Goal: Communication & Community: Answer question/provide support

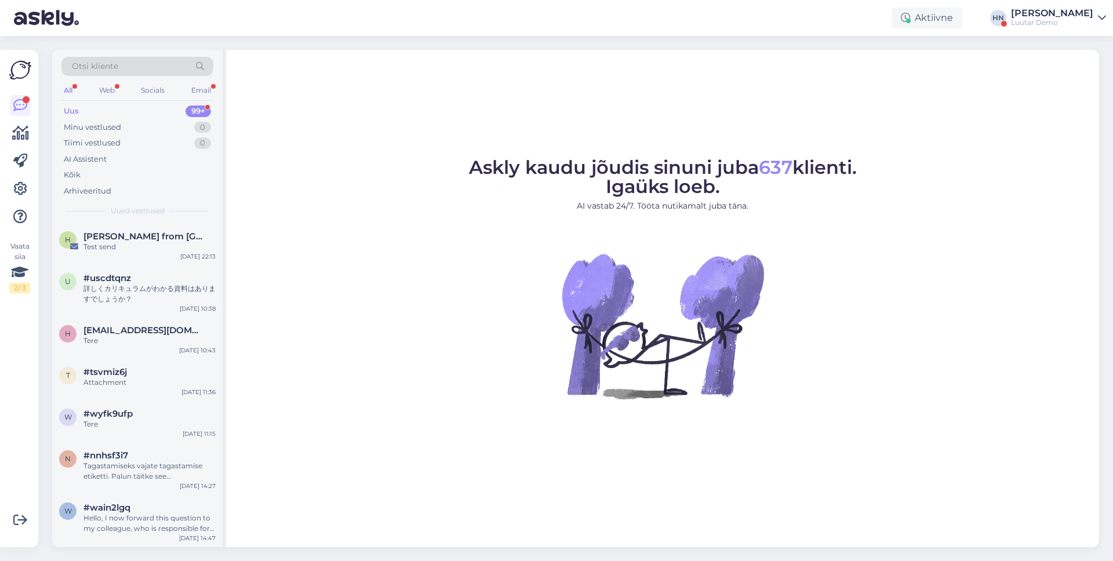
click at [1080, 22] on div "Luutar Demo" at bounding box center [1052, 22] width 82 height 9
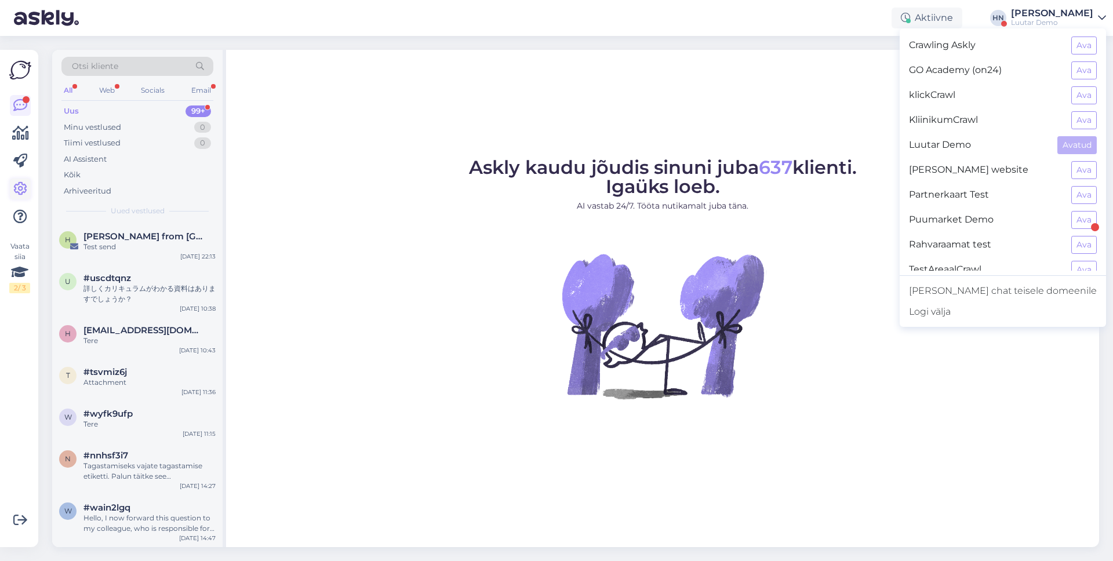
click at [27, 182] on link at bounding box center [20, 189] width 21 height 21
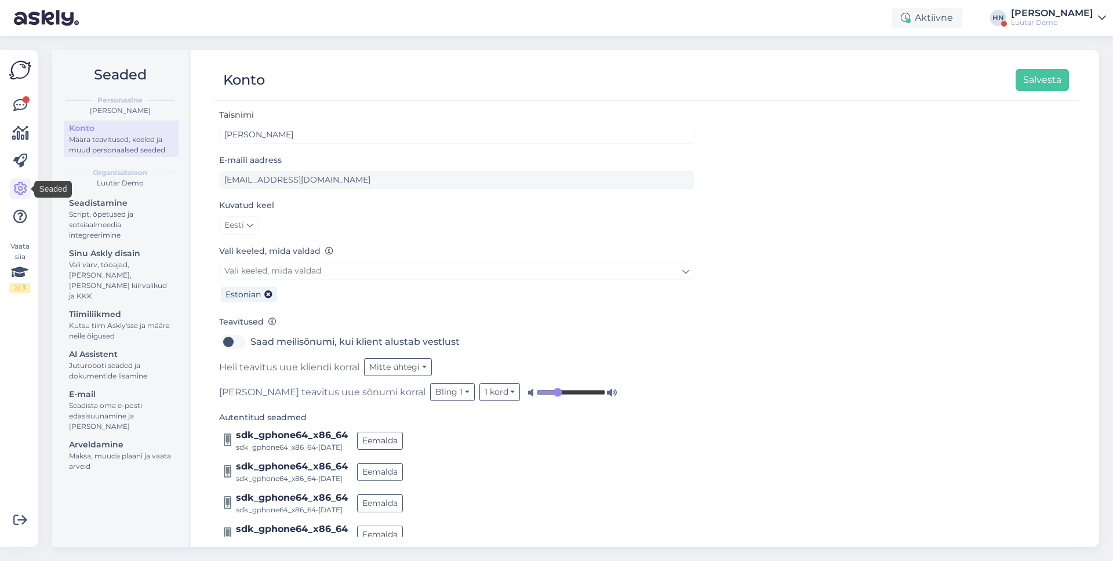
click at [34, 99] on div "Vaata siia 2 / 3 Võimalused Veendu, et Askly loob sulle väärtust. Sulge Ühenda …" at bounding box center [19, 298] width 38 height 497
click at [99, 372] on link "AI Assistent Juturoboti seaded ja dokumentide lisamine" at bounding box center [121, 365] width 115 height 37
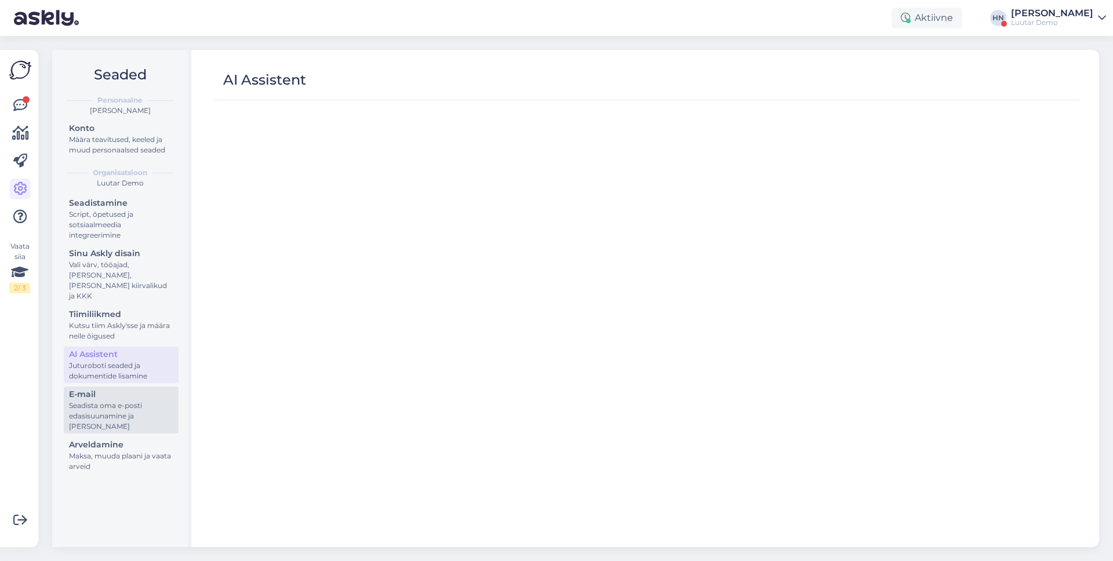
click at [99, 388] on div "E-mail" at bounding box center [121, 394] width 104 height 12
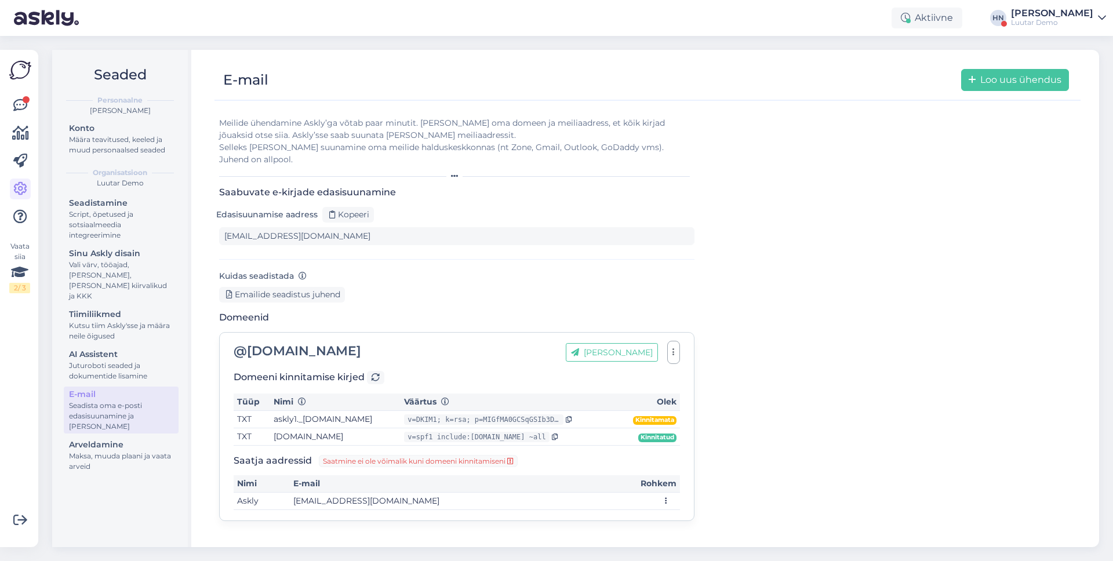
click at [1038, 27] on div "Luutar Demo" at bounding box center [1052, 22] width 82 height 9
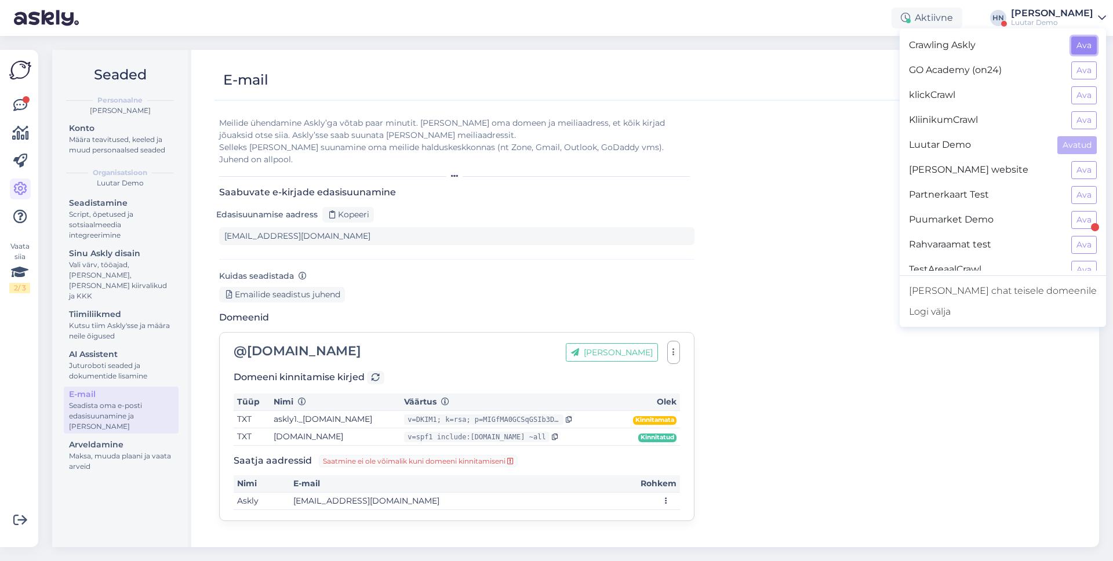
click at [1089, 50] on button "Ava" at bounding box center [1084, 46] width 26 height 18
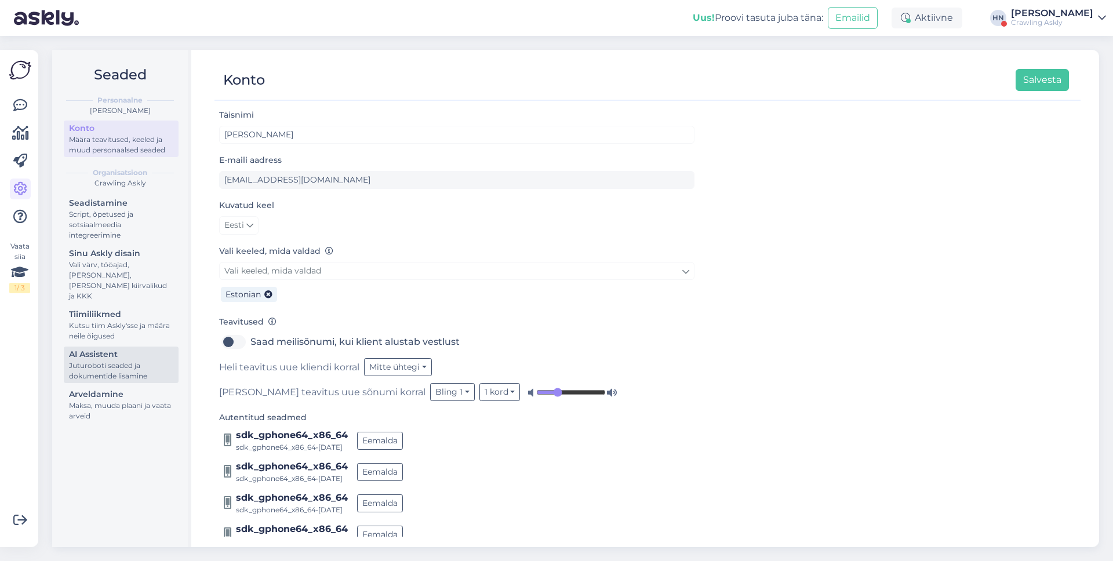
click at [143, 361] on div "Juturoboti seaded ja dokumentide lisamine" at bounding box center [121, 371] width 104 height 21
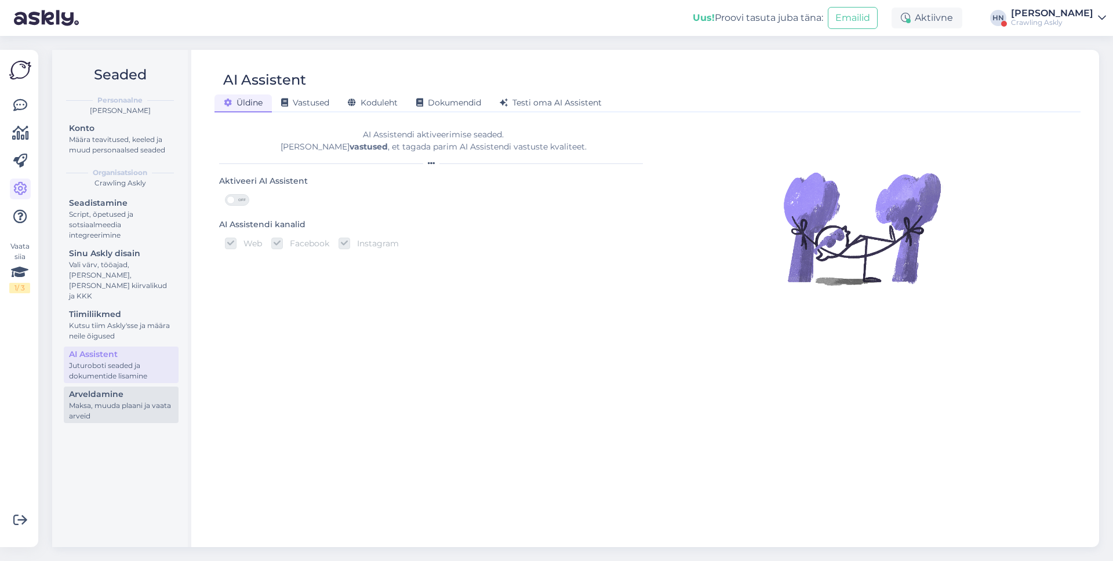
click at [136, 388] on div "Arveldamine" at bounding box center [121, 394] width 104 height 12
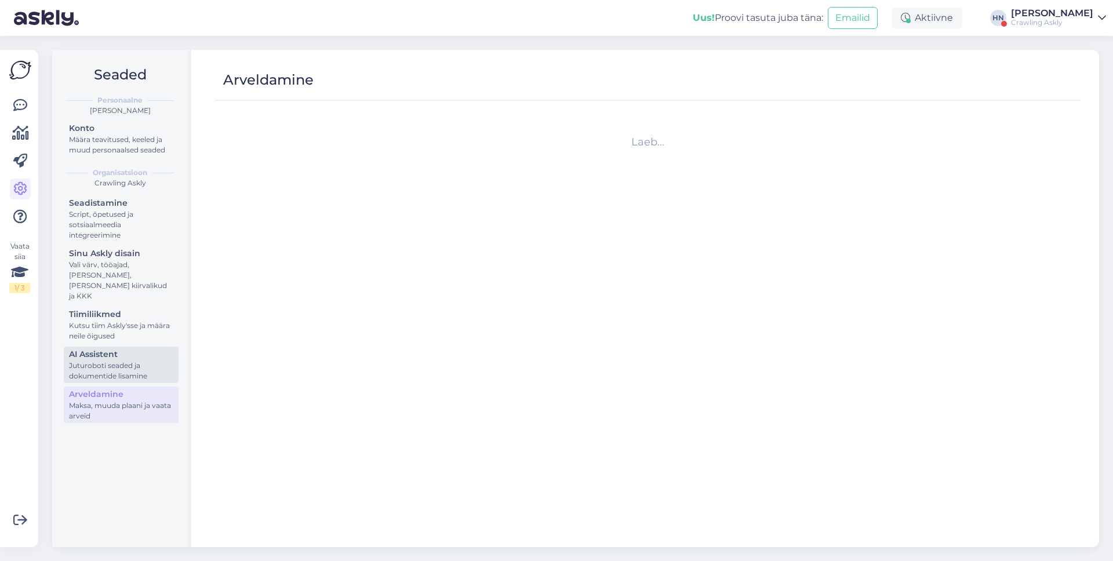
click at [139, 361] on div "Juturoboti seaded ja dokumentide lisamine" at bounding box center [121, 371] width 104 height 21
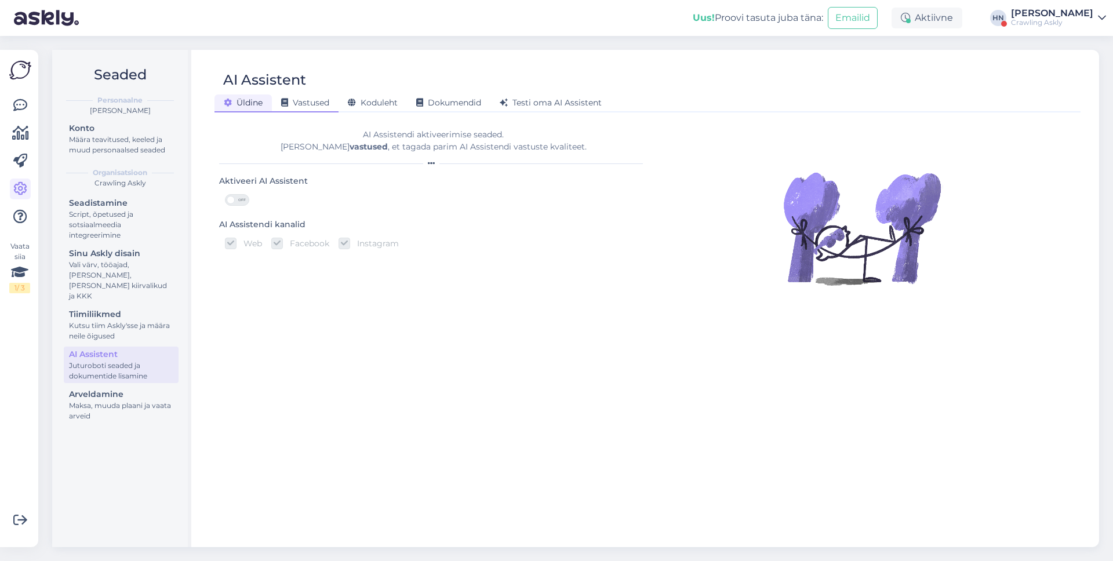
click at [330, 106] on div "Vastused" at bounding box center [305, 104] width 67 height 18
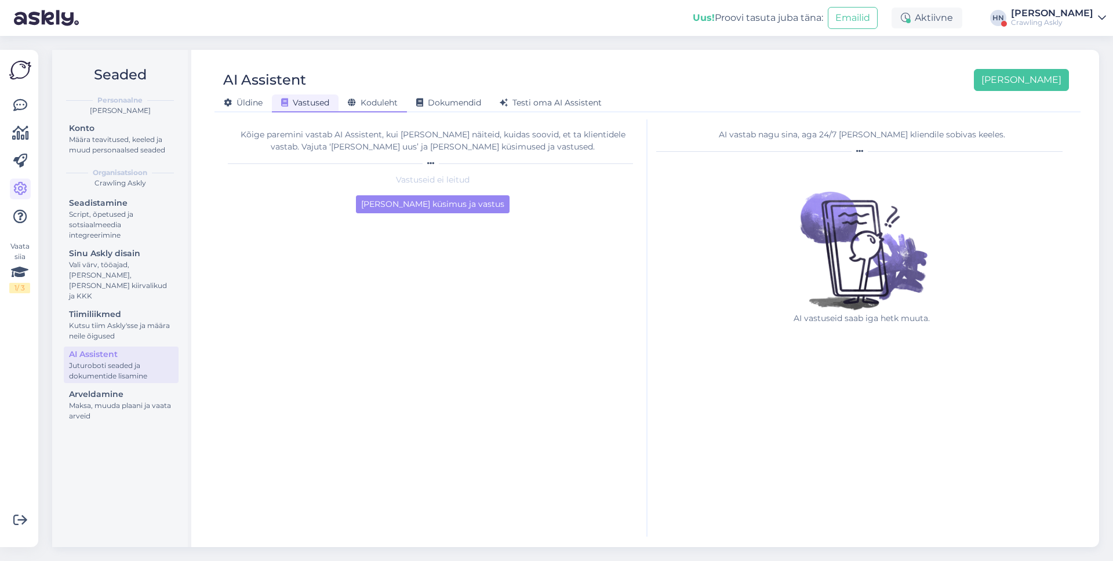
click at [377, 108] on div "Koduleht" at bounding box center [373, 104] width 68 height 18
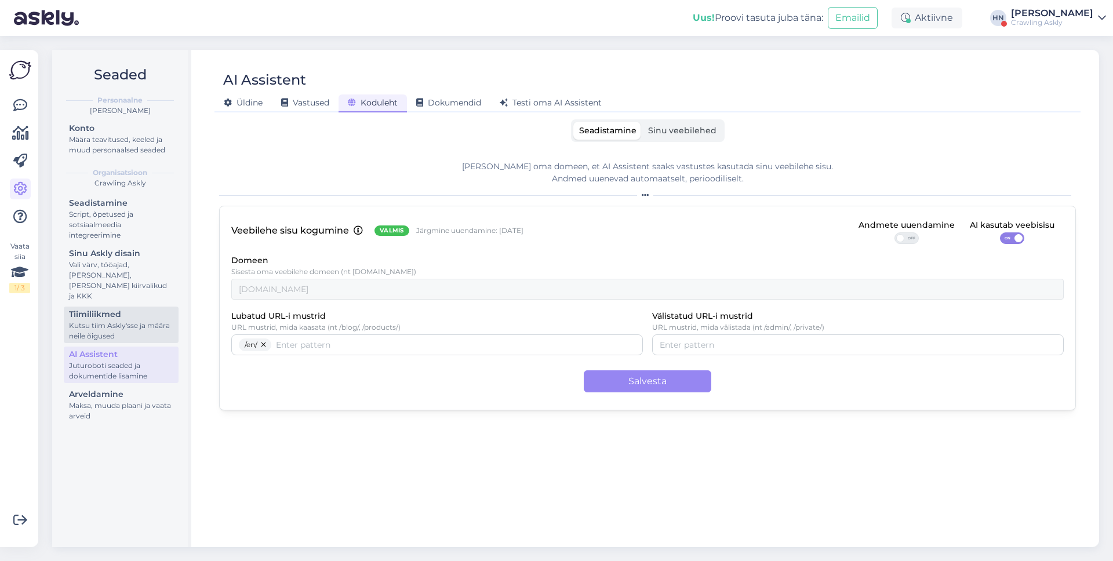
click at [108, 308] on div "Tiimiliikmed" at bounding box center [121, 314] width 104 height 12
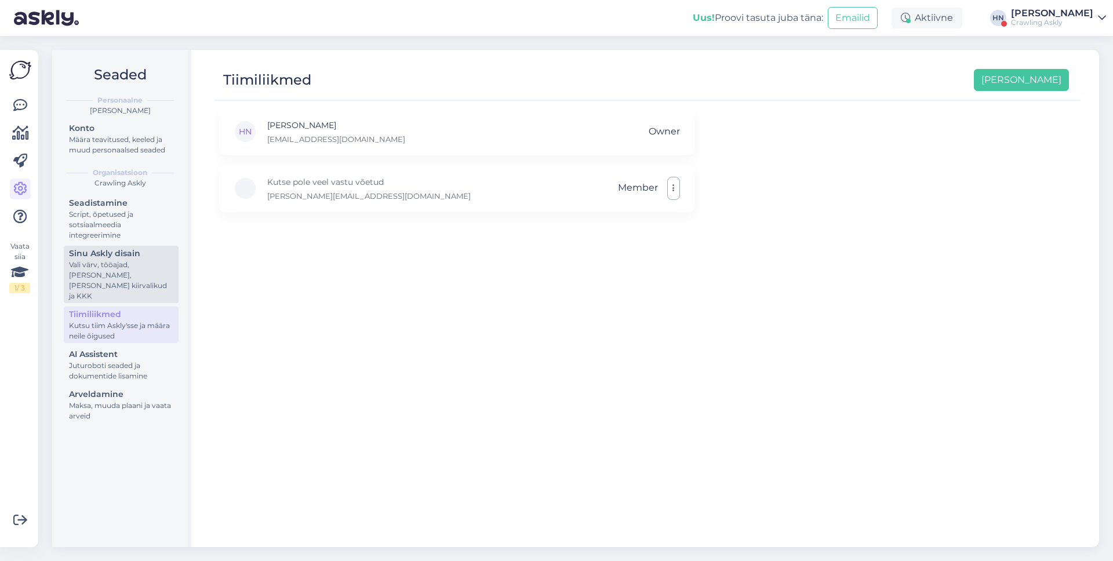
click at [111, 264] on div "Vali värv, tööajad, lisa meilivorm, kõne kiirvalikud ja KKK" at bounding box center [121, 281] width 104 height 42
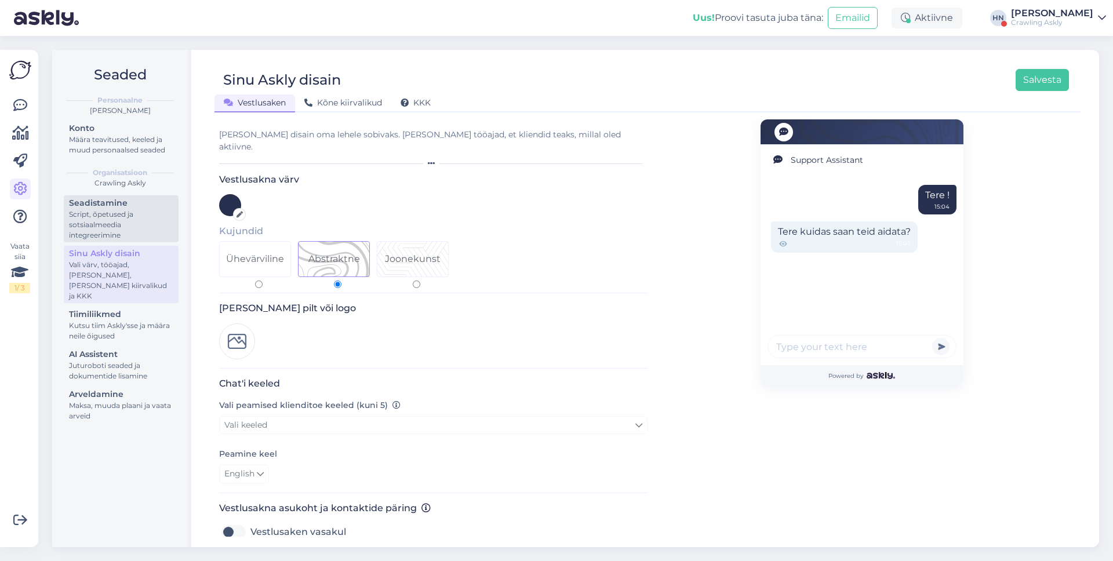
click at [112, 206] on div "Seadistamine" at bounding box center [121, 203] width 104 height 12
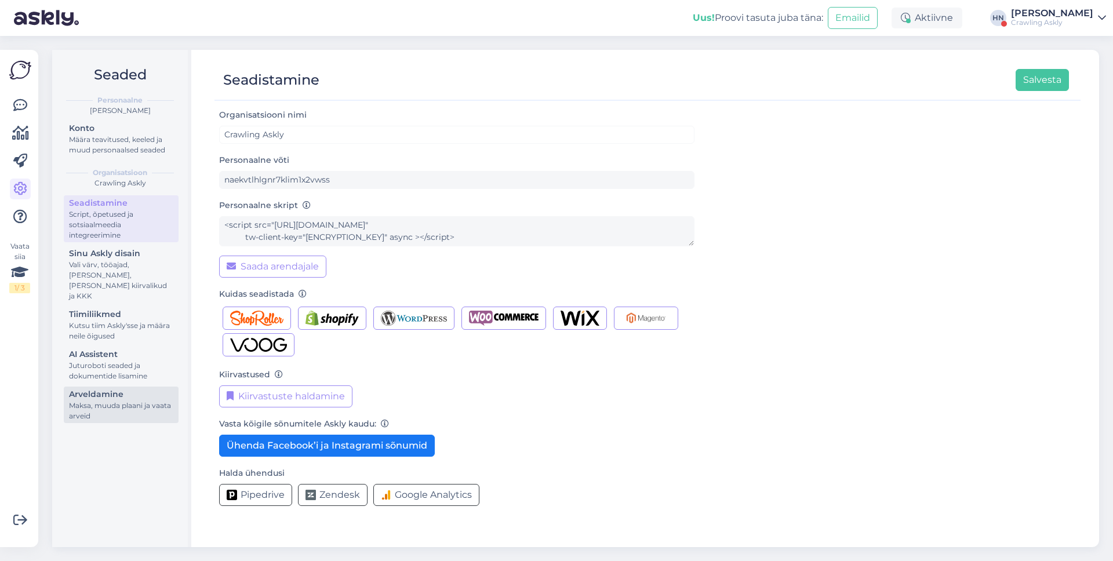
click at [128, 401] on div "Maksa, muuda plaani ja vaata arveid" at bounding box center [121, 411] width 104 height 21
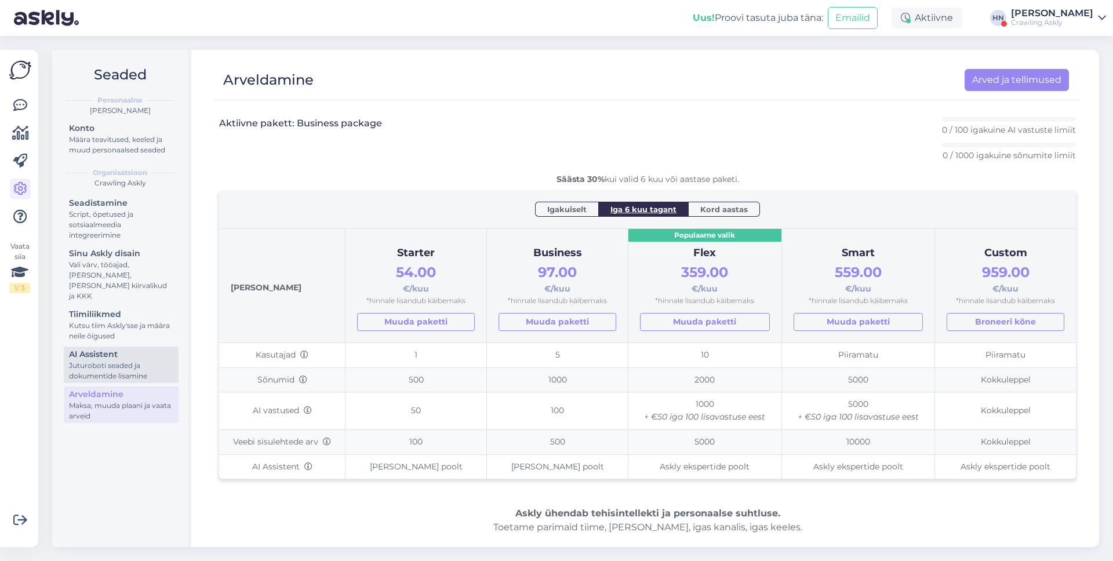
click at [130, 348] on div "AI Assistent" at bounding box center [121, 354] width 104 height 12
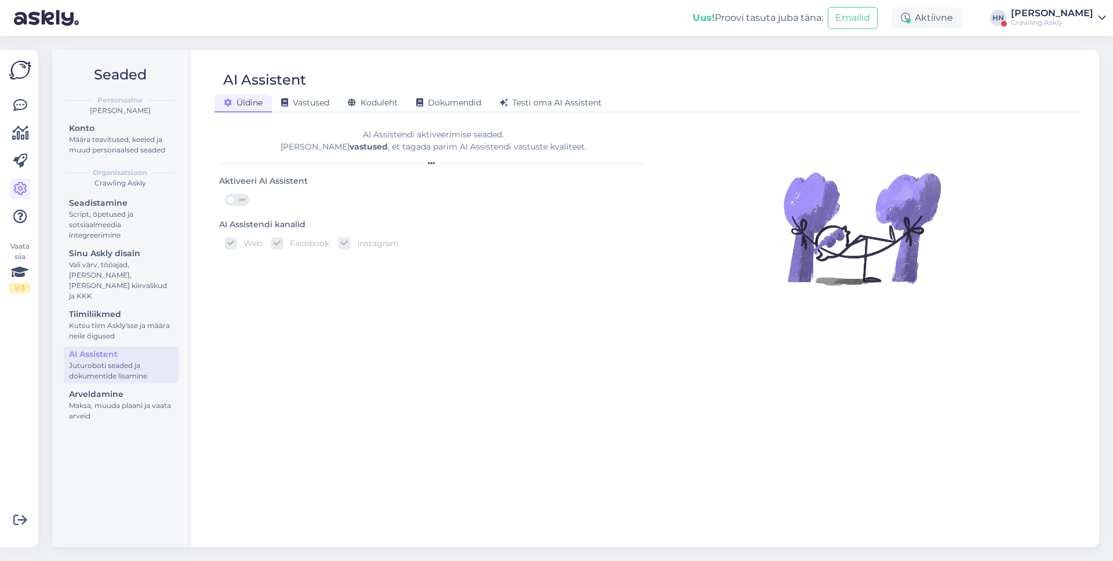
click at [1079, 5] on div "Uus! Proovi tasuta juba täna: Emailid Aktiivne HN Hans Niinemäe Crawling Askly" at bounding box center [556, 18] width 1113 height 36
click at [1070, 16] on div "[PERSON_NAME]" at bounding box center [1052, 13] width 82 height 9
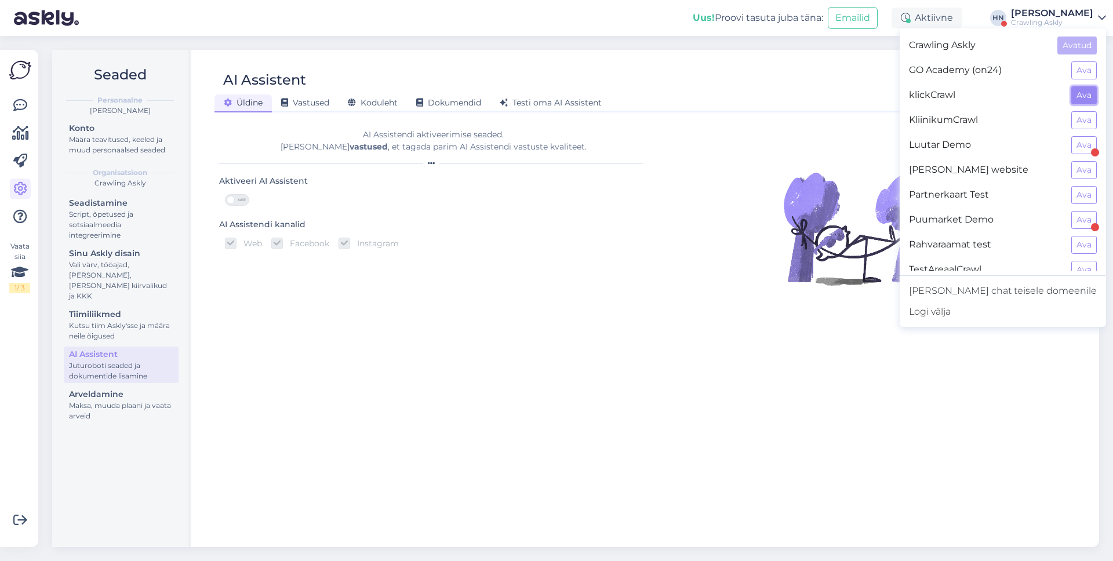
click at [1081, 88] on button "Ava" at bounding box center [1084, 95] width 26 height 18
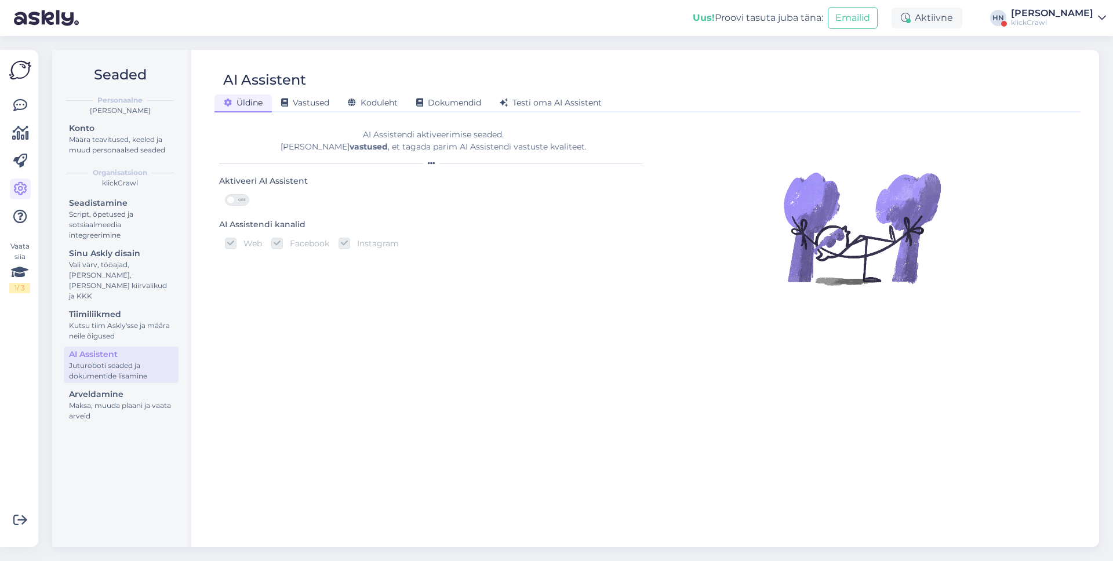
click at [1041, 27] on div "klickCrawl" at bounding box center [1052, 22] width 82 height 9
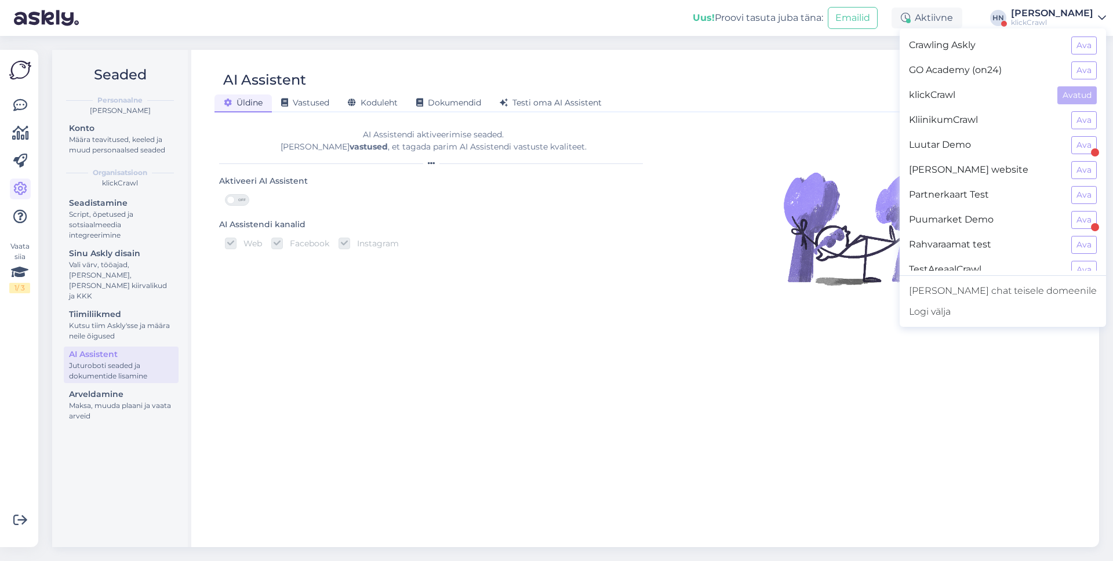
scroll to position [37, 0]
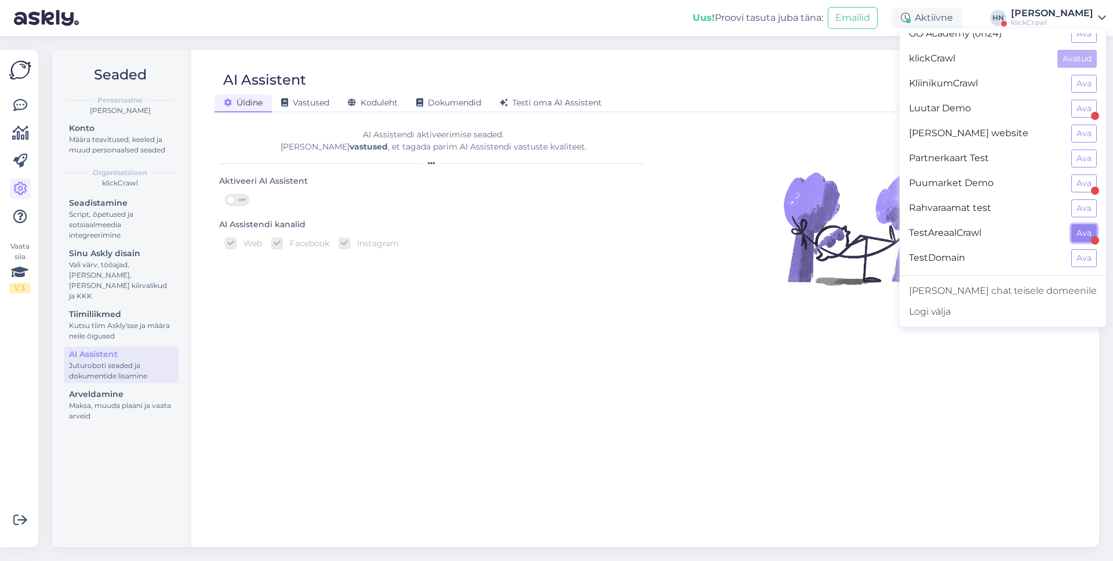
click at [1073, 235] on button "Ava" at bounding box center [1084, 233] width 26 height 18
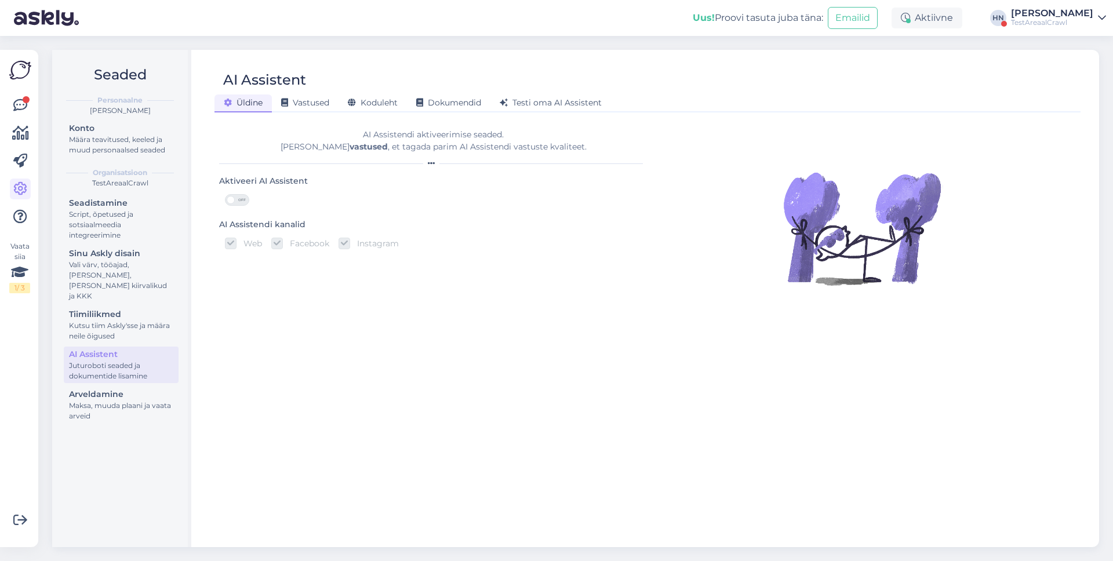
click at [166, 335] on div "Seadistamine Script, õpetused ja sotsiaalmeedia integreerimine Sinu Askly disai…" at bounding box center [121, 310] width 115 height 231
click at [1057, 16] on div "[PERSON_NAME]" at bounding box center [1052, 13] width 82 height 9
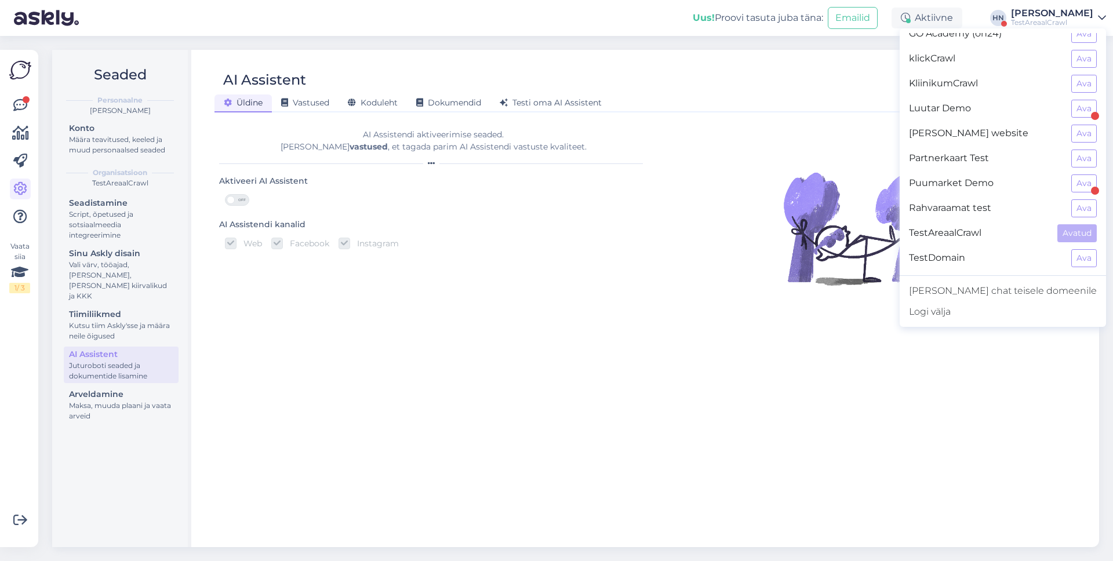
scroll to position [0, 0]
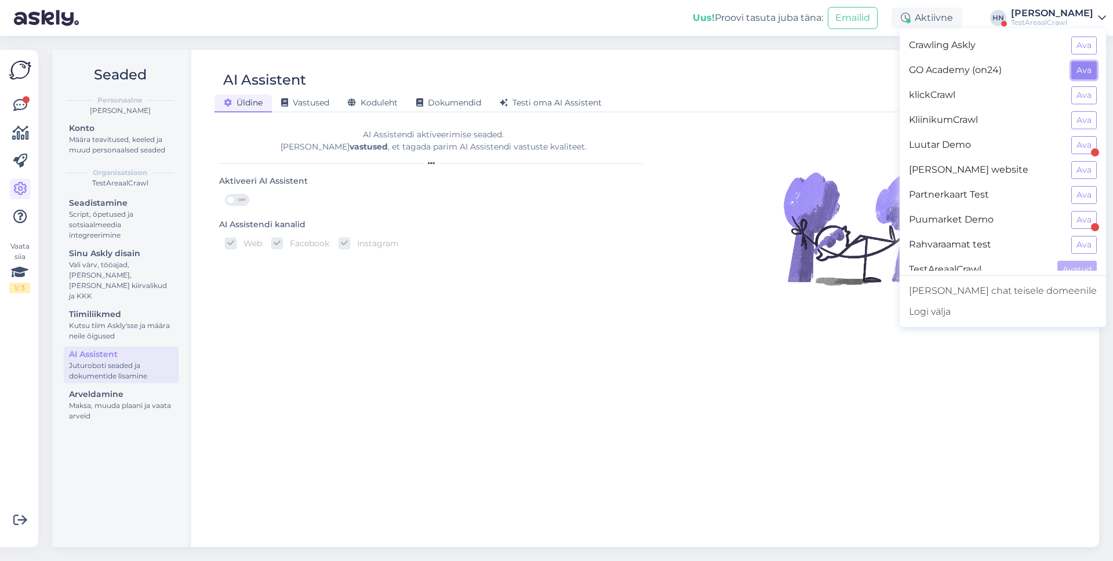
click at [1089, 75] on button "Ava" at bounding box center [1084, 70] width 26 height 18
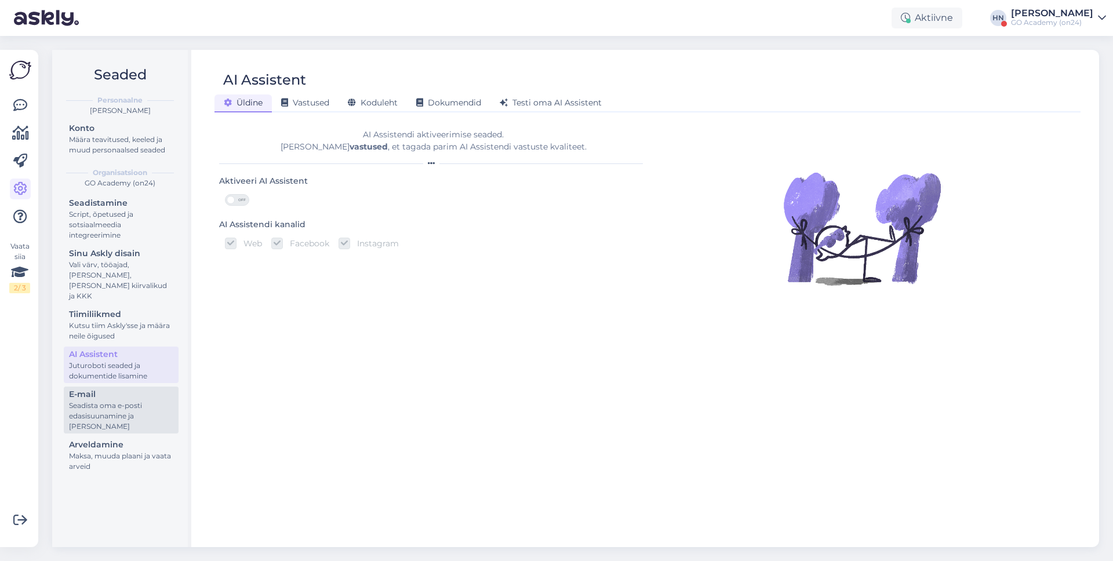
click at [152, 401] on div "Seadista oma e-posti edasisuunamine ja lisa domeenid" at bounding box center [121, 416] width 104 height 31
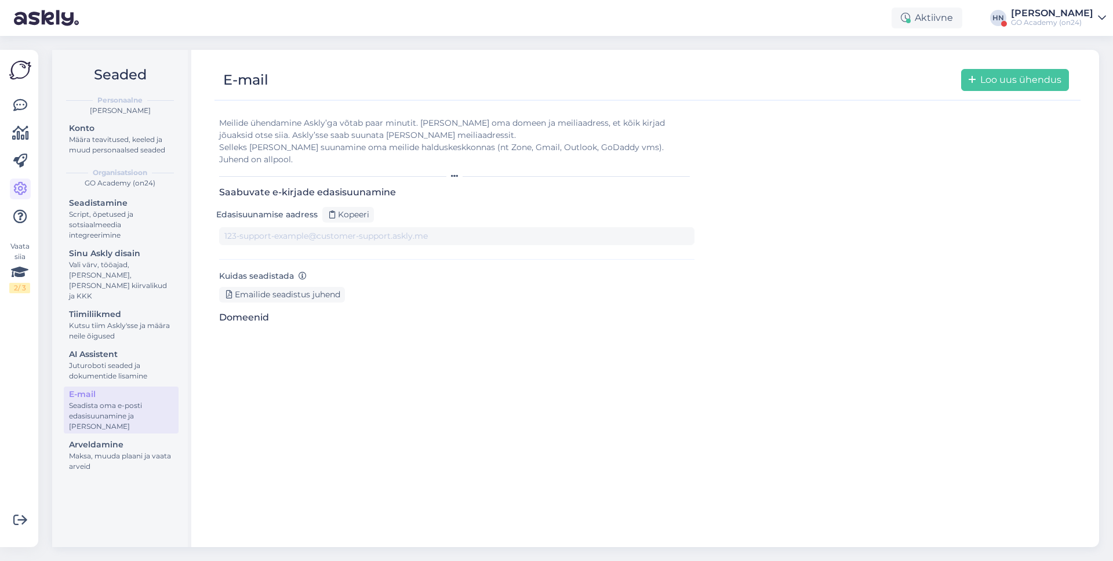
type input "1wrbml1d~x3-2yrxd2zccpi.support@tickets.askly.me"
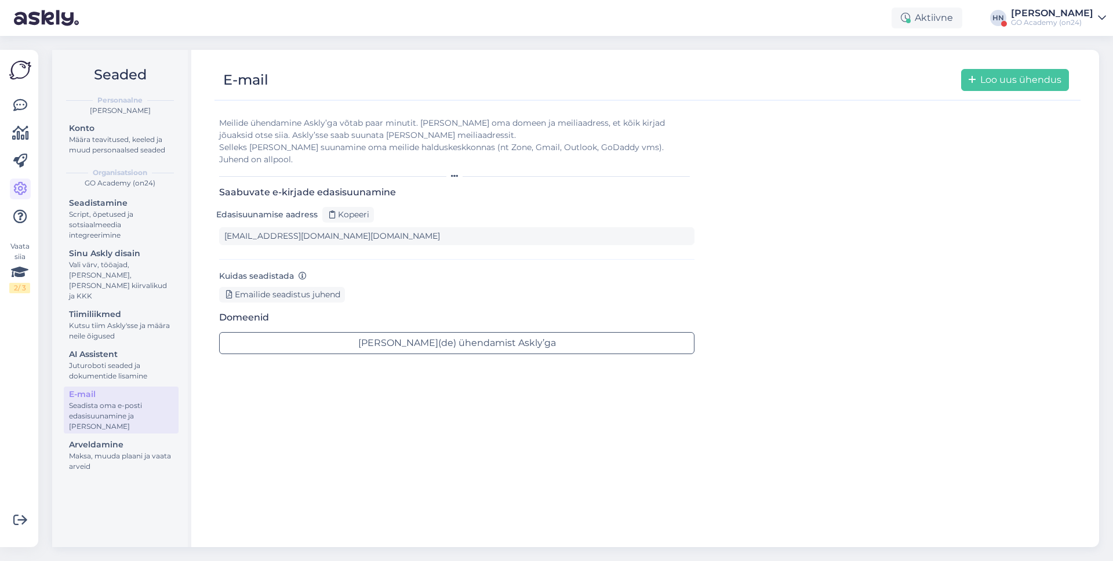
click at [572, 287] on div "Emailide seadistus juhend" at bounding box center [456, 295] width 475 height 16
click at [1040, 9] on div "[PERSON_NAME]" at bounding box center [1052, 13] width 82 height 9
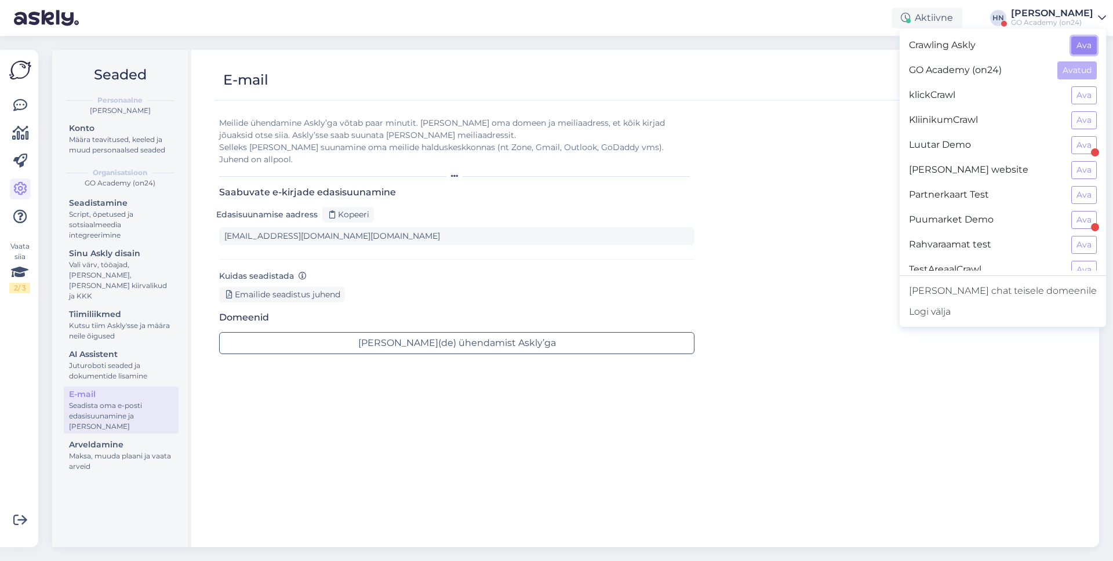
click at [1080, 45] on button "Ava" at bounding box center [1084, 46] width 26 height 18
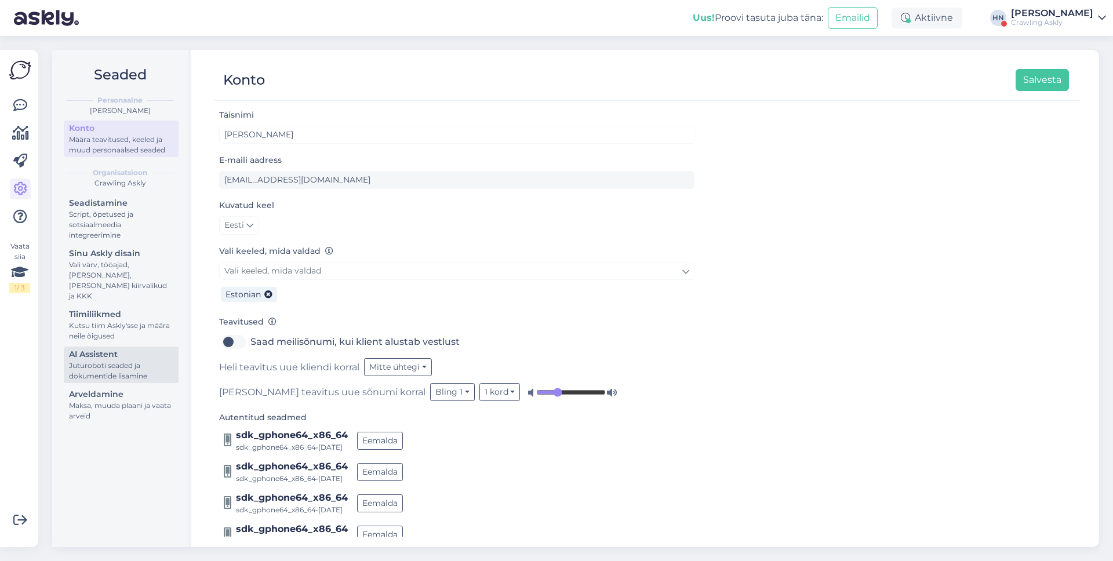
click at [75, 365] on div "Juturoboti seaded ja dokumentide lisamine" at bounding box center [121, 371] width 104 height 21
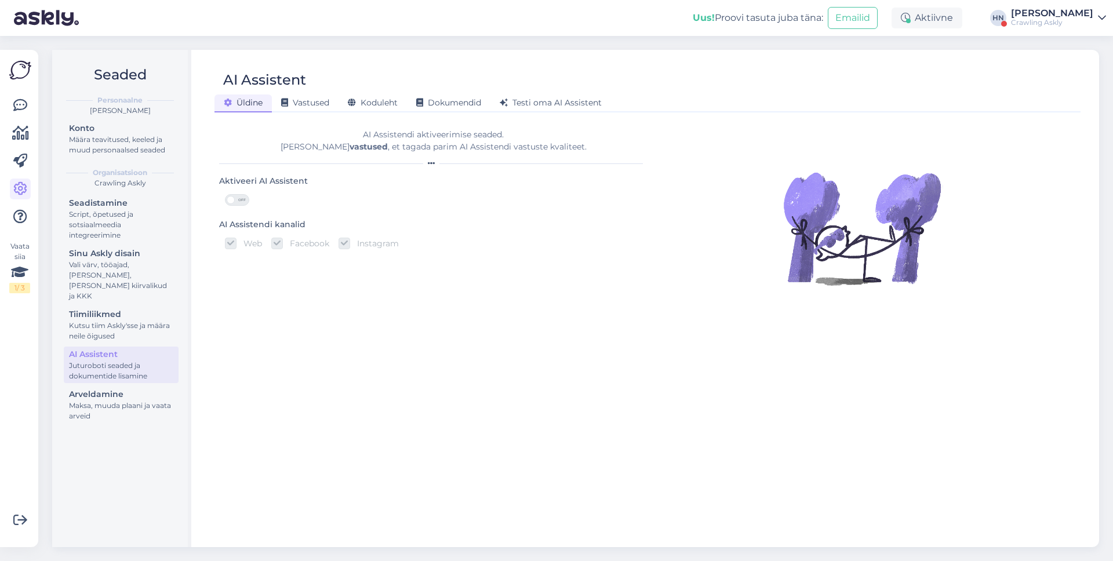
click at [1024, 45] on div "Seaded Personaalne Hans Niinemäe Konto Määra teavitused, keeled ja muud persona…" at bounding box center [579, 298] width 1068 height 525
click at [1036, 21] on div "Crawling Askly" at bounding box center [1052, 22] width 82 height 9
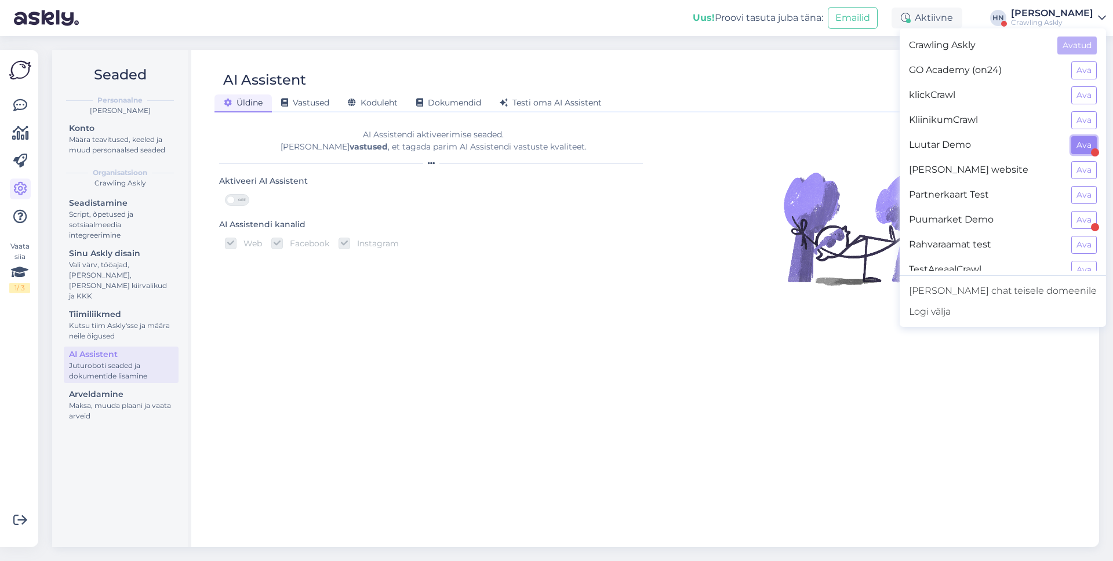
click at [1077, 147] on button "Ava" at bounding box center [1084, 145] width 26 height 18
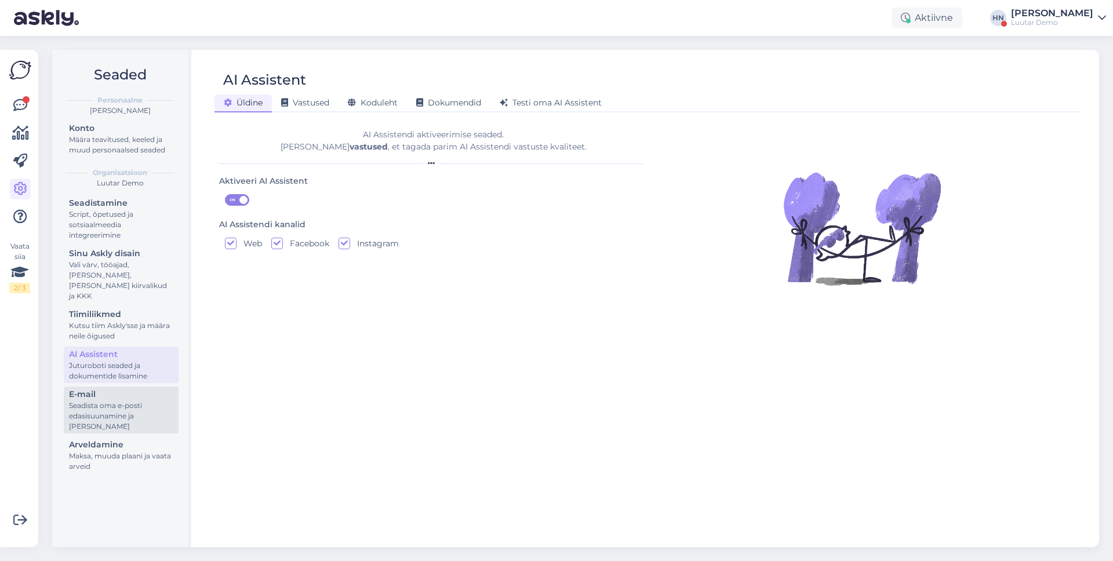
click at [143, 388] on div "E-mail" at bounding box center [121, 394] width 104 height 12
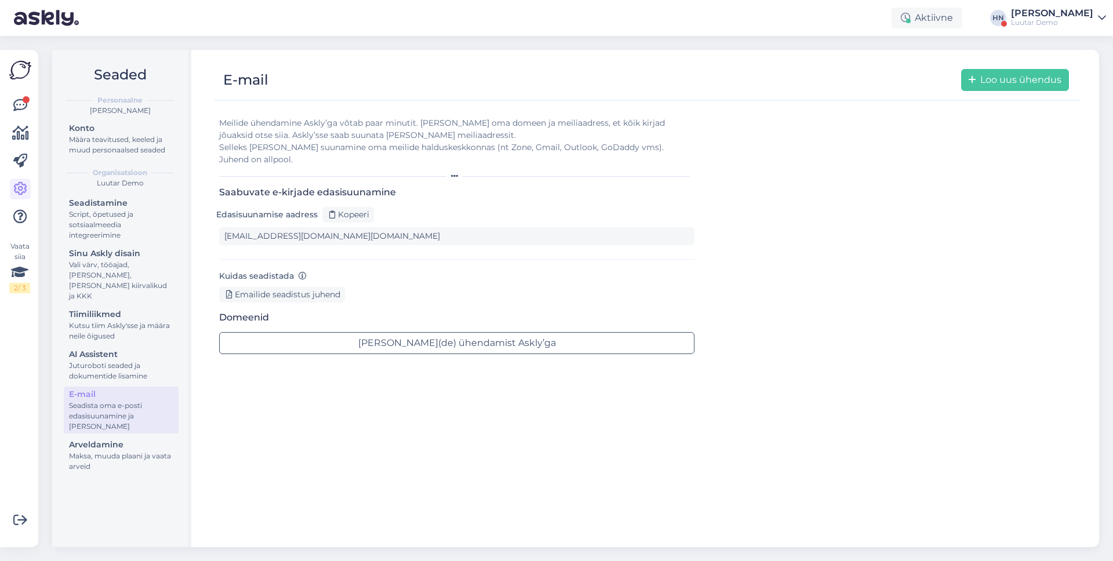
type input "1v0alfpcgds-0rlsbxqd2xo.staging@tickets.askly.me"
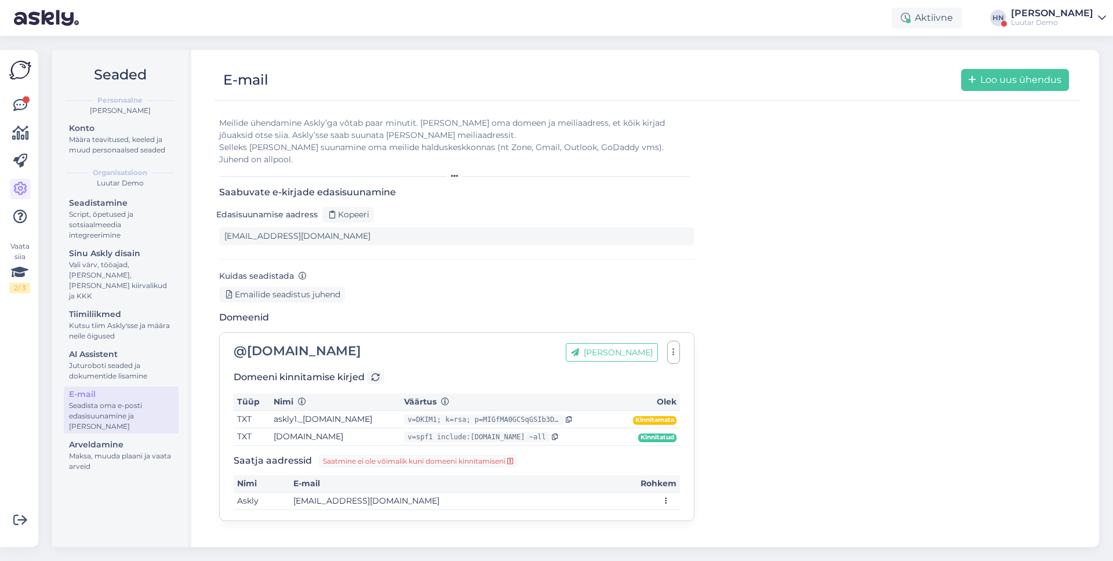
click at [405, 312] on h3 "Domeenid" at bounding box center [456, 317] width 475 height 11
click at [987, 80] on button "Loo uus ühendus" at bounding box center [1015, 80] width 108 height 22
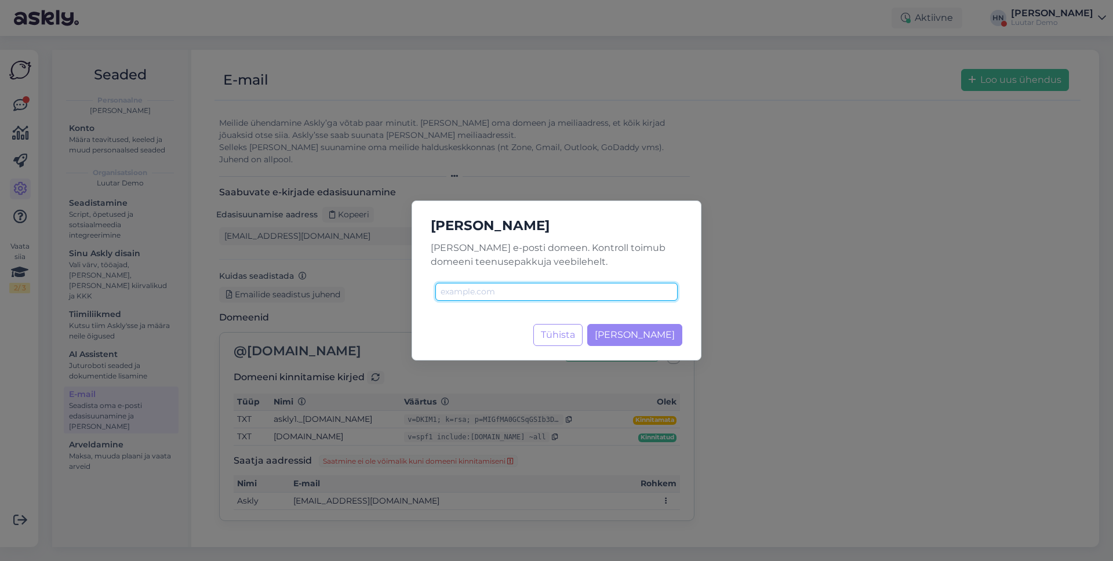
click at [591, 290] on input "text" at bounding box center [556, 292] width 242 height 18
type input "translatewise.com"
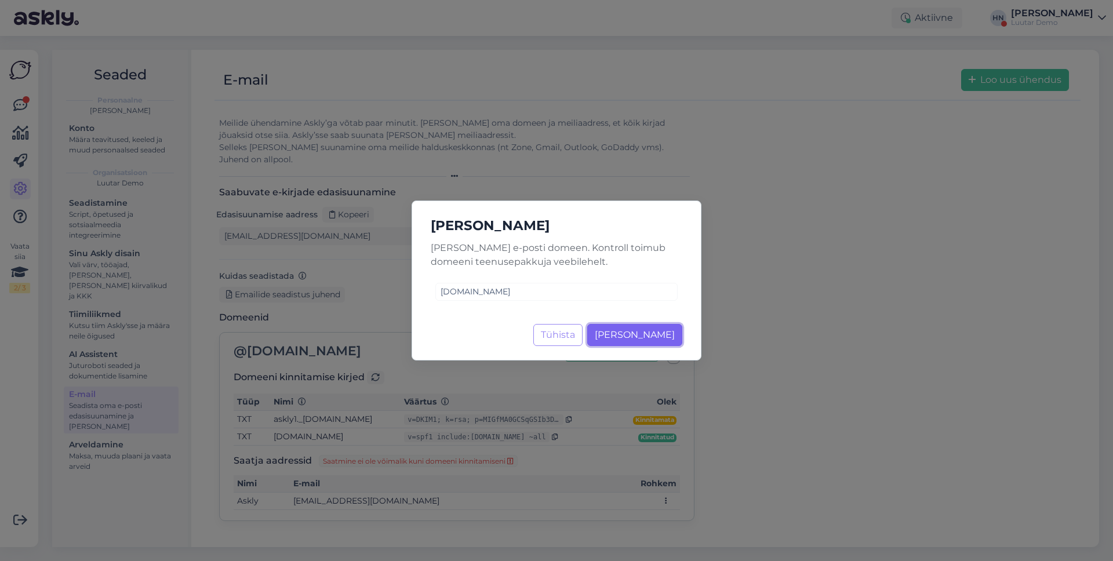
click at [635, 340] on button "Lisa domeen" at bounding box center [634, 335] width 95 height 22
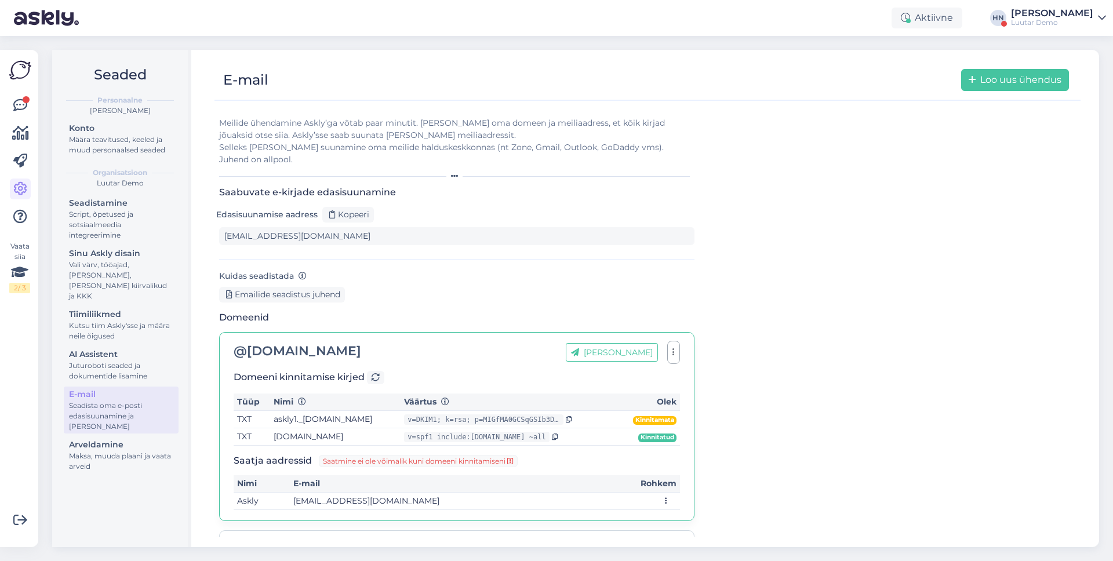
scroll to position [115, 0]
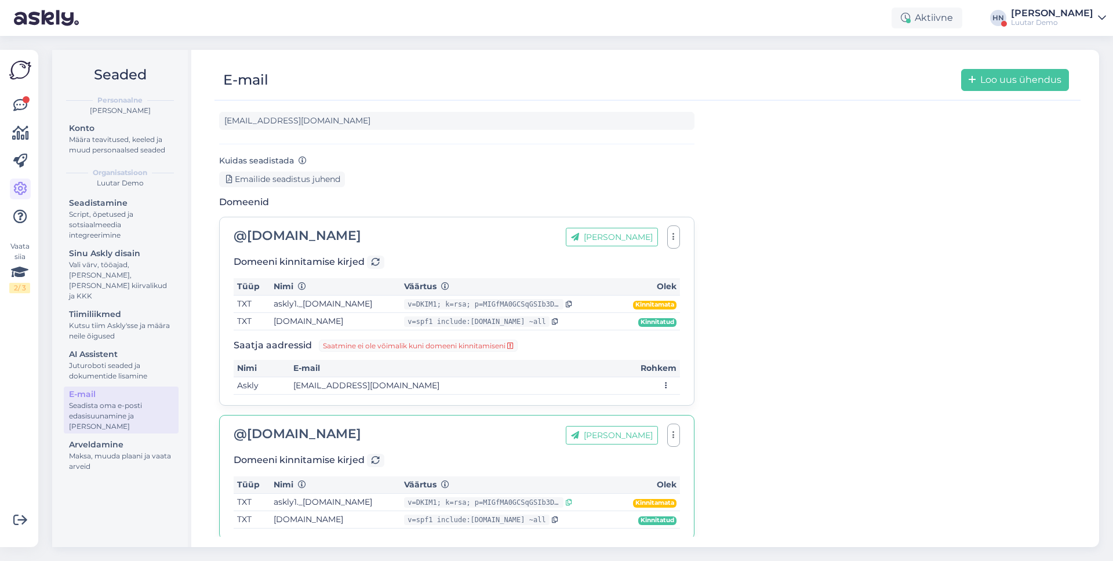
click at [572, 497] on div at bounding box center [568, 502] width 9 height 10
click at [572, 499] on icon at bounding box center [569, 502] width 6 height 7
click at [379, 457] on icon at bounding box center [376, 461] width 8 height 8
click at [537, 154] on div "Kuidas seadistada Emailide seadistus juhend" at bounding box center [456, 171] width 475 height 34
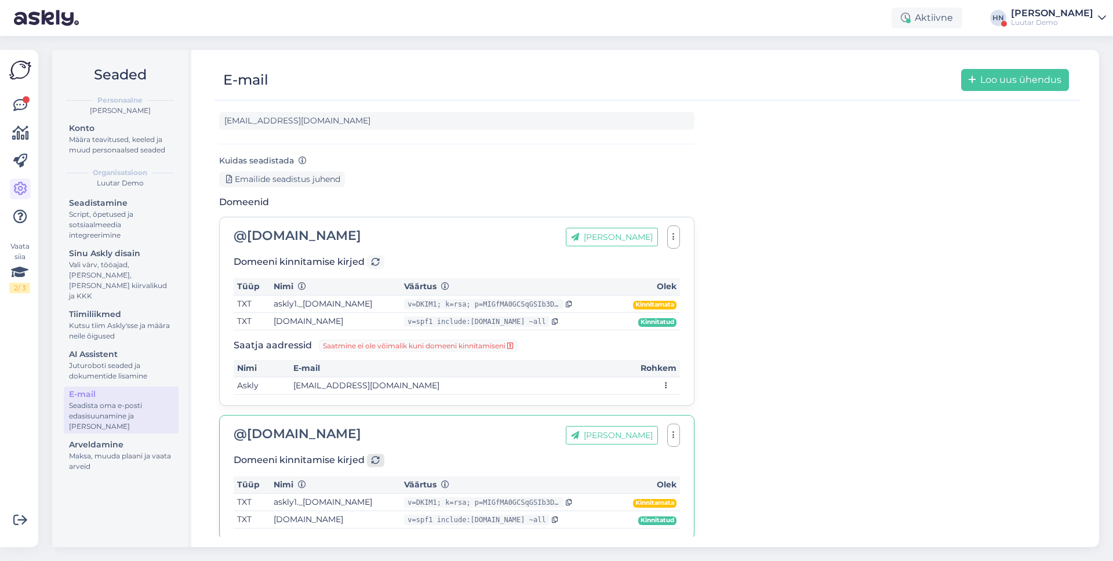
click at [379, 457] on icon at bounding box center [376, 461] width 8 height 8
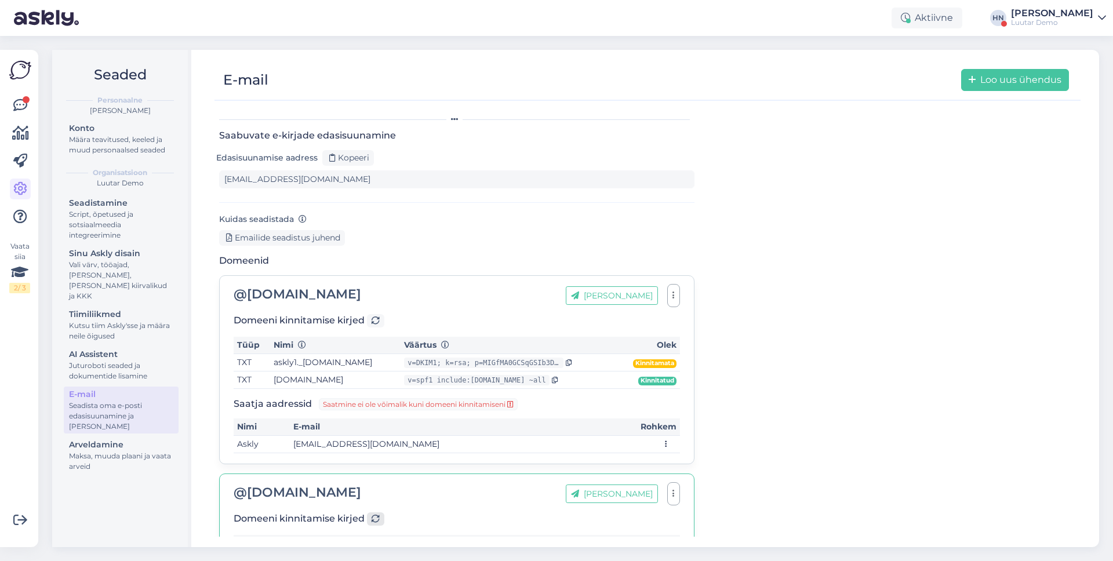
scroll to position [0, 0]
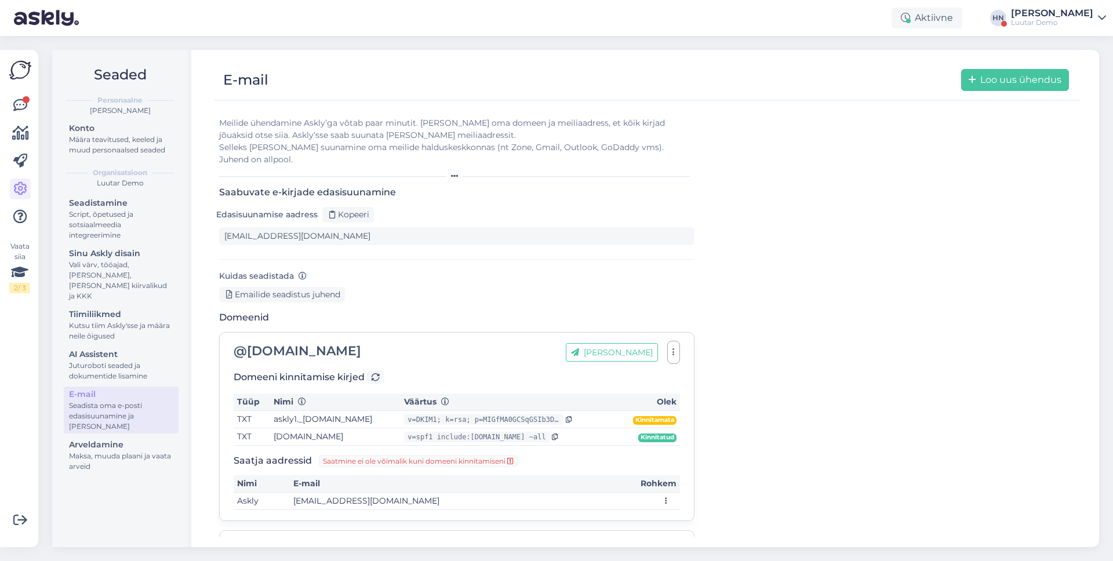
click at [353, 210] on div "Edasisuunamise aadress Kopeeri 1v0alfpcgds-0rlsbxqd2xo.staging@tickets.askly.me" at bounding box center [456, 226] width 475 height 38
click at [344, 207] on div "Kopeeri" at bounding box center [348, 215] width 52 height 16
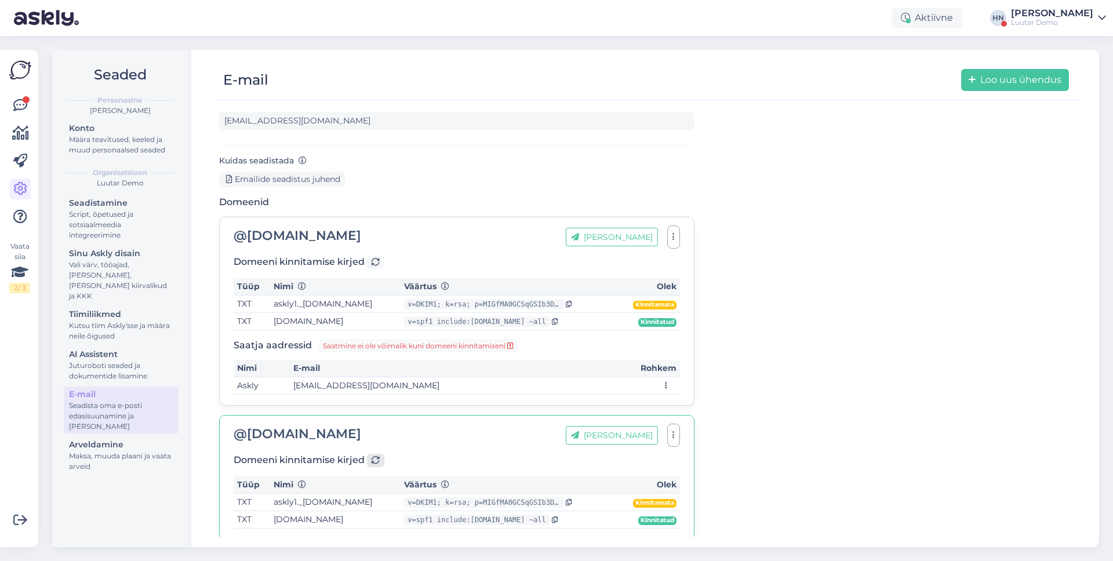
click at [372, 454] on div at bounding box center [375, 460] width 17 height 13
click at [607, 426] on button "Lisa aadress" at bounding box center [612, 435] width 92 height 19
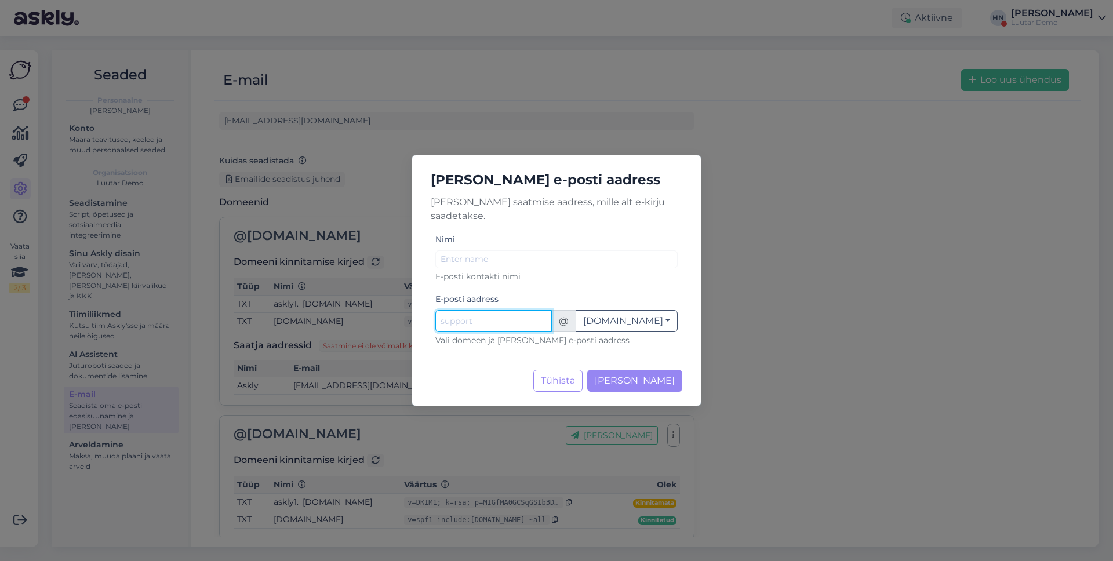
click at [480, 313] on input "Nimi" at bounding box center [493, 321] width 117 height 22
type input "hans"
click at [497, 281] on div "Nimi E-posti kontakti nimi E-posti aadress hans @ translatewise.com Vali domeen…" at bounding box center [556, 294] width 242 height 123
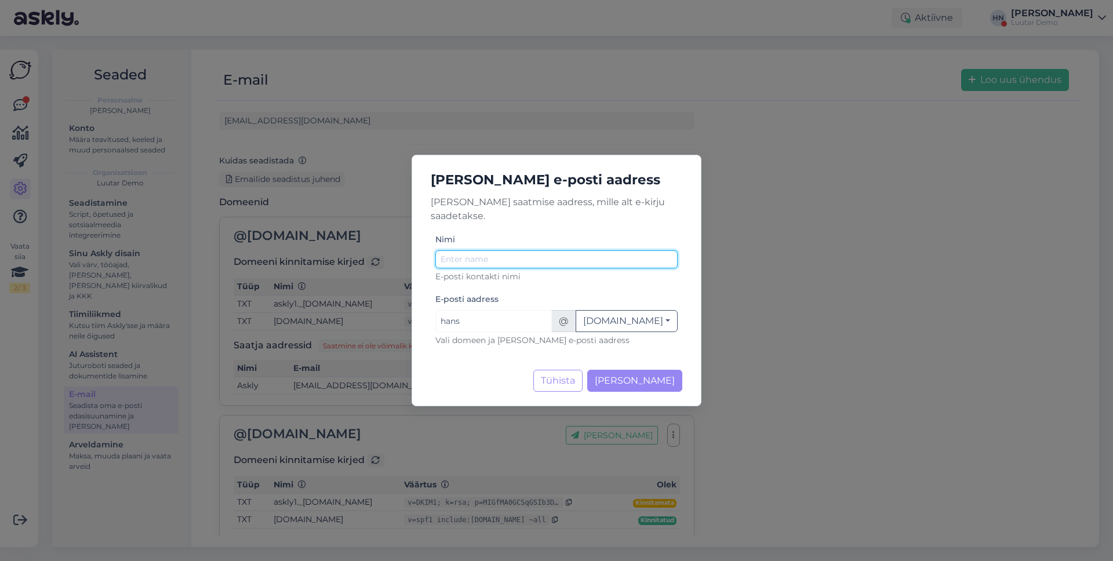
click at [495, 250] on input "Nimi" at bounding box center [556, 259] width 242 height 18
type input "[PERSON_NAME]"
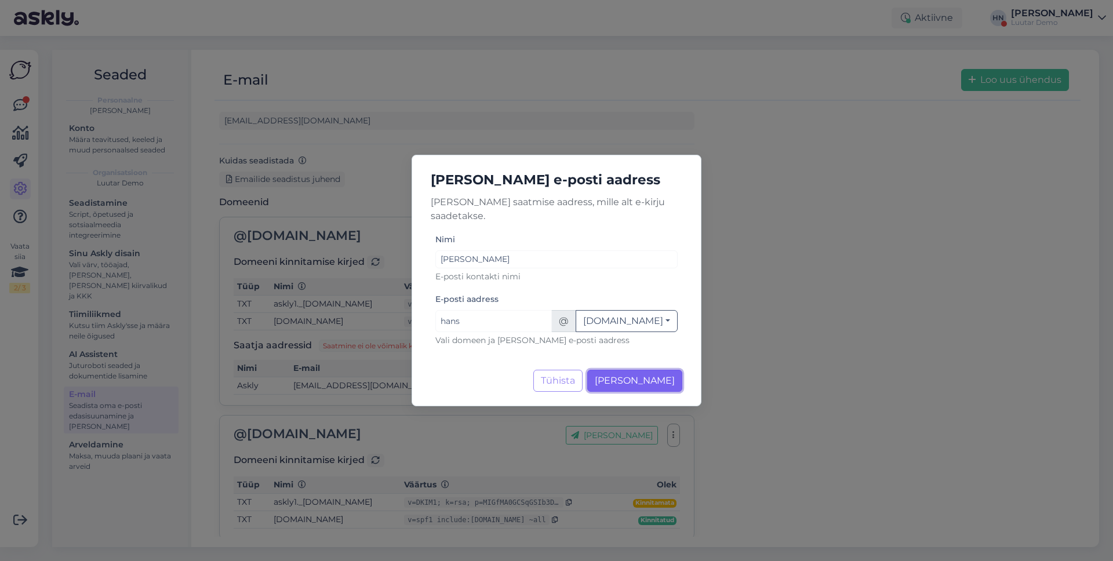
click at [630, 375] on span "Lisa aadress" at bounding box center [635, 380] width 80 height 11
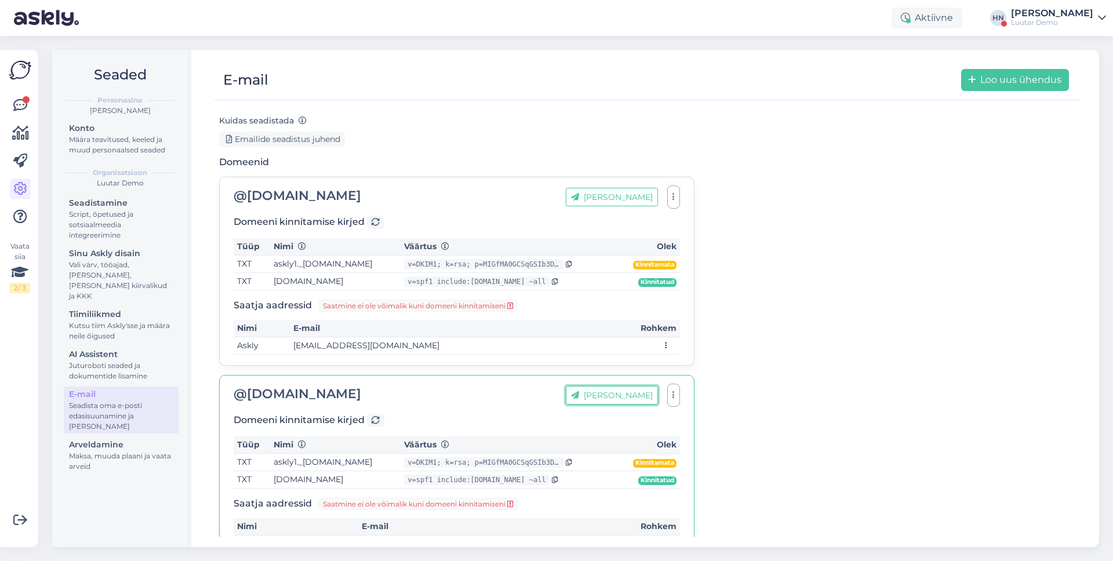
scroll to position [180, 0]
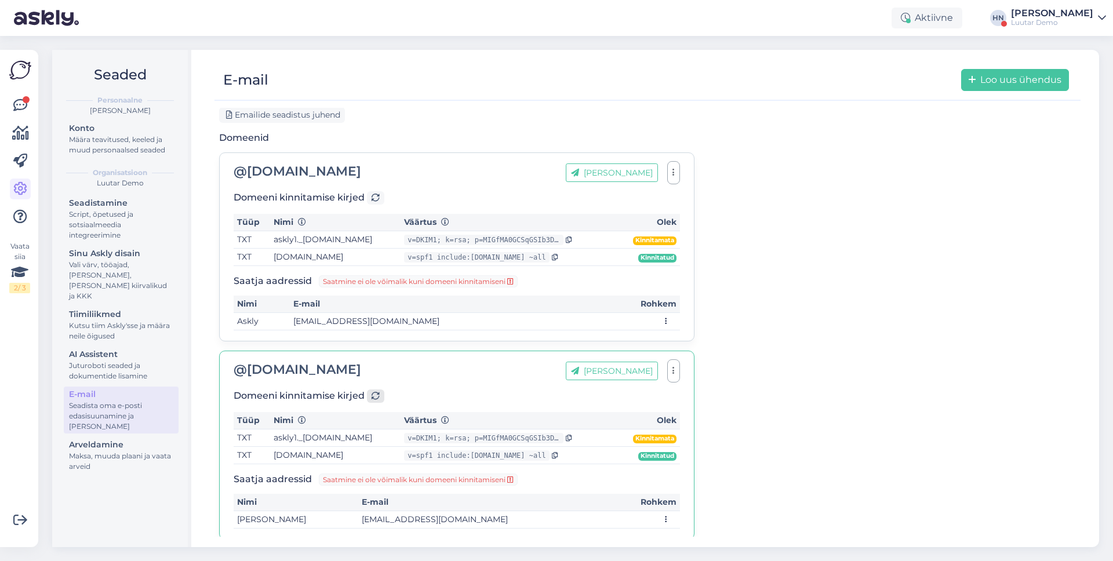
click at [377, 390] on div at bounding box center [375, 396] width 17 height 13
click at [375, 393] on icon at bounding box center [376, 397] width 8 height 8
click at [375, 393] on icon at bounding box center [376, 397] width 9 height 9
click at [377, 393] on icon at bounding box center [376, 397] width 9 height 9
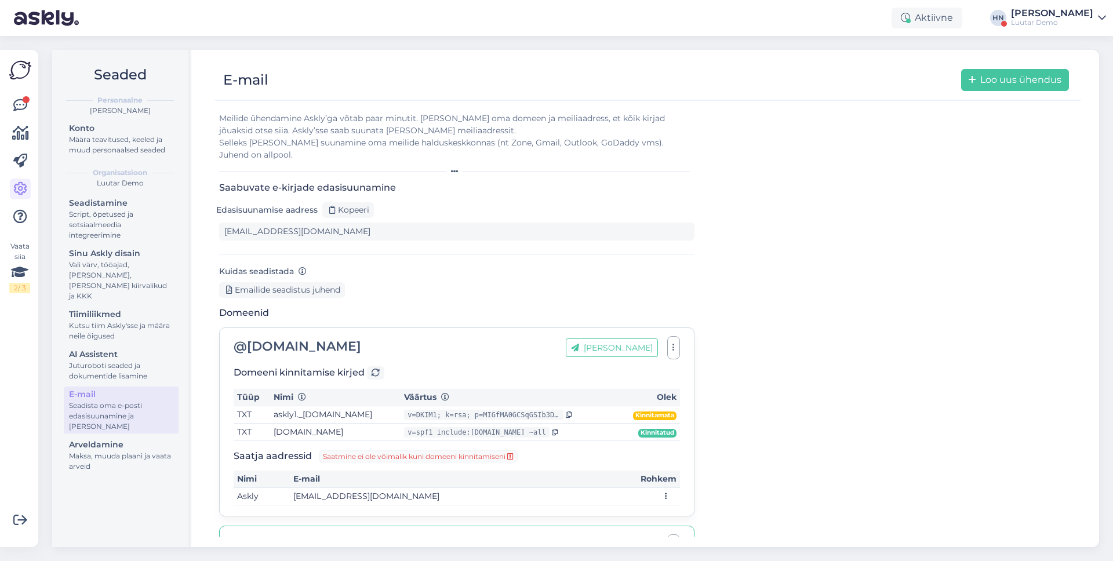
scroll to position [0, 0]
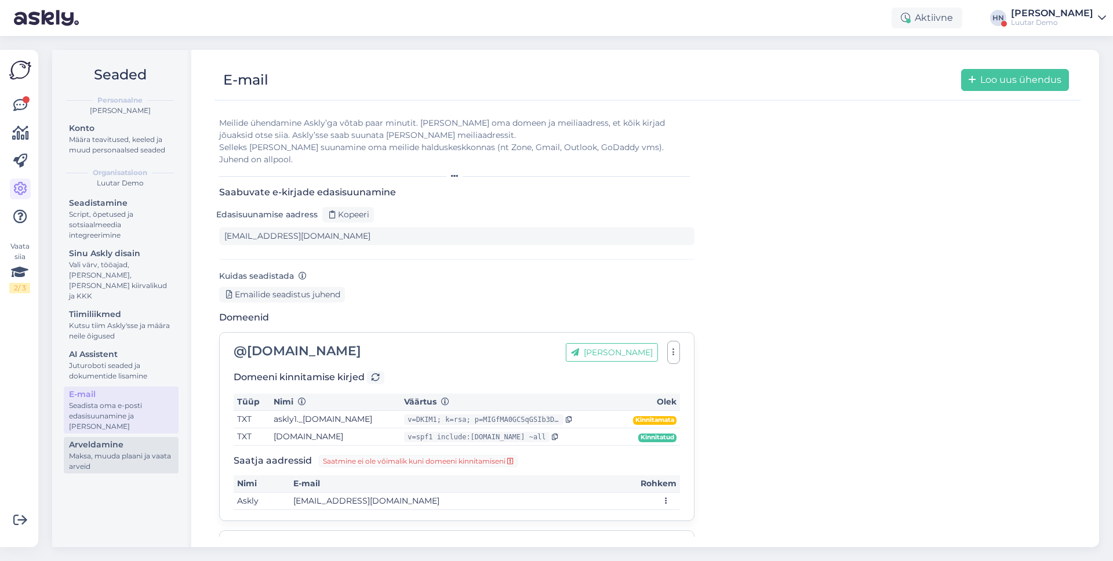
click at [116, 439] on div "Arveldamine" at bounding box center [121, 445] width 104 height 12
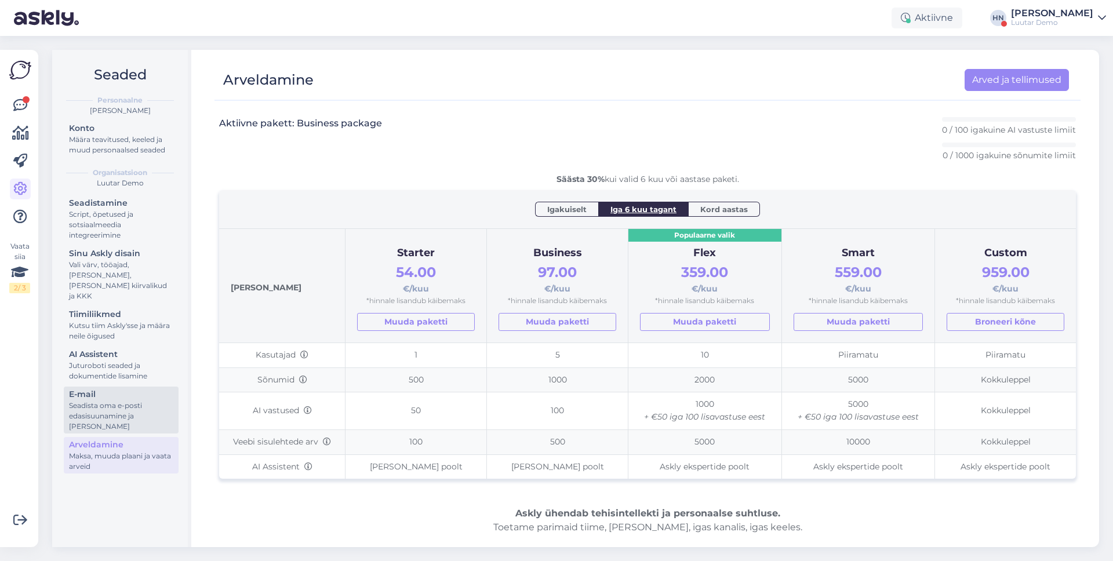
click at [122, 402] on div "Seadista oma e-posti edasisuunamine ja lisa domeenid" at bounding box center [121, 416] width 104 height 31
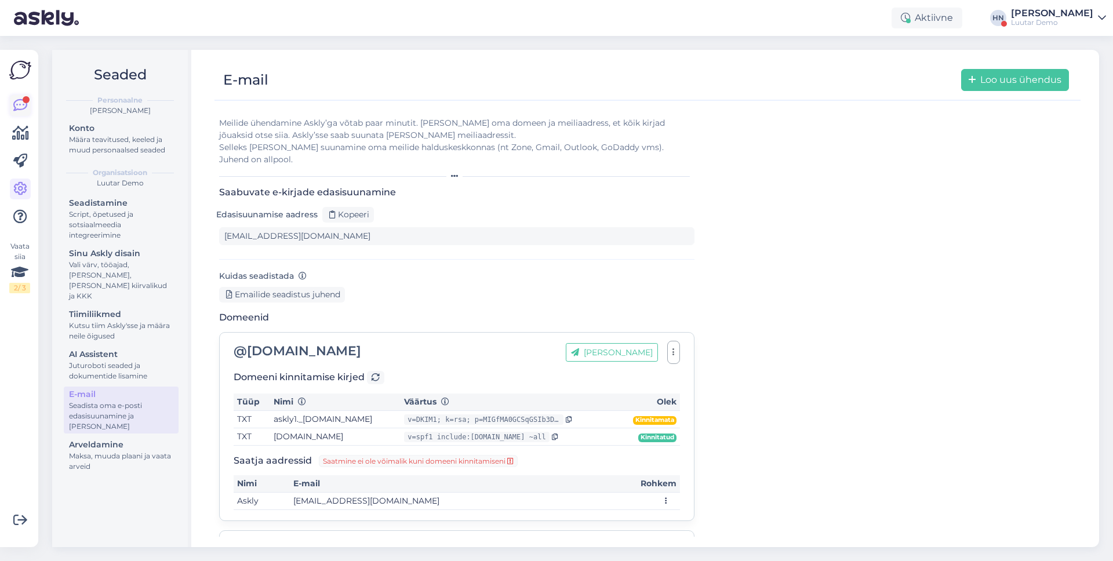
click at [20, 105] on icon at bounding box center [20, 106] width 14 height 14
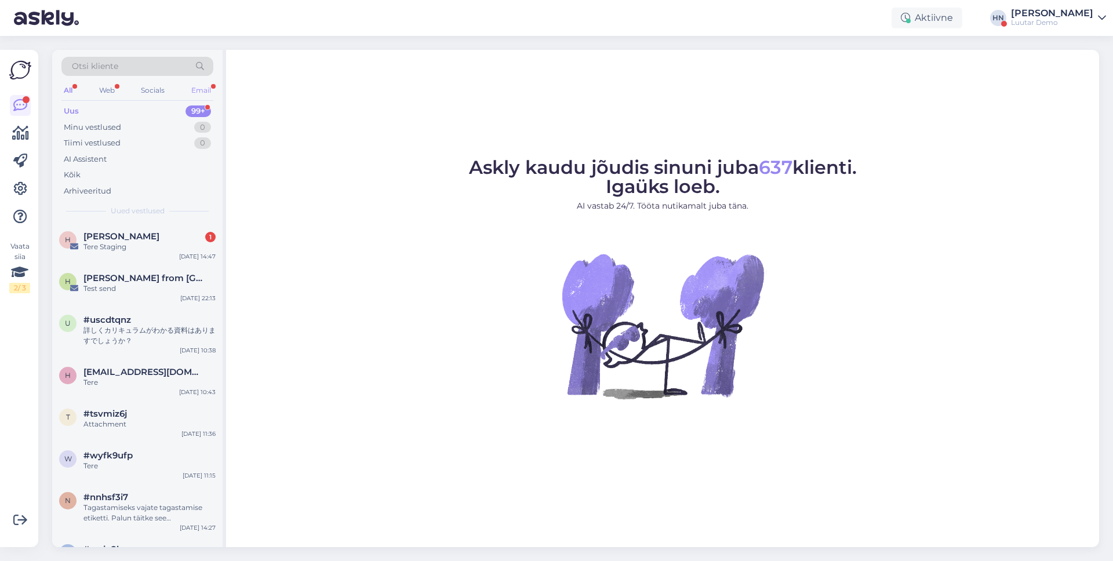
click at [192, 93] on div "Email" at bounding box center [201, 90] width 24 height 15
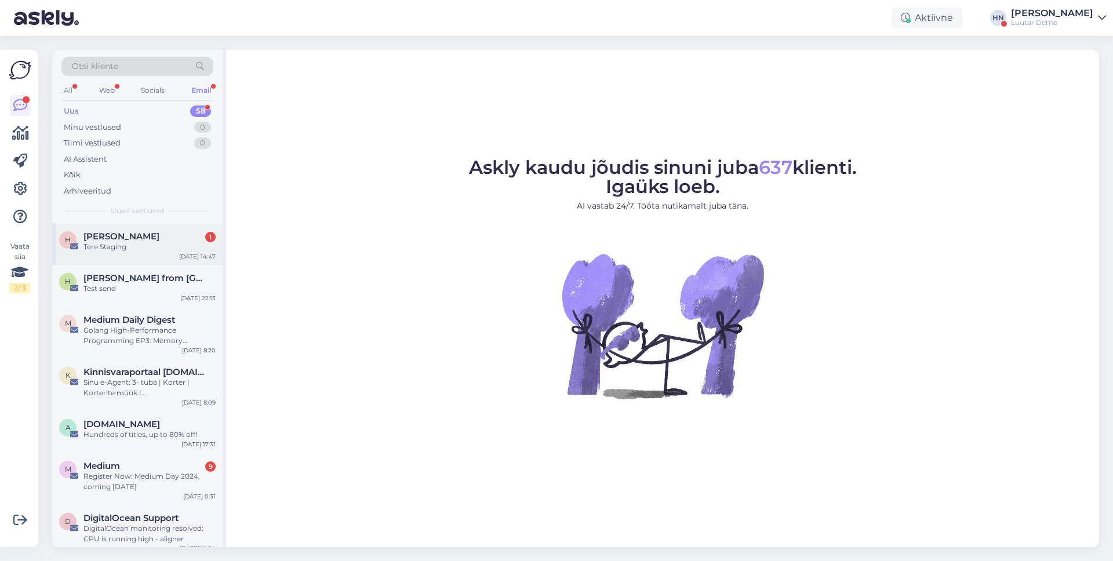
click at [130, 230] on div "H Hans Niinemäe 1 Tere Staging Sep 15 14:47" at bounding box center [137, 244] width 170 height 42
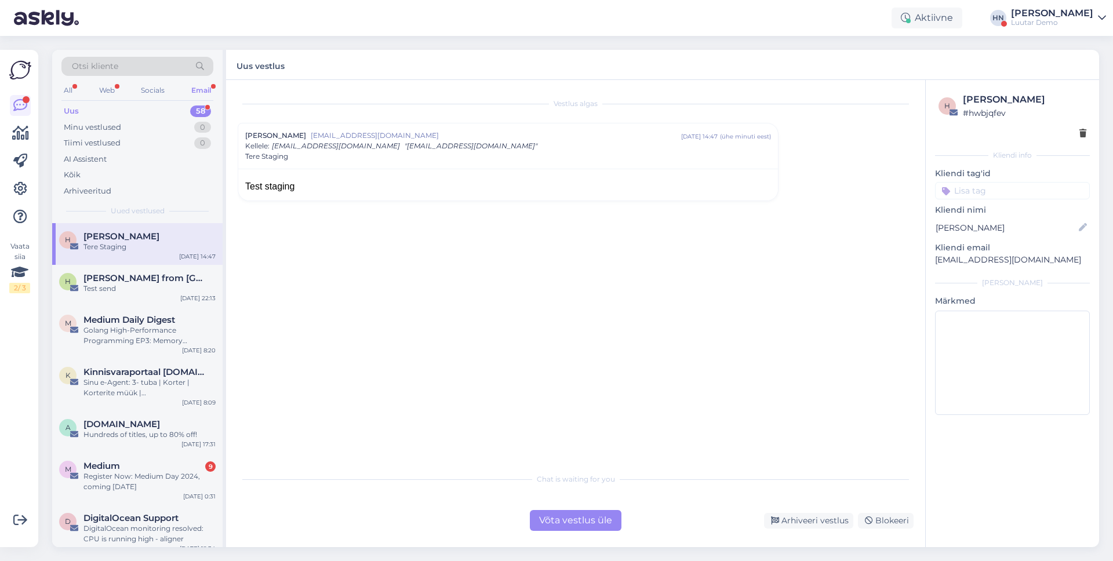
click at [584, 509] on div "Chat is waiting for you Võta vestlus üle Arhiveeri vestlus Blokeeri" at bounding box center [576, 499] width 676 height 64
click at [580, 514] on div "Võta vestlus üle" at bounding box center [576, 520] width 92 height 21
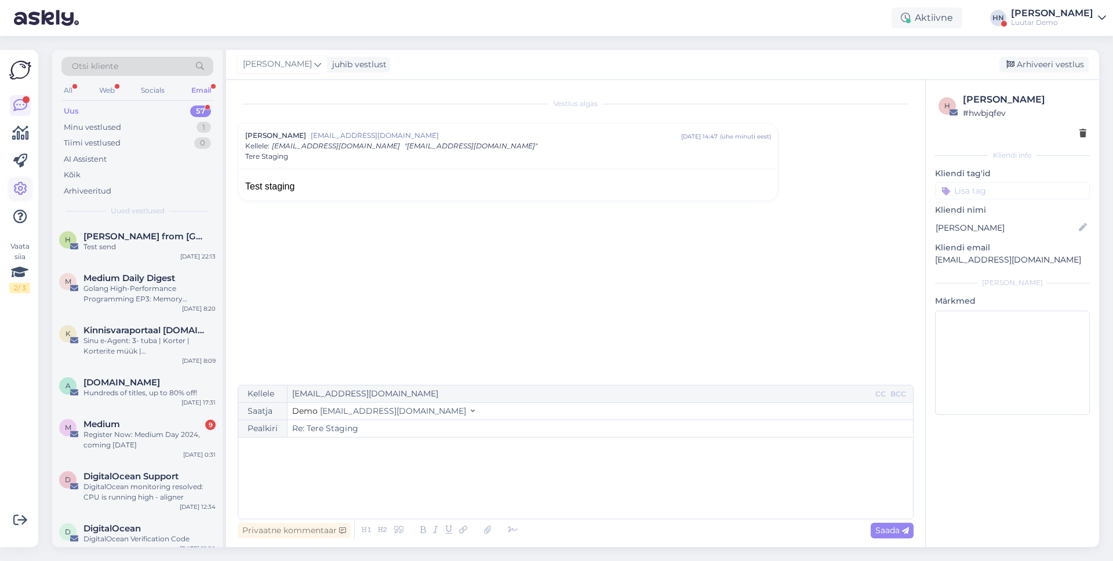
click at [17, 187] on icon at bounding box center [20, 189] width 14 height 14
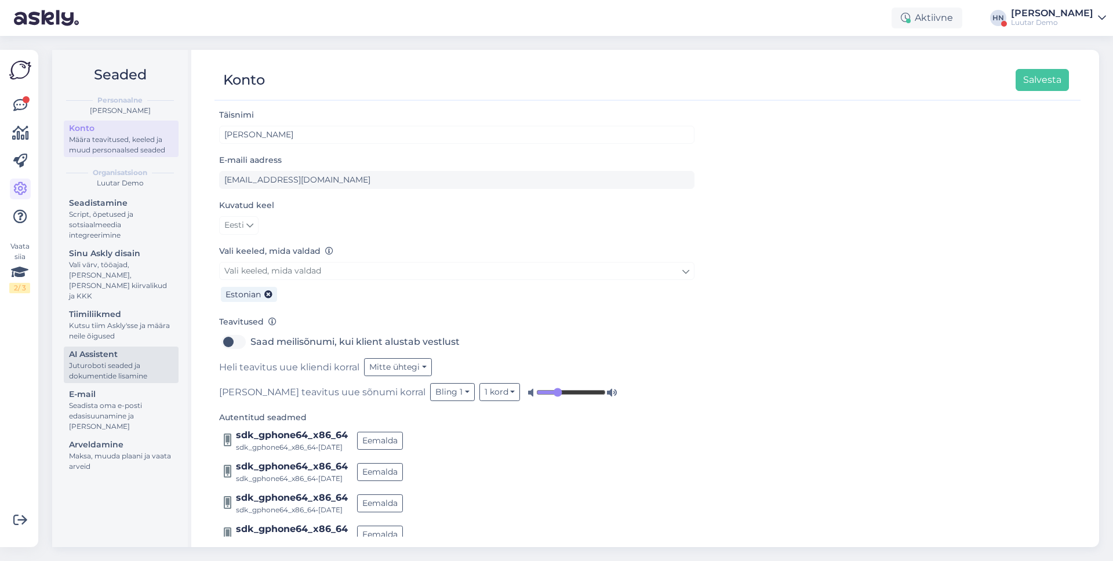
click at [86, 368] on div "Juturoboti seaded ja dokumentide lisamine" at bounding box center [121, 371] width 104 height 21
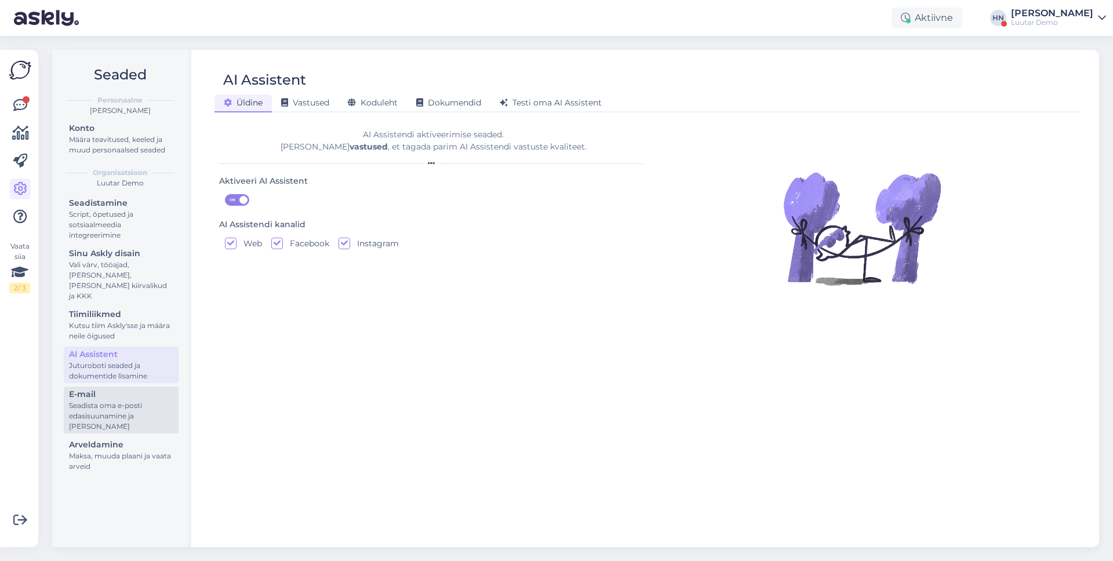
click at [89, 401] on div "Seadista oma e-posti edasisuunamine ja lisa domeenid" at bounding box center [121, 416] width 104 height 31
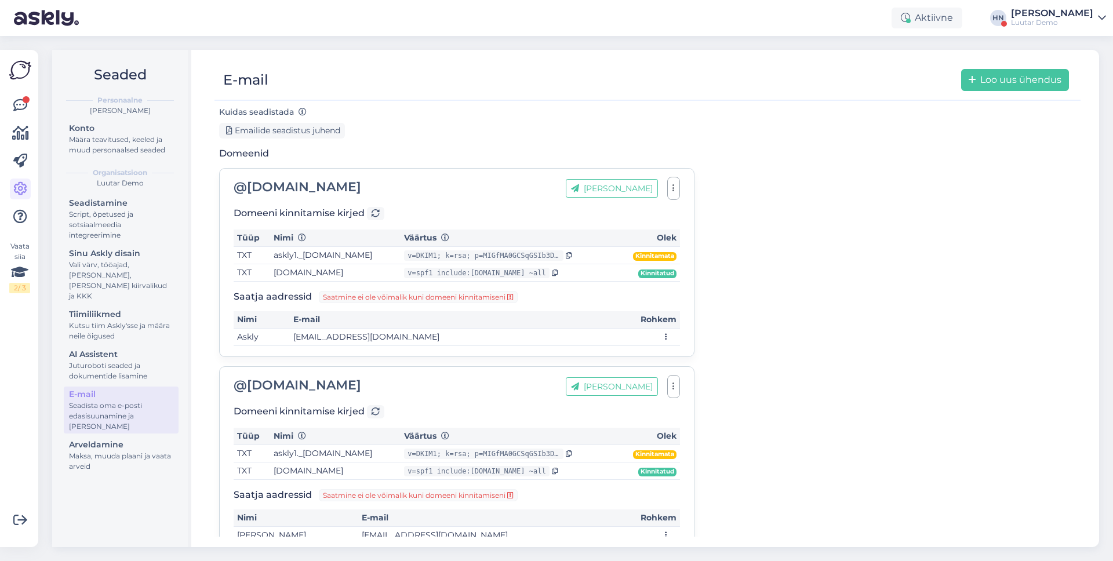
scroll to position [180, 0]
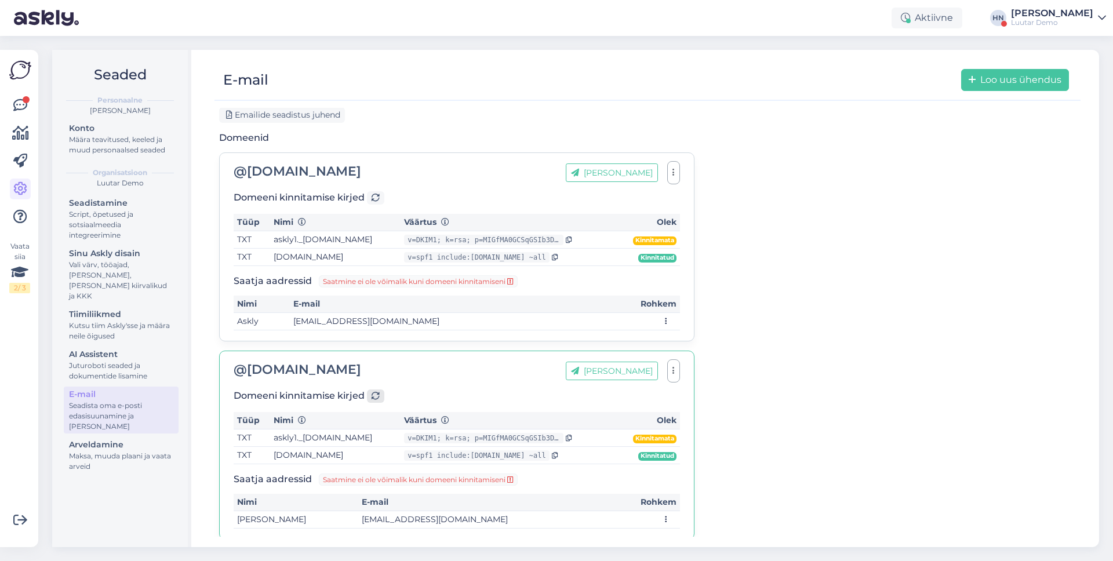
click at [369, 390] on div at bounding box center [375, 396] width 17 height 13
click at [383, 390] on div at bounding box center [375, 396] width 17 height 13
click at [406, 362] on div "@ translatewise.com Lisa aadress" at bounding box center [457, 371] width 446 height 19
click at [379, 393] on icon at bounding box center [376, 397] width 8 height 8
click at [372, 393] on icon at bounding box center [376, 397] width 8 height 8
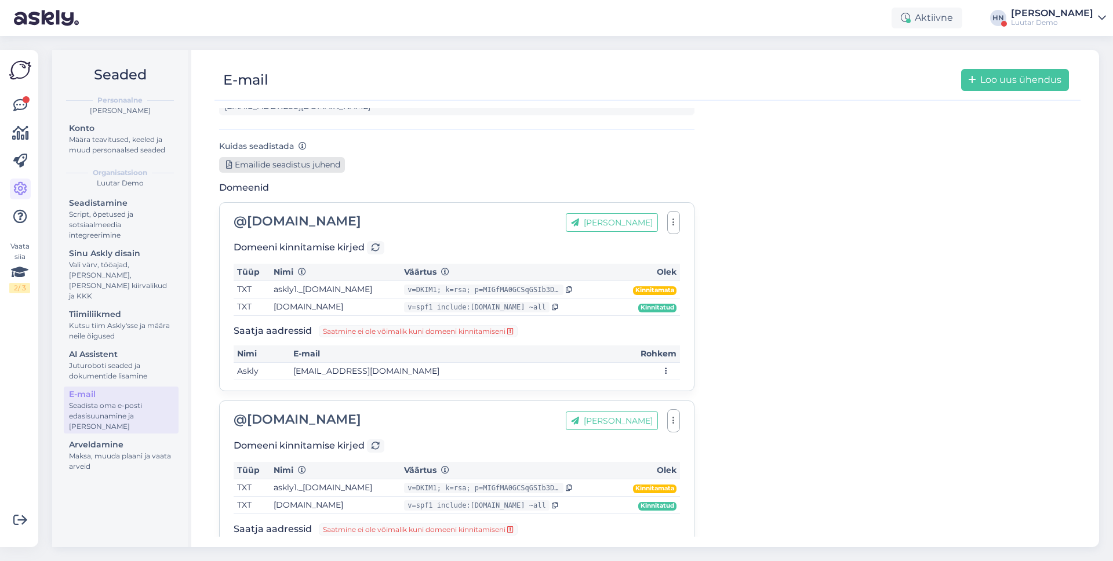
scroll to position [180, 0]
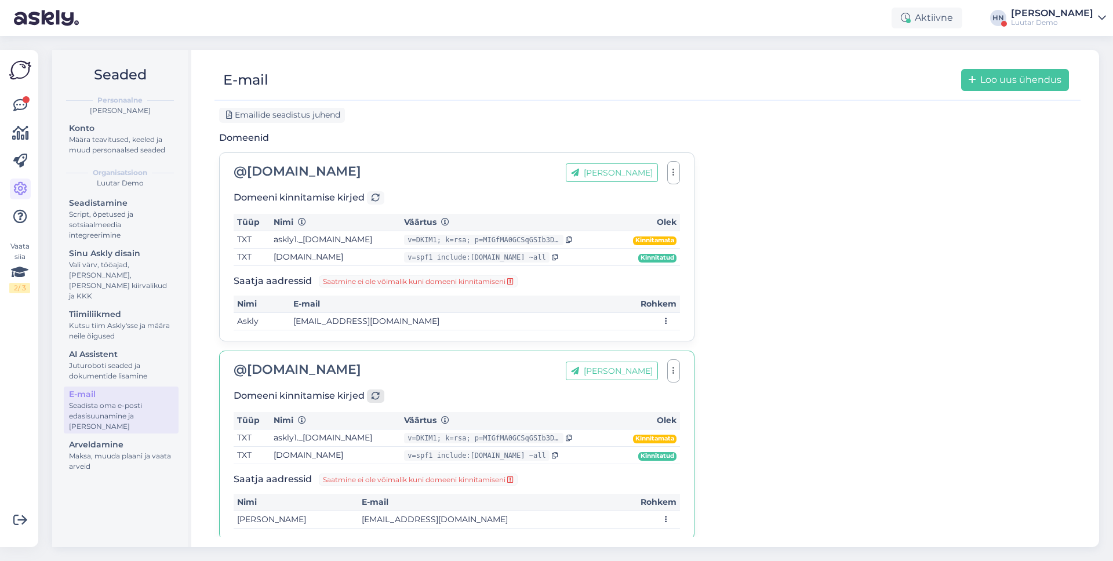
click at [375, 393] on icon at bounding box center [376, 397] width 8 height 8
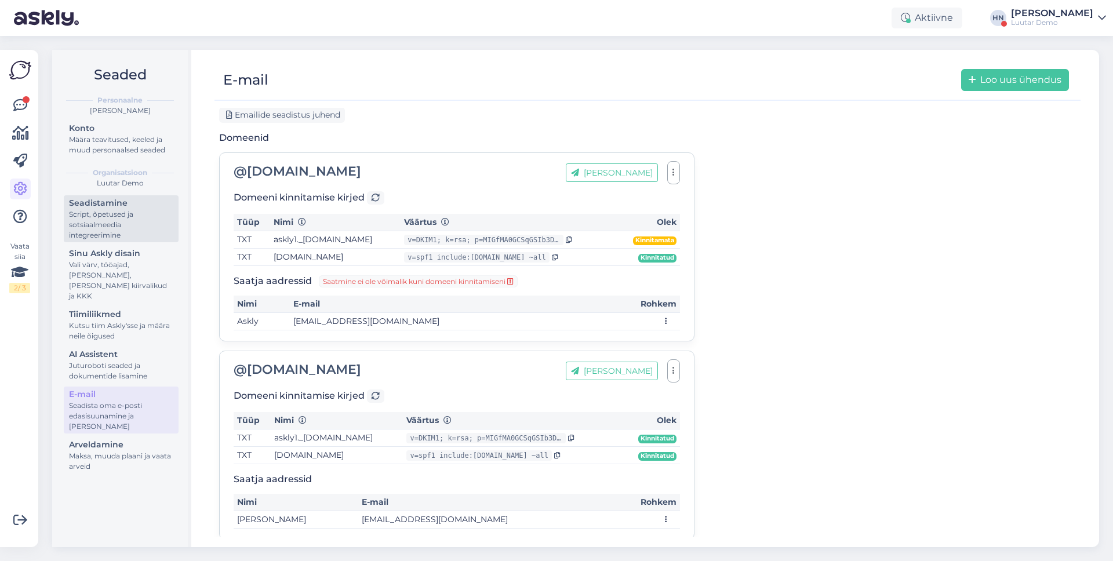
click at [115, 206] on div "Seadistamine" at bounding box center [121, 203] width 104 height 12
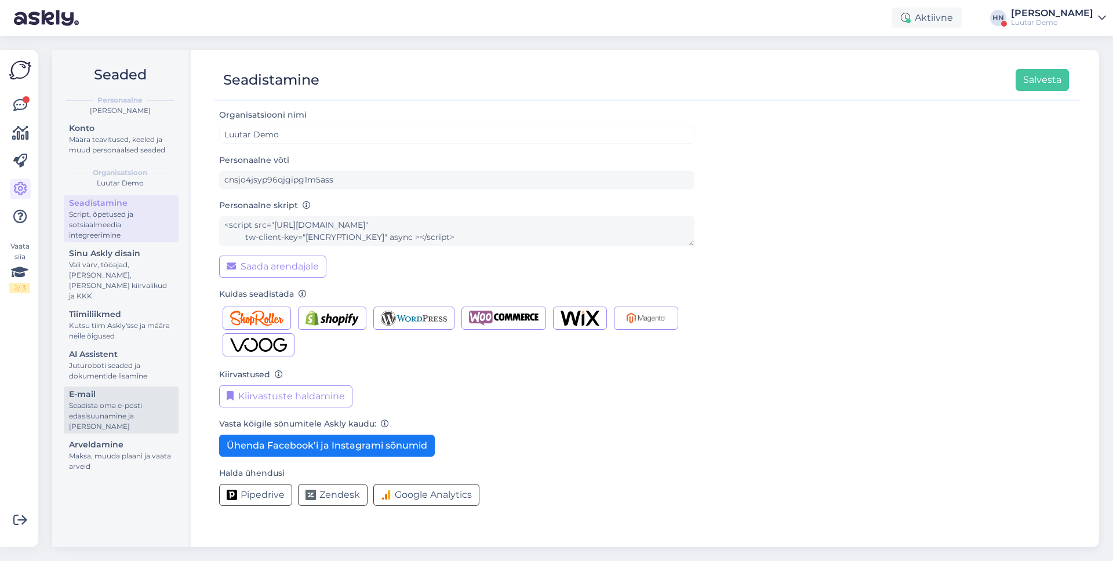
click at [118, 401] on div "Seadista oma e-posti edasisuunamine ja [PERSON_NAME]" at bounding box center [121, 416] width 104 height 31
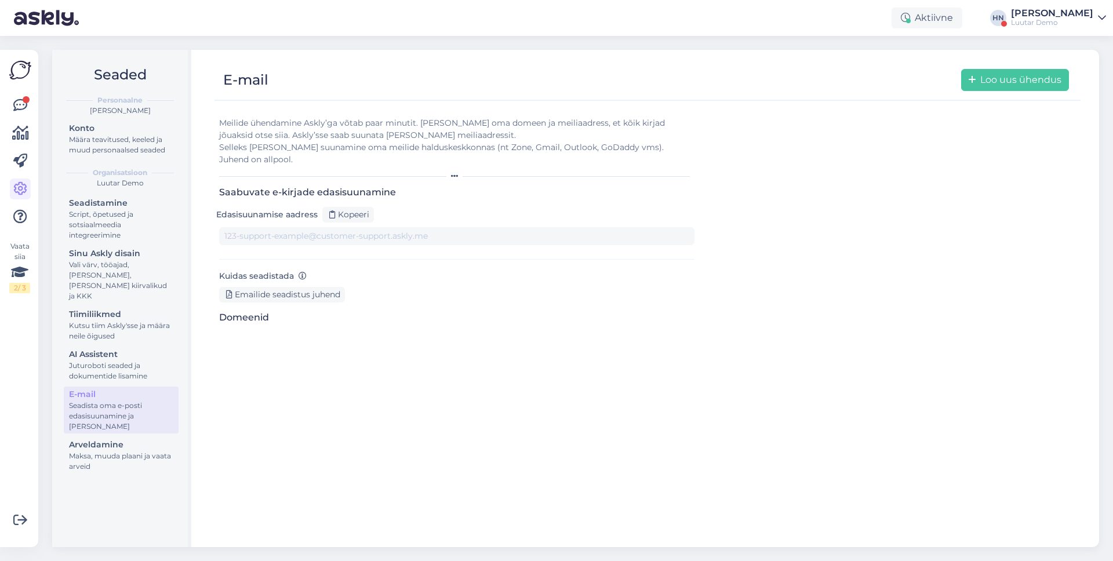
type input "[EMAIL_ADDRESS][DOMAIN_NAME]"
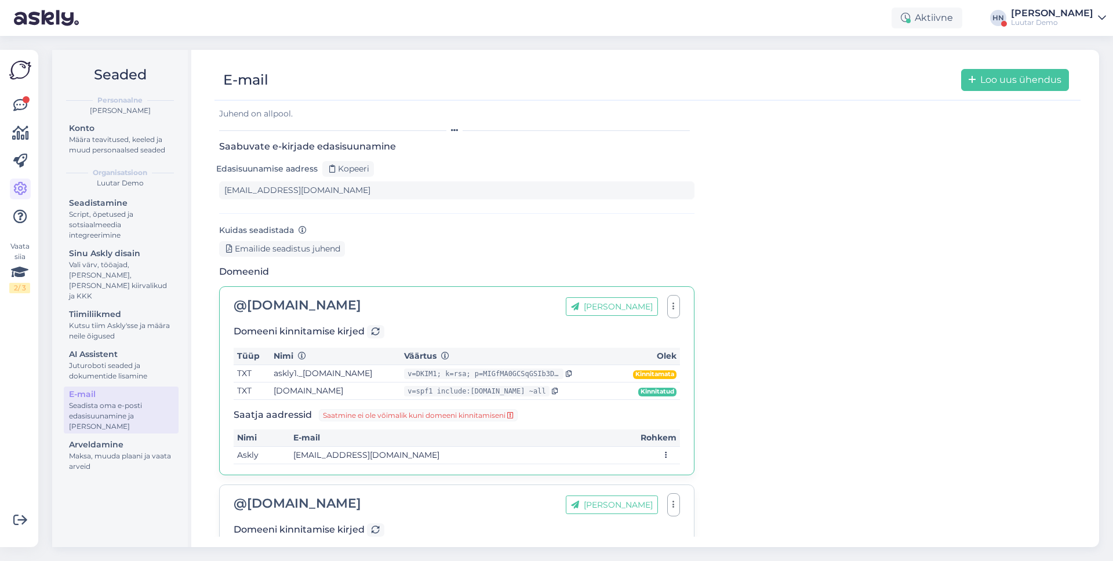
scroll to position [180, 0]
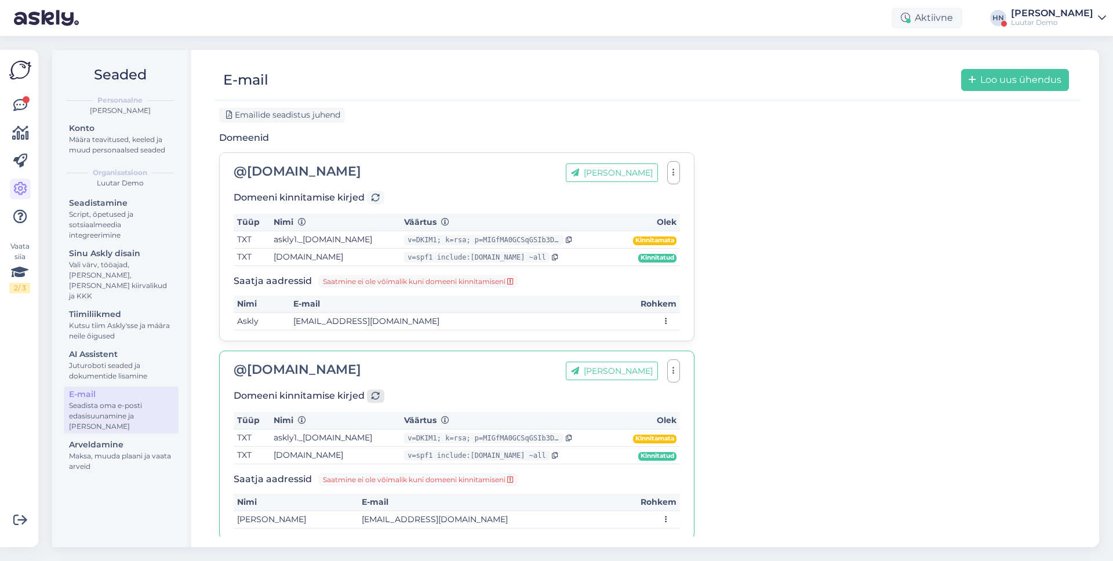
click at [378, 393] on icon at bounding box center [376, 397] width 8 height 8
click at [386, 351] on div "@ [DOMAIN_NAME] [PERSON_NAME] aadress Domeeni kinnitamise kirjed Tüüp Nimi Väär…" at bounding box center [456, 445] width 475 height 189
click at [362, 376] on div "@ [DOMAIN_NAME] [PERSON_NAME] aadress Domeeni kinnitamise kirjed Tüüp Nimi Väär…" at bounding box center [456, 445] width 475 height 189
click at [381, 390] on div at bounding box center [375, 396] width 17 height 13
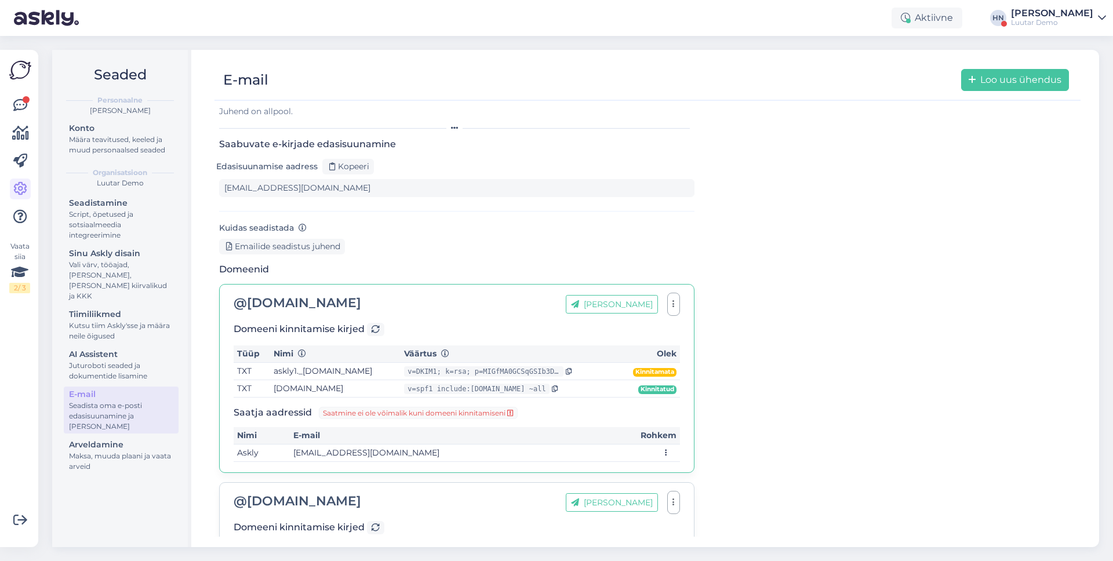
scroll to position [180, 0]
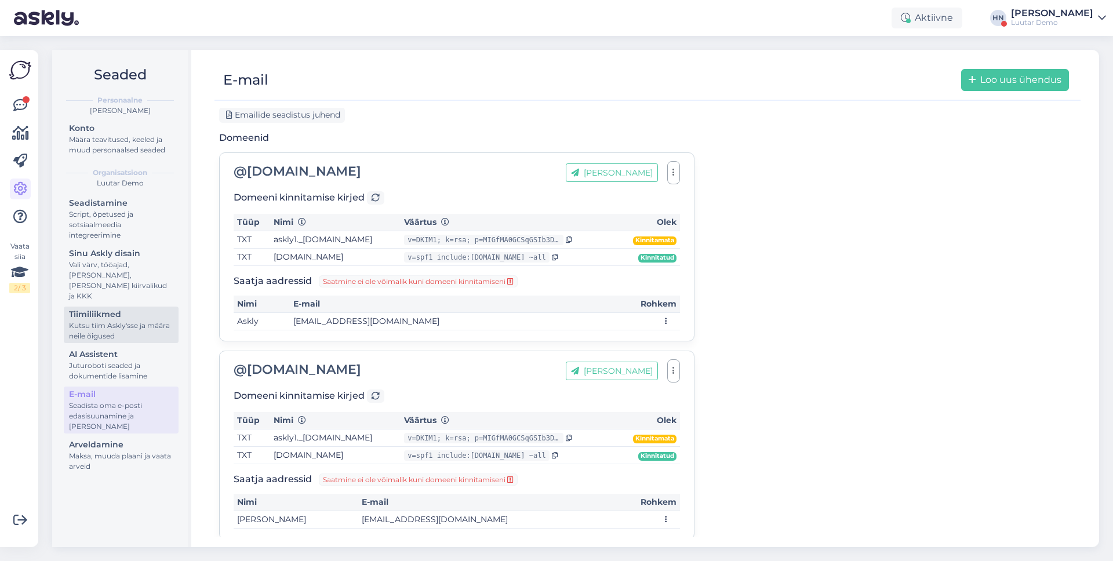
click at [151, 321] on div "Kutsu tiim Askly'sse ja määra neile õigused" at bounding box center [121, 331] width 104 height 21
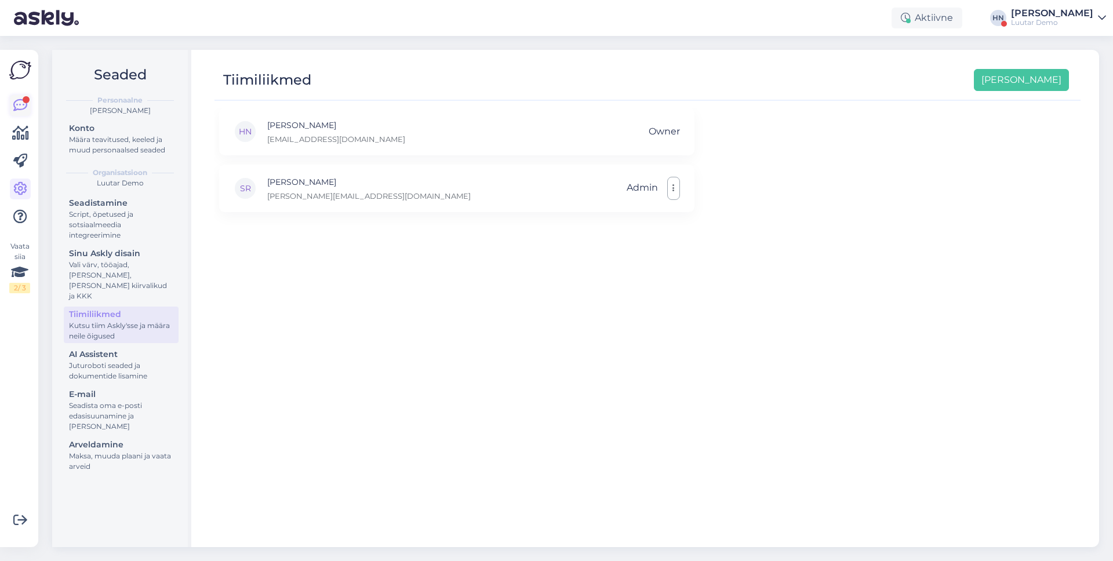
click at [16, 104] on icon at bounding box center [20, 106] width 14 height 14
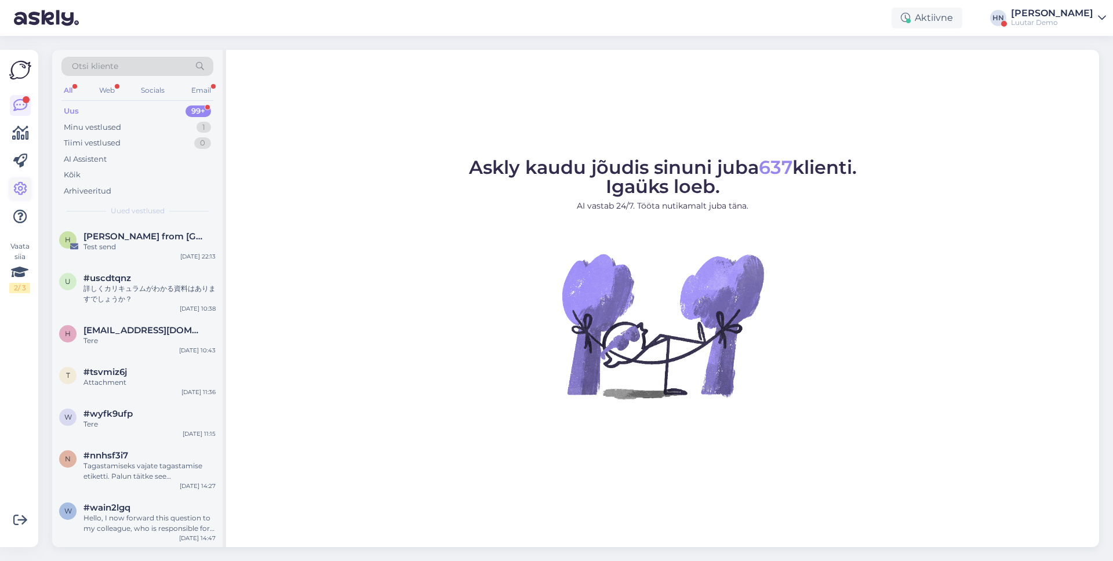
click at [22, 188] on icon at bounding box center [20, 189] width 14 height 14
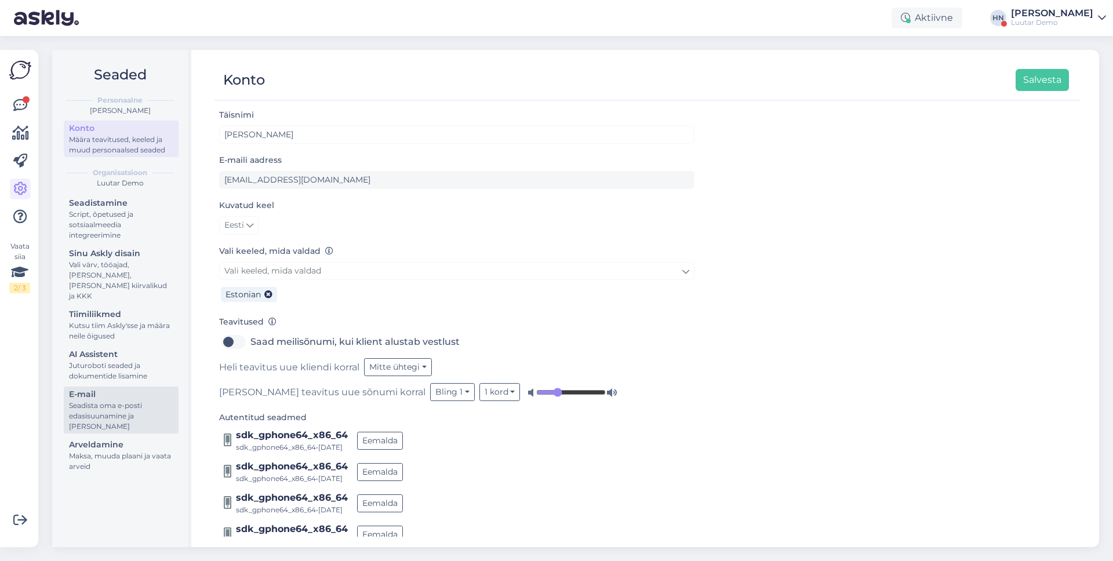
click at [137, 401] on div "Seadista oma e-posti edasisuunamine ja [PERSON_NAME]" at bounding box center [121, 416] width 104 height 31
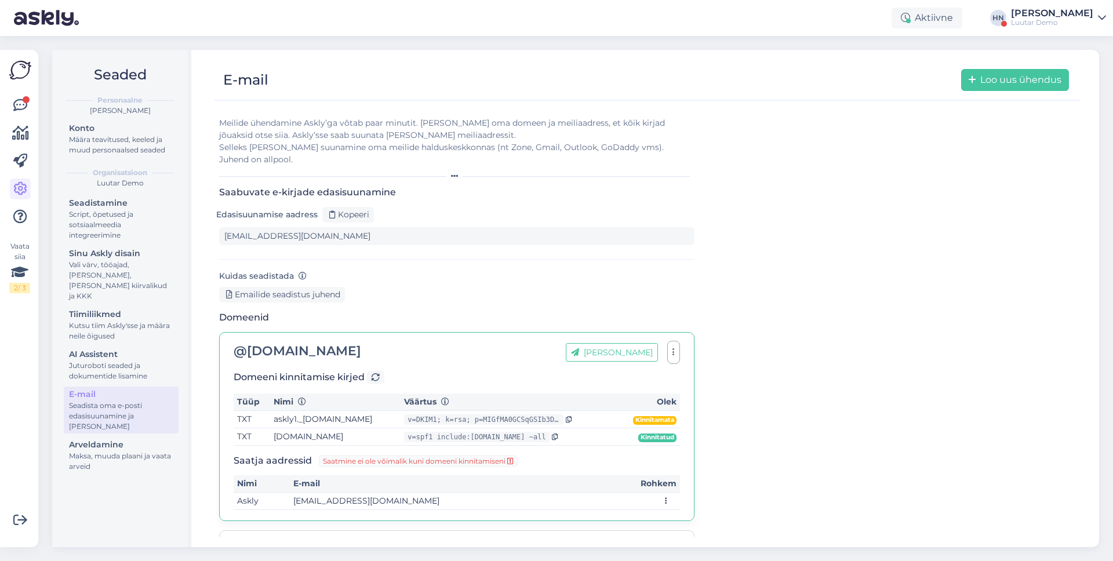
scroll to position [180, 0]
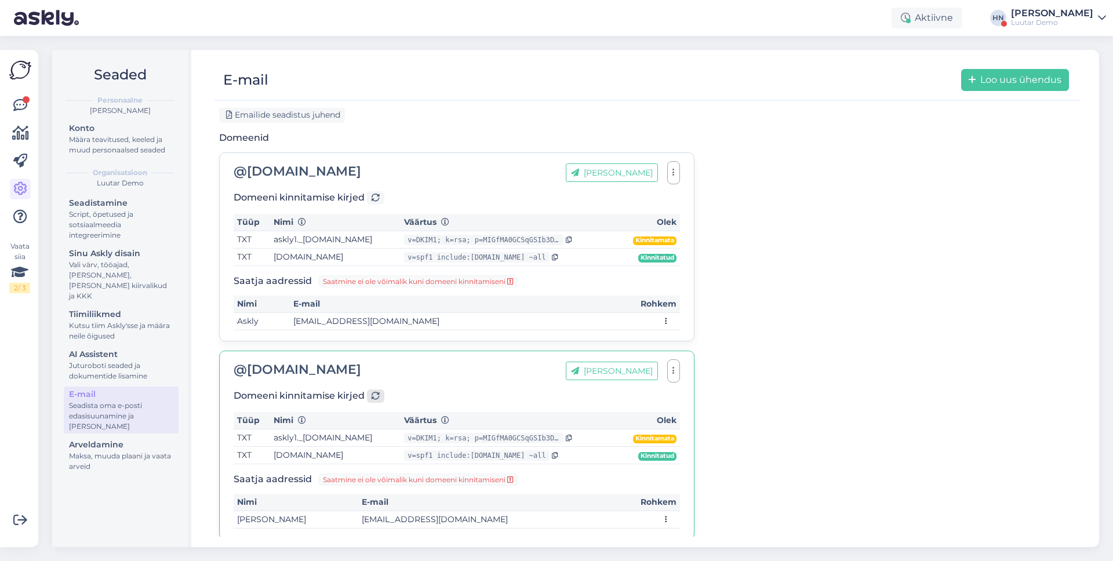
click at [373, 390] on div at bounding box center [375, 396] width 17 height 13
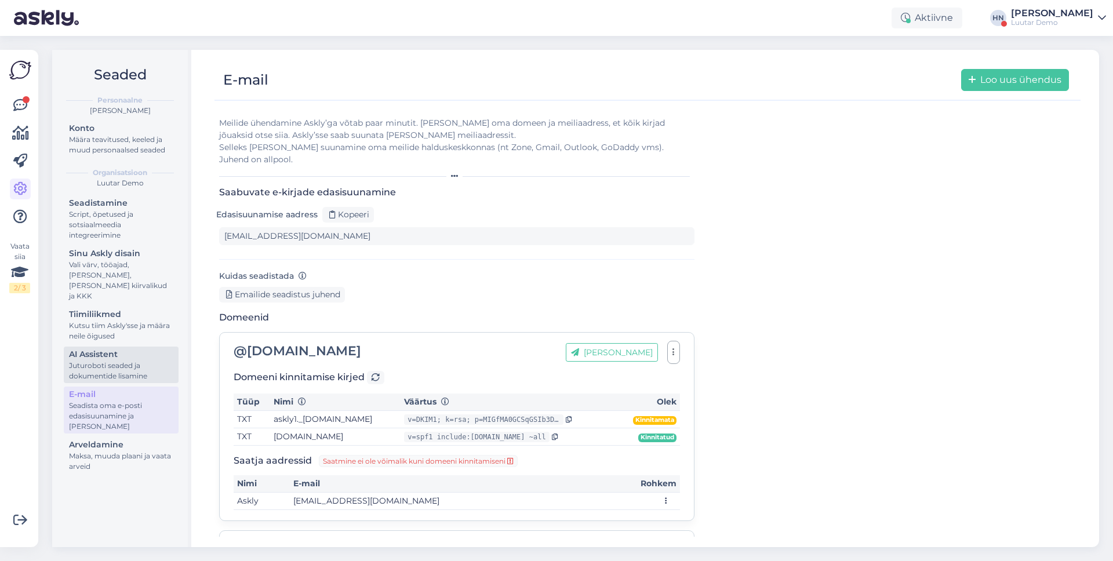
click at [132, 361] on div "Juturoboti seaded ja dokumentide lisamine" at bounding box center [121, 371] width 104 height 21
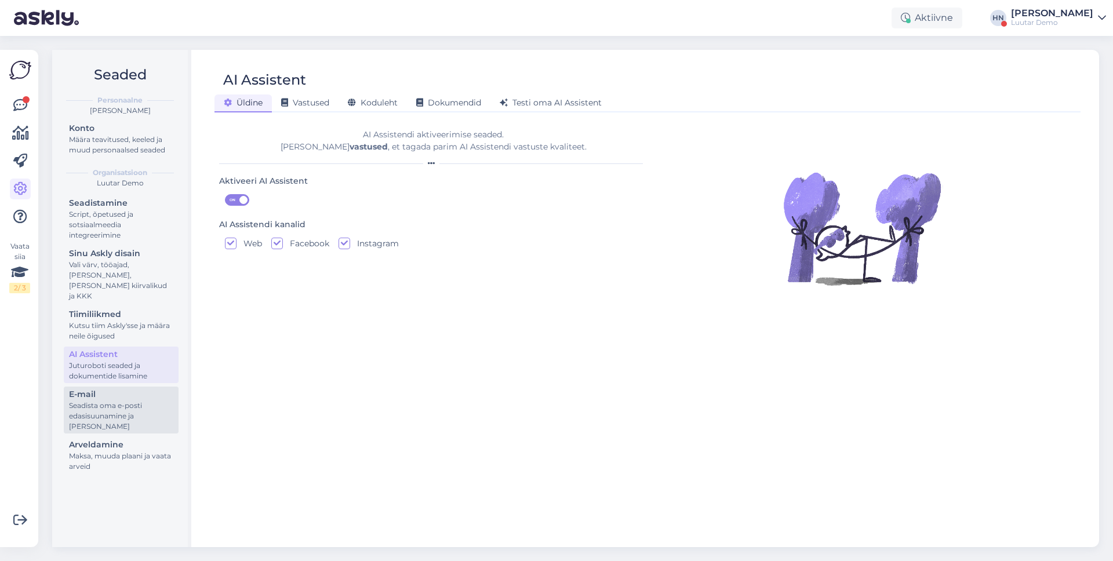
click at [118, 402] on div "Seadista oma e-posti edasisuunamine ja [PERSON_NAME]" at bounding box center [121, 416] width 104 height 31
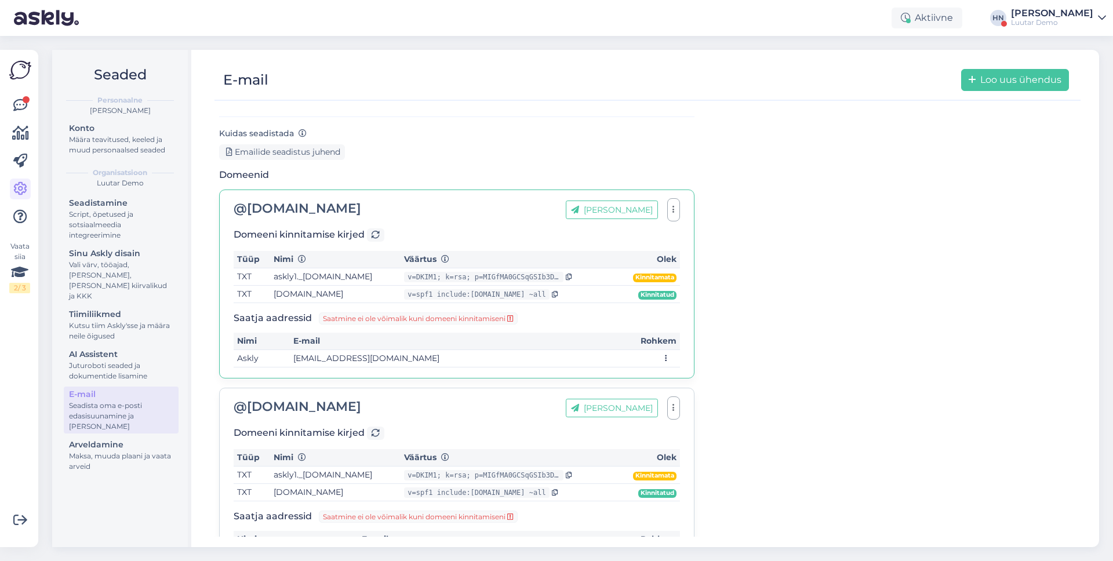
scroll to position [180, 0]
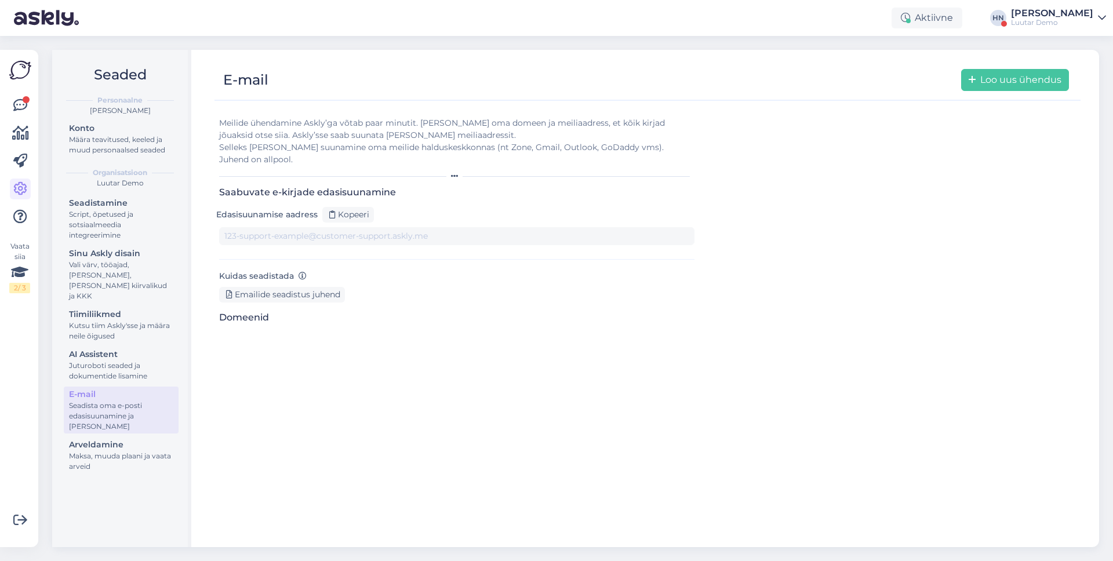
type input "1v0alfpcgds-0rlsbxqd2xo.staging@tickets.askly.me"
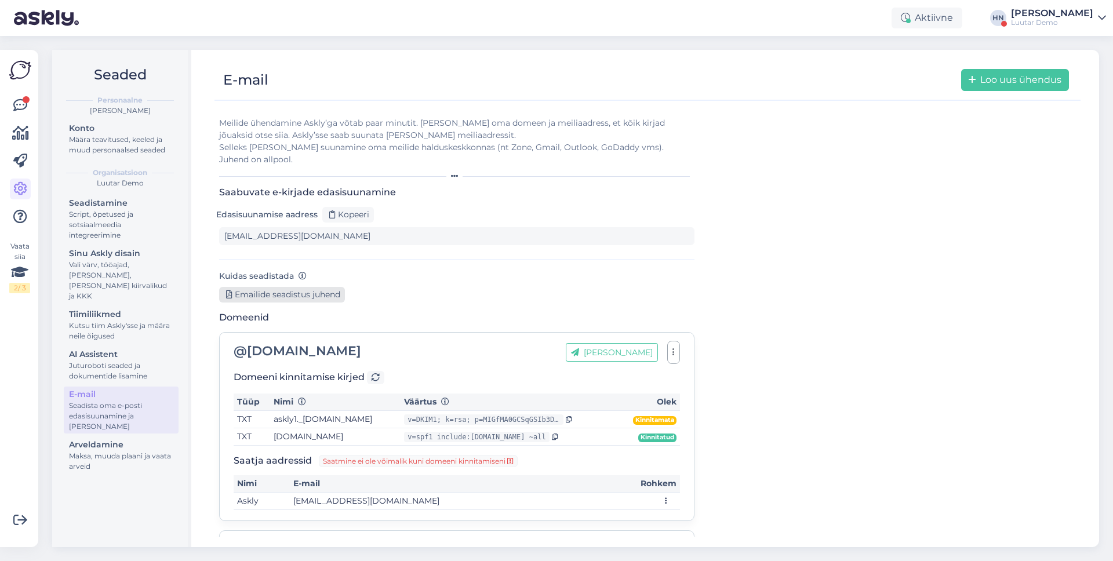
scroll to position [180, 0]
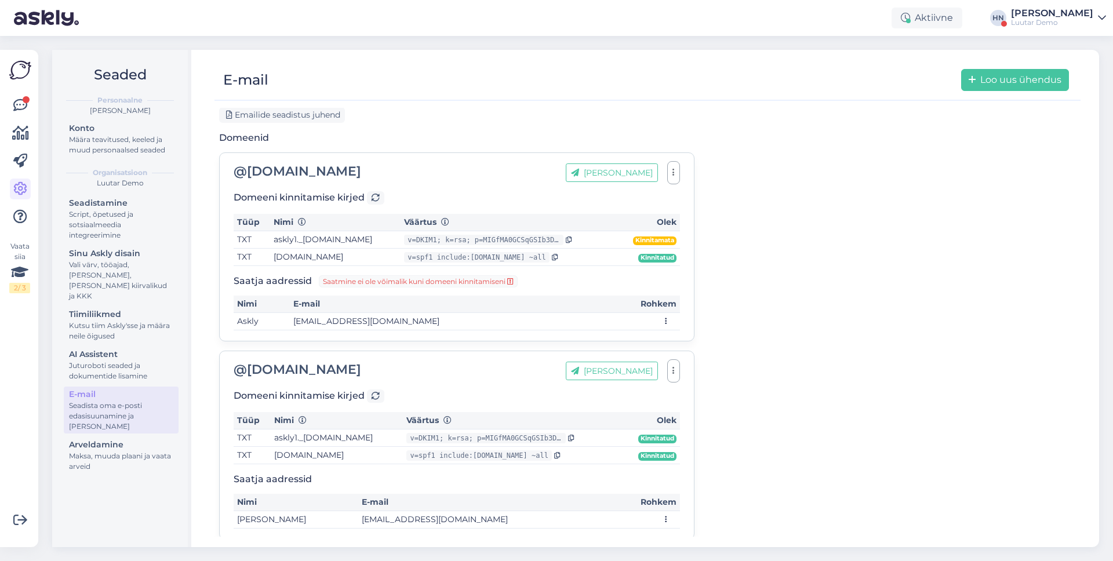
click at [34, 104] on div "Vaata siia 2 / 3 Võimalused Veendu, et Askly loob sulle väärtust. Sulge Ühenda …" at bounding box center [19, 298] width 38 height 497
click at [26, 104] on icon at bounding box center [20, 106] width 14 height 14
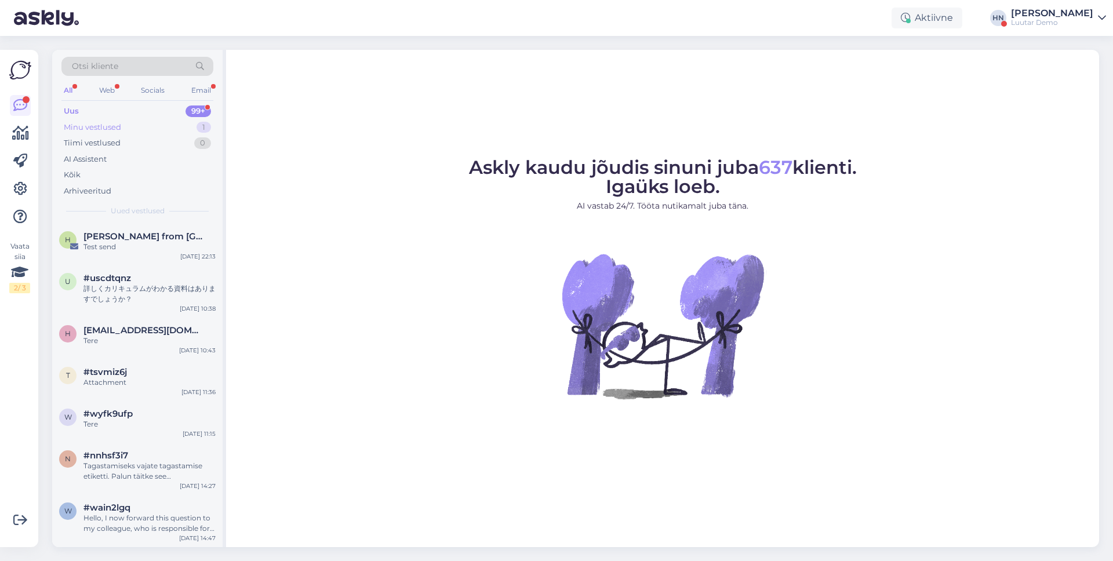
click at [99, 129] on div "Minu vestlused" at bounding box center [92, 128] width 57 height 12
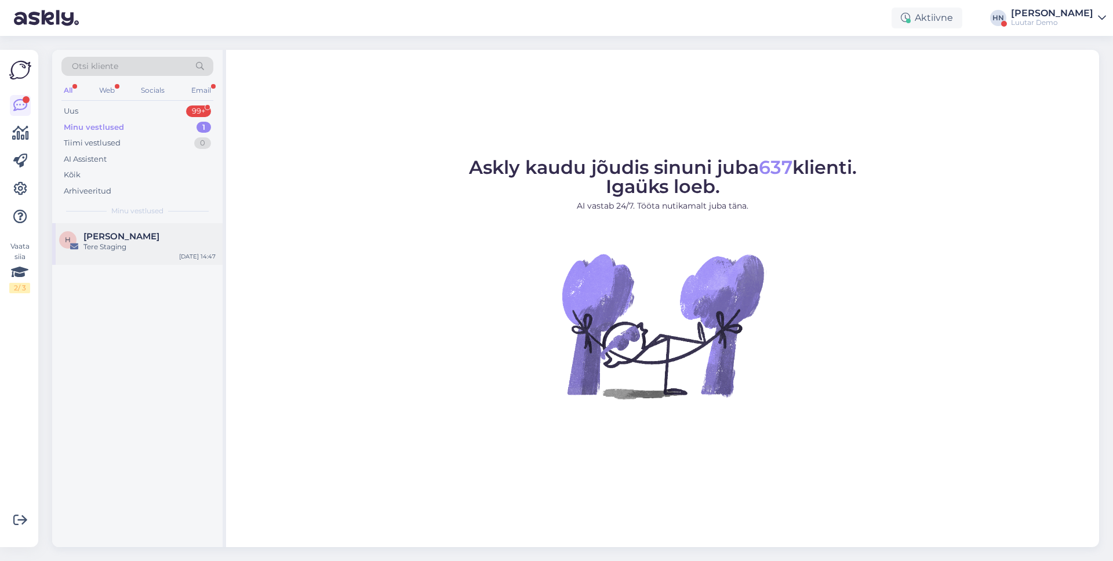
click at [124, 256] on div "H Hans Niinemäe Tere Staging Sep 15 14:47" at bounding box center [137, 244] width 170 height 42
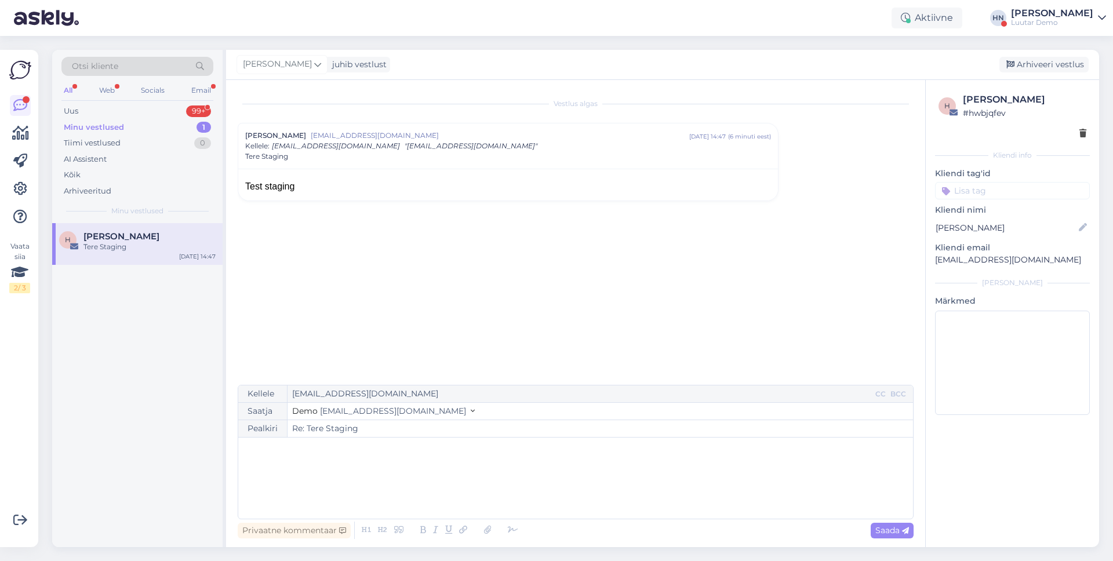
click at [389, 488] on div "﻿" at bounding box center [575, 479] width 663 height 70
click at [386, 474] on div "﻿" at bounding box center [575, 479] width 663 height 70
click at [884, 524] on div "Saada" at bounding box center [892, 531] width 43 height 16
click at [411, 409] on span "demo@tickets.askly.me" at bounding box center [393, 411] width 146 height 10
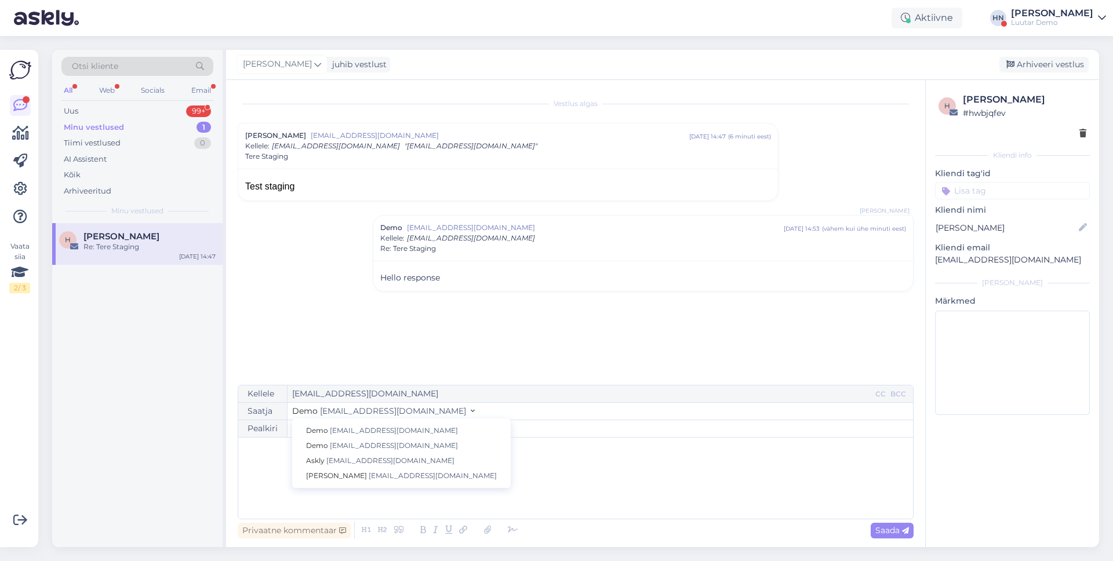
click at [423, 382] on div "Vestlus algas Hans Niinemäe h.niinemae@outlook.com sept 15 14:47 ( 6 minuti ees…" at bounding box center [575, 313] width 699 height 467
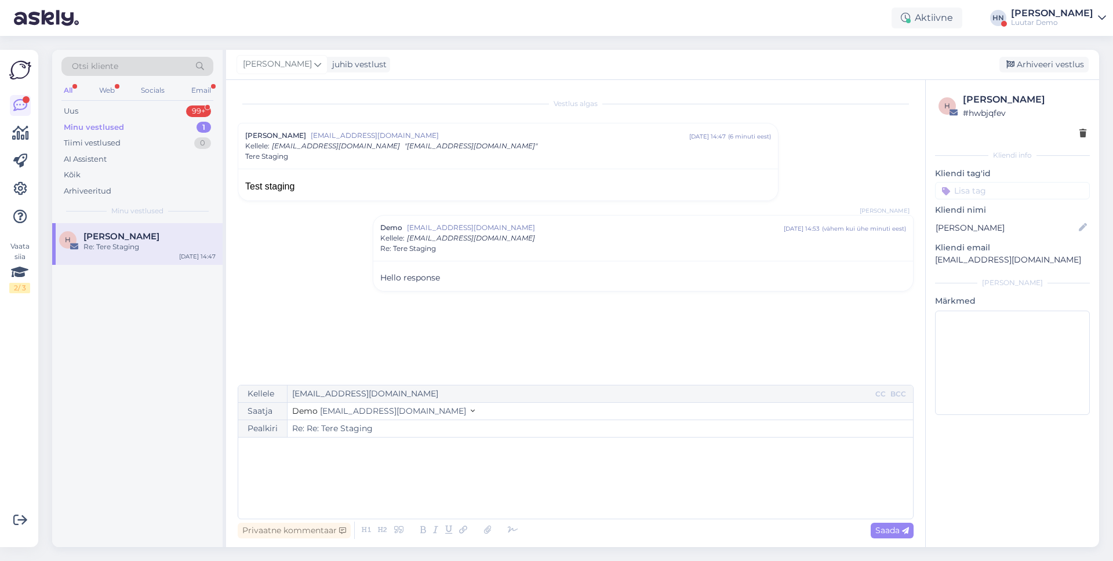
click at [394, 411] on span "demo@tickets.askly.me" at bounding box center [393, 411] width 146 height 10
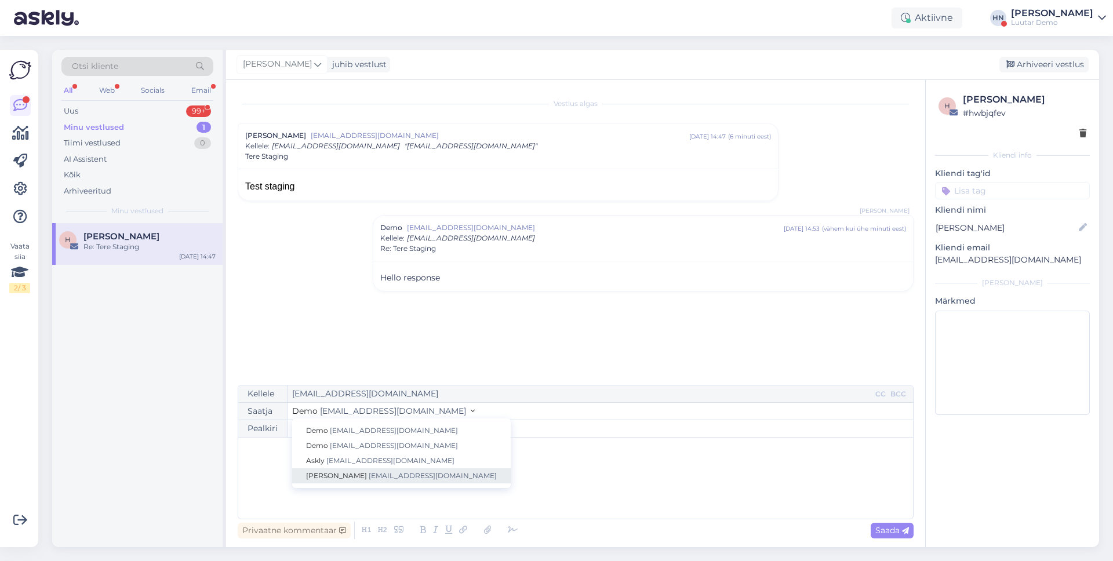
click at [380, 481] on link "Hans Niinemäe hans@translatewise.com" at bounding box center [401, 475] width 219 height 15
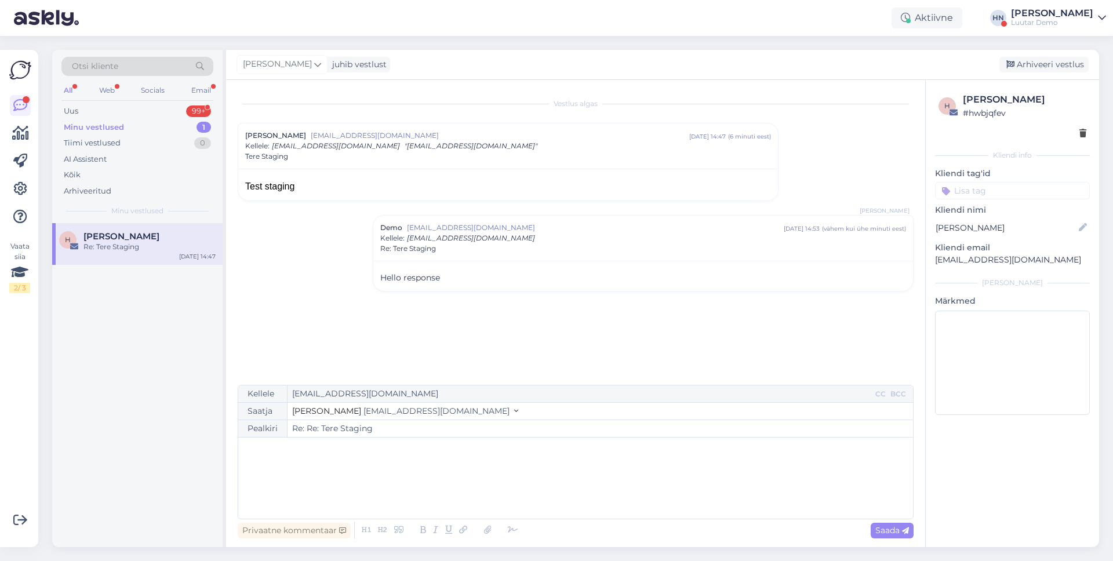
click at [384, 466] on div "﻿" at bounding box center [575, 479] width 663 height 70
click at [876, 526] on span "Saada" at bounding box center [893, 530] width 34 height 10
type input "Re: Re: Tere Staging"
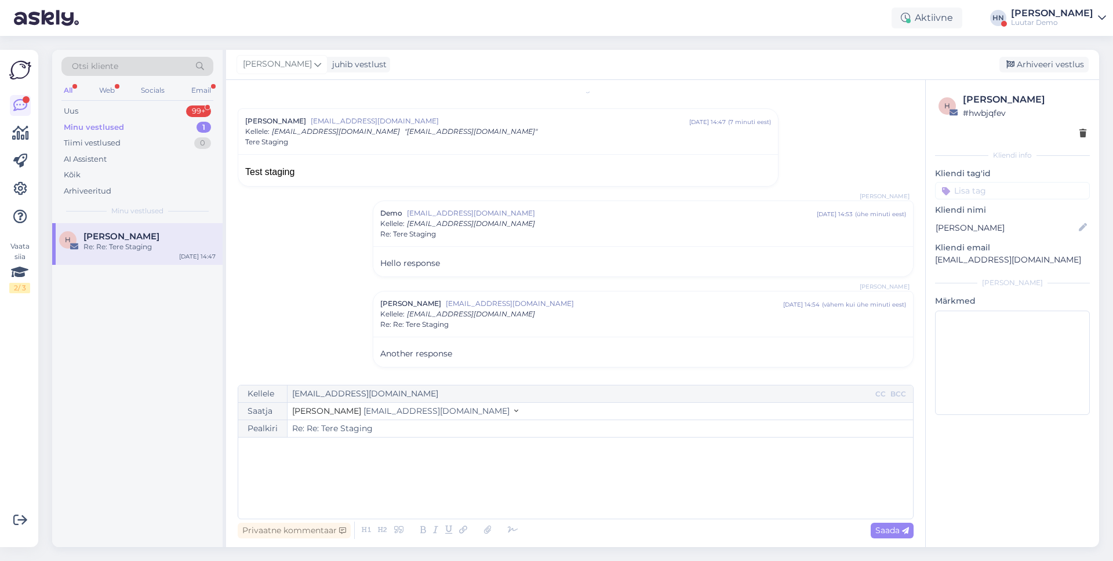
click at [420, 412] on span "hans@translatewise.com" at bounding box center [437, 411] width 146 height 10
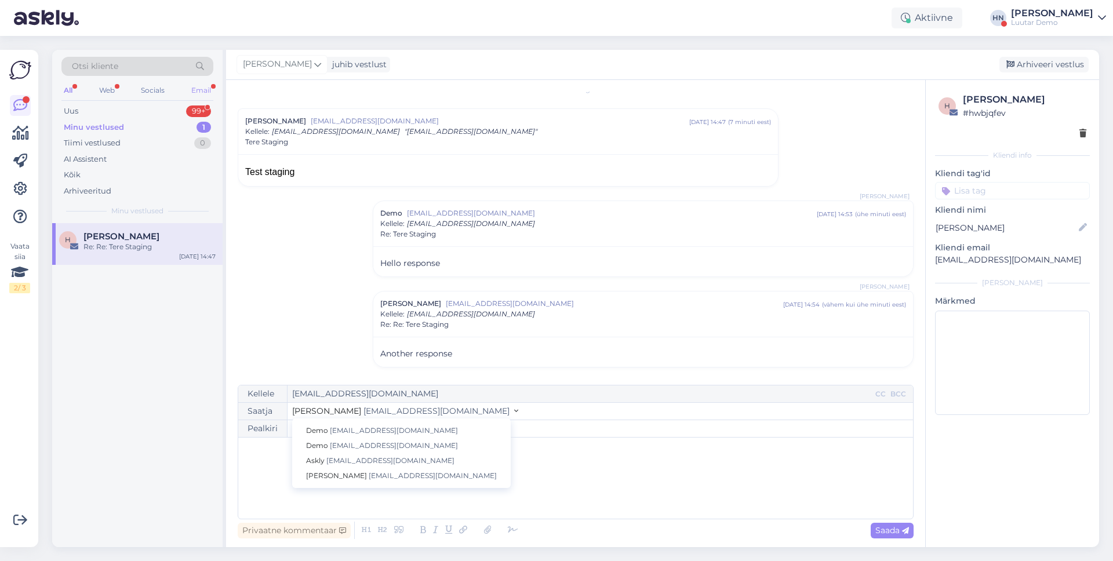
click at [201, 85] on div "Email" at bounding box center [201, 90] width 24 height 15
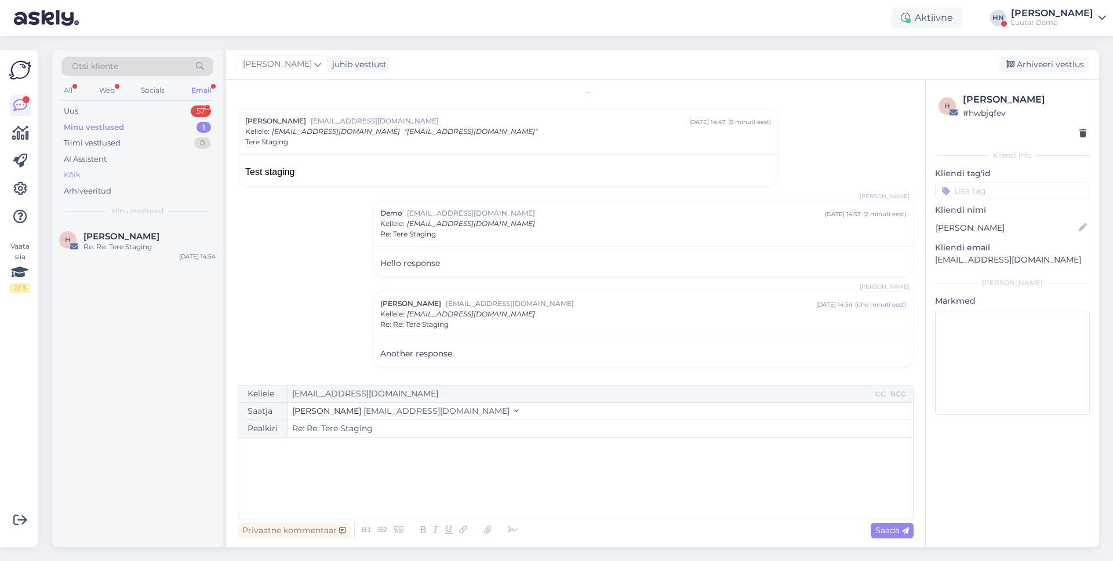
click at [125, 174] on div "Kõik" at bounding box center [137, 175] width 152 height 16
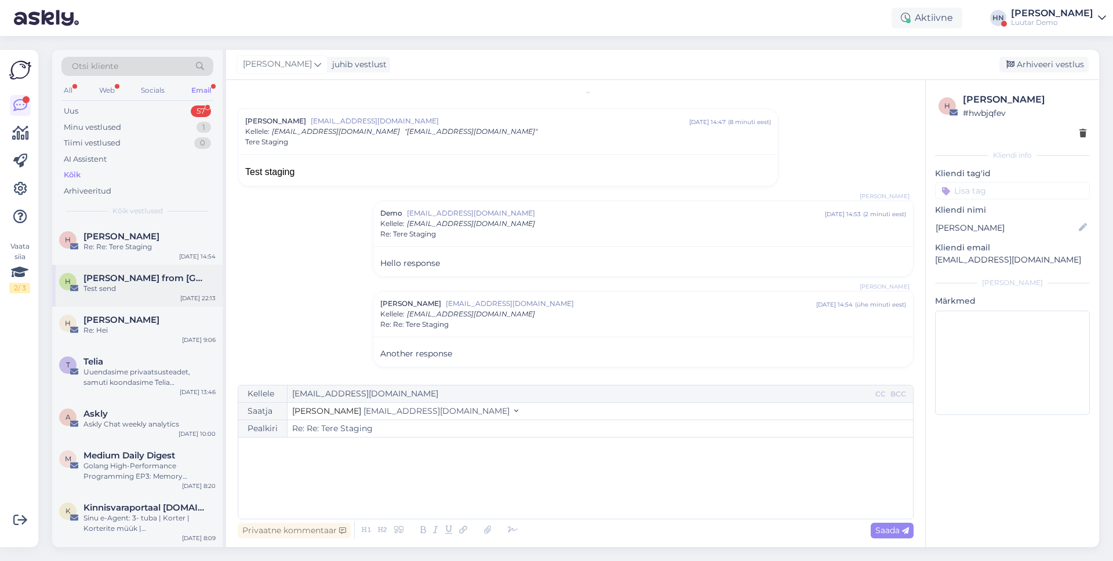
click at [140, 281] on span "Hans Niinemäe from Askly" at bounding box center [143, 278] width 121 height 10
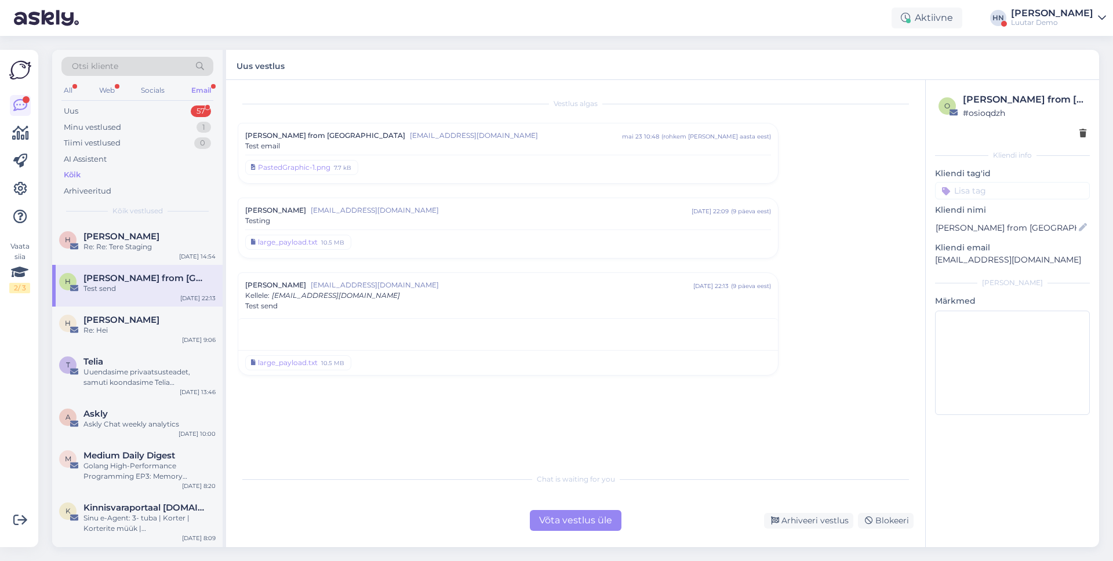
click at [537, 521] on div "Võta vestlus üle" at bounding box center [576, 520] width 92 height 21
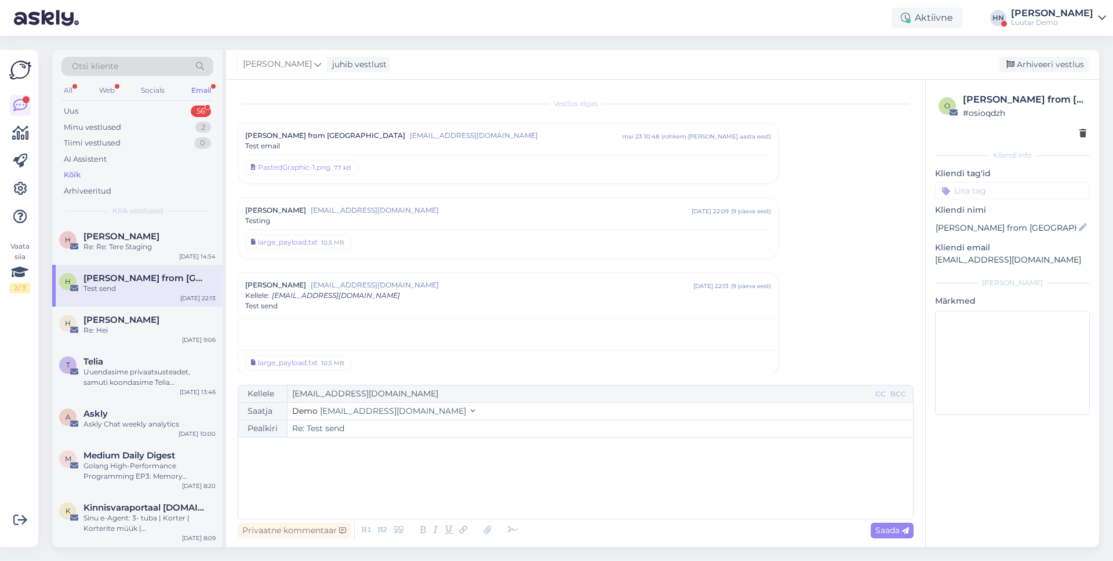
scroll to position [8, 0]
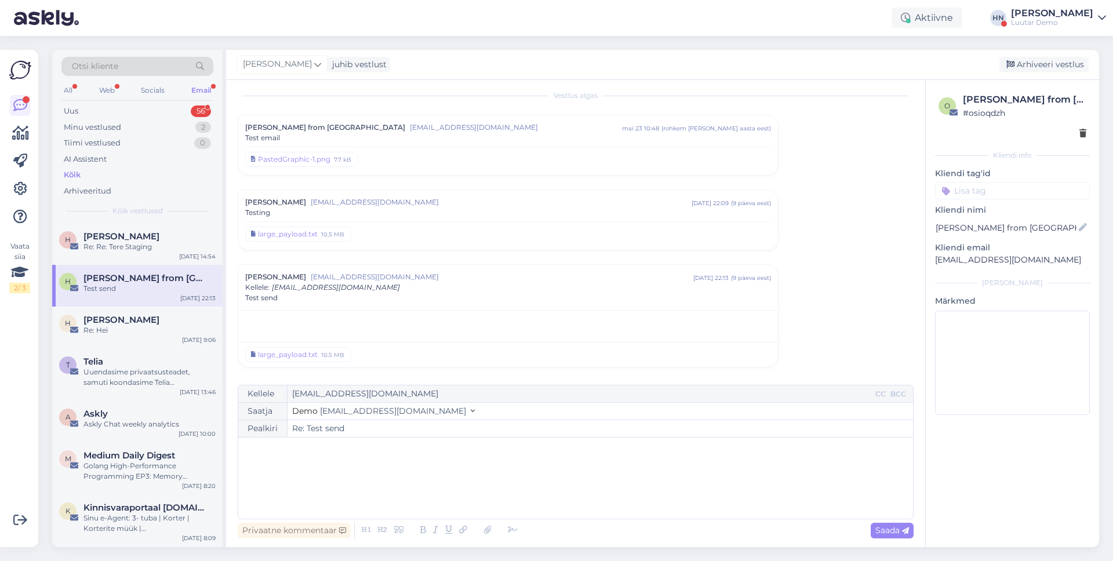
click at [460, 480] on div "﻿" at bounding box center [575, 479] width 663 height 70
click at [394, 412] on span "demo@tickets.askly.me" at bounding box center [393, 411] width 146 height 10
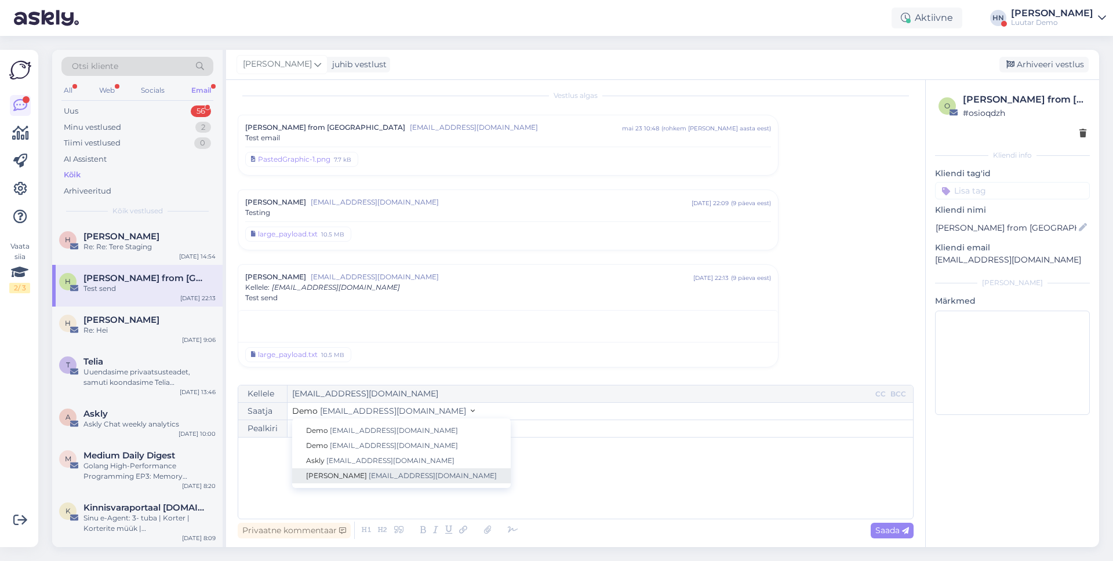
click at [399, 477] on span "hans@translatewise.com" at bounding box center [433, 475] width 128 height 9
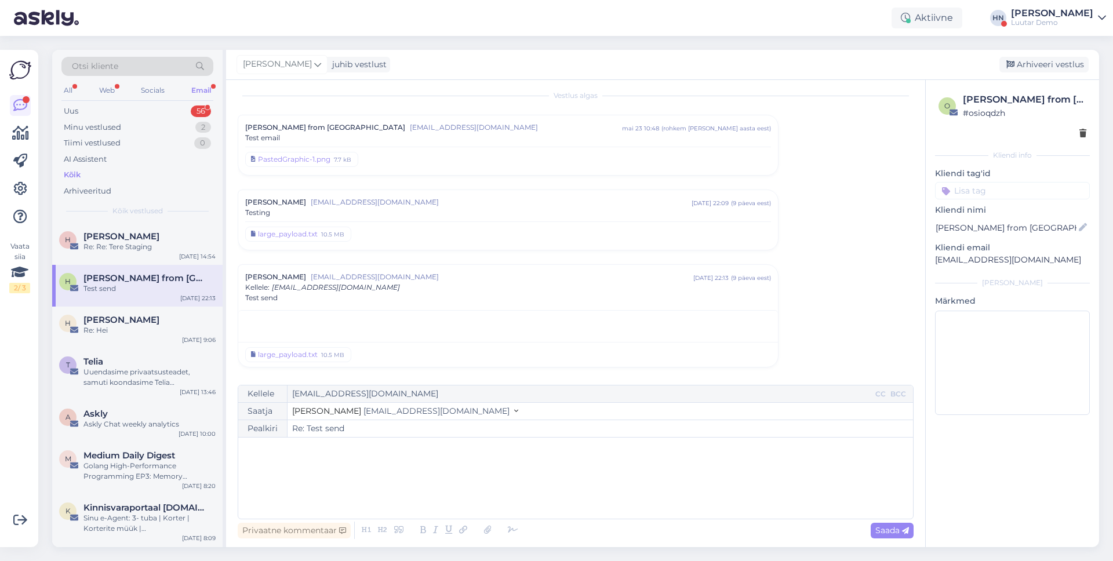
click at [399, 475] on div "﻿" at bounding box center [575, 479] width 663 height 70
click at [873, 527] on div "Saada" at bounding box center [892, 531] width 43 height 16
type input "Re: Re: Test send"
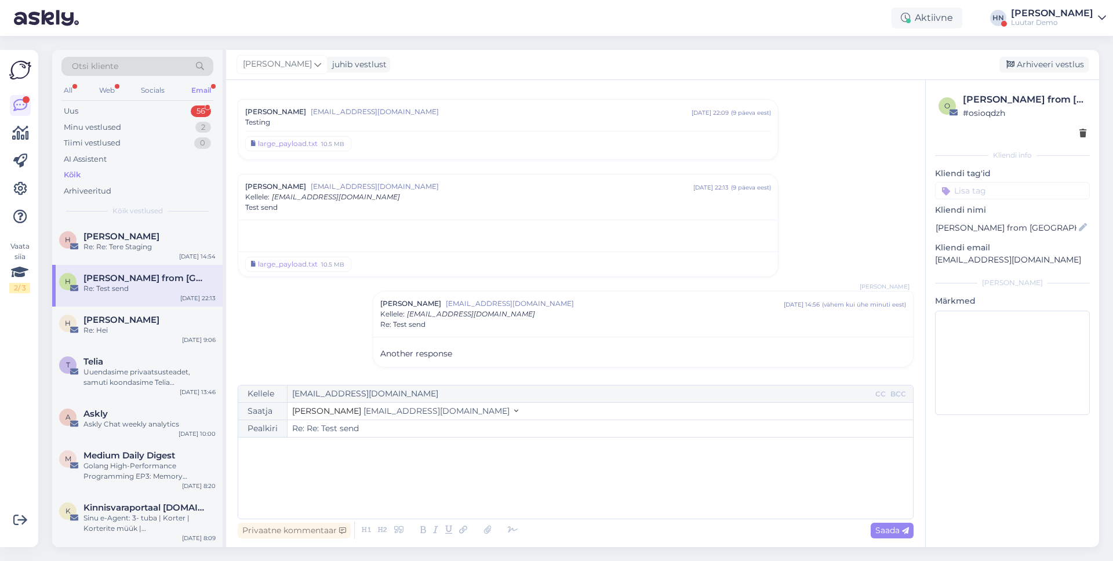
click at [649, 266] on div "large_payload.txt 10.5 MB" at bounding box center [508, 264] width 540 height 25
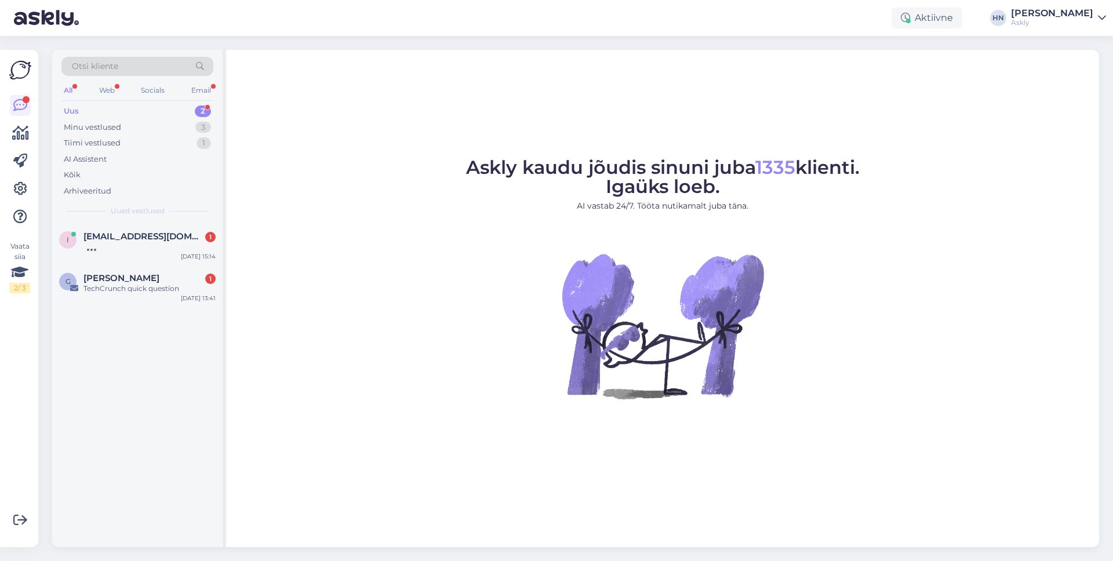
click at [164, 109] on div "Uus 2" at bounding box center [137, 111] width 152 height 16
click at [111, 160] on div "AI Assistent" at bounding box center [137, 159] width 152 height 16
click at [107, 171] on div "Kõik" at bounding box center [137, 175] width 152 height 16
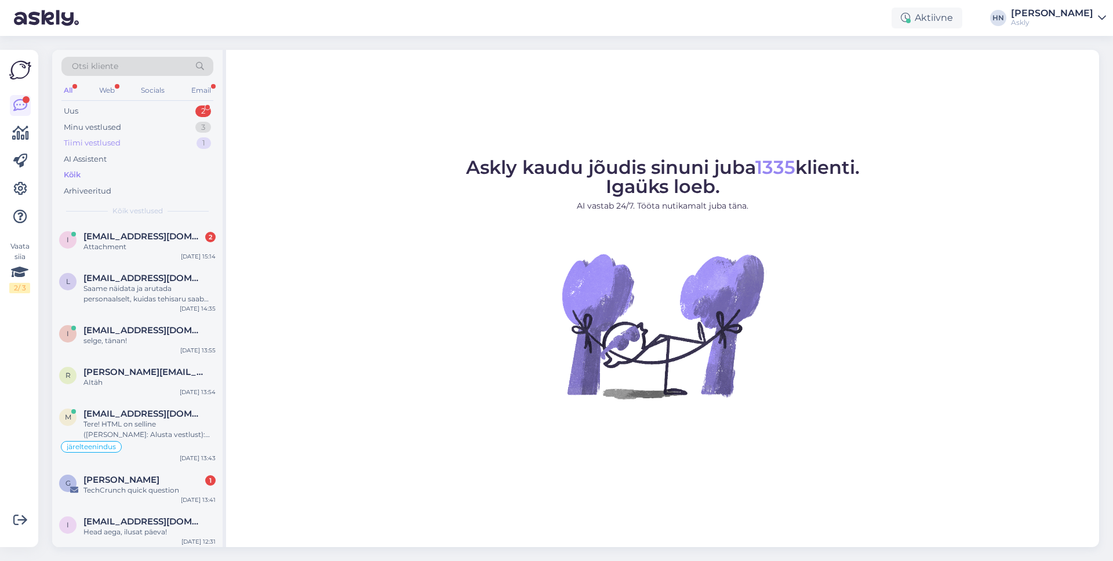
click at [87, 144] on div "Tiimi vestlused" at bounding box center [92, 143] width 57 height 12
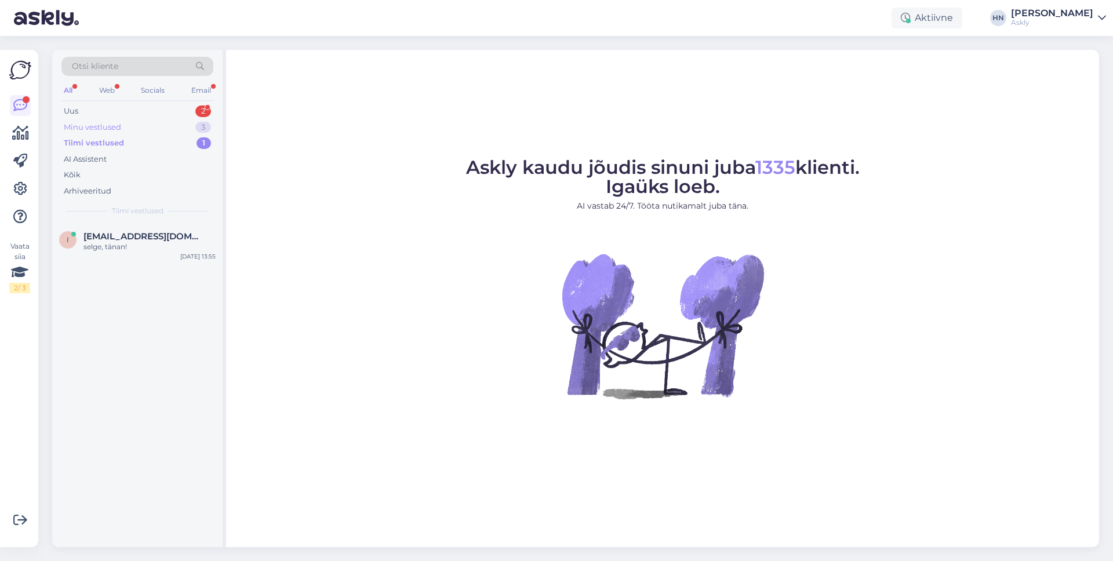
click at [102, 130] on div "Minu vestlused" at bounding box center [92, 128] width 57 height 12
click at [127, 237] on span "reene@tupsunupsu.ee" at bounding box center [143, 236] width 121 height 10
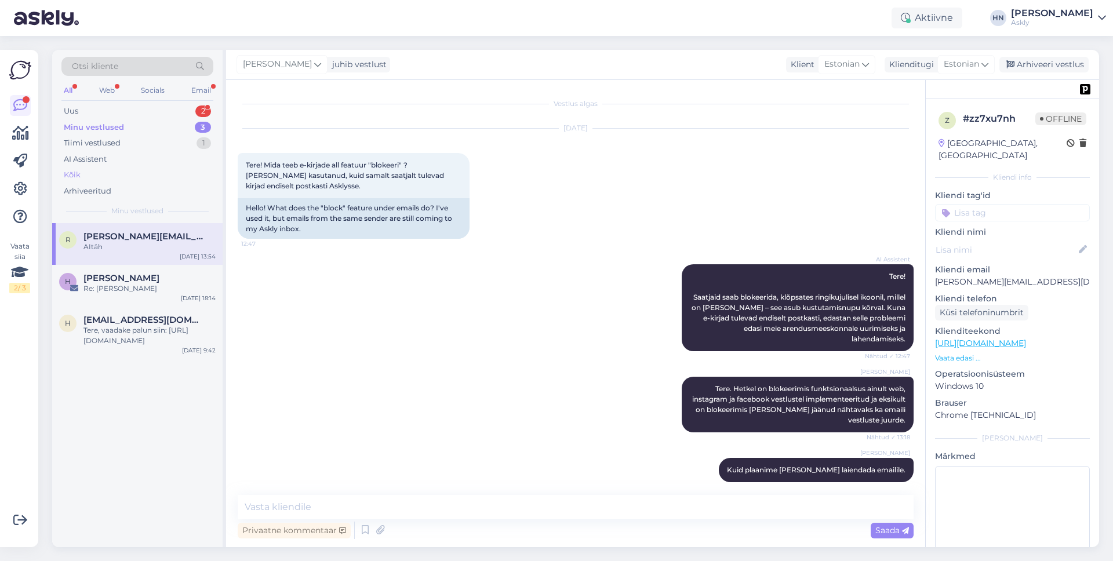
scroll to position [2915, 0]
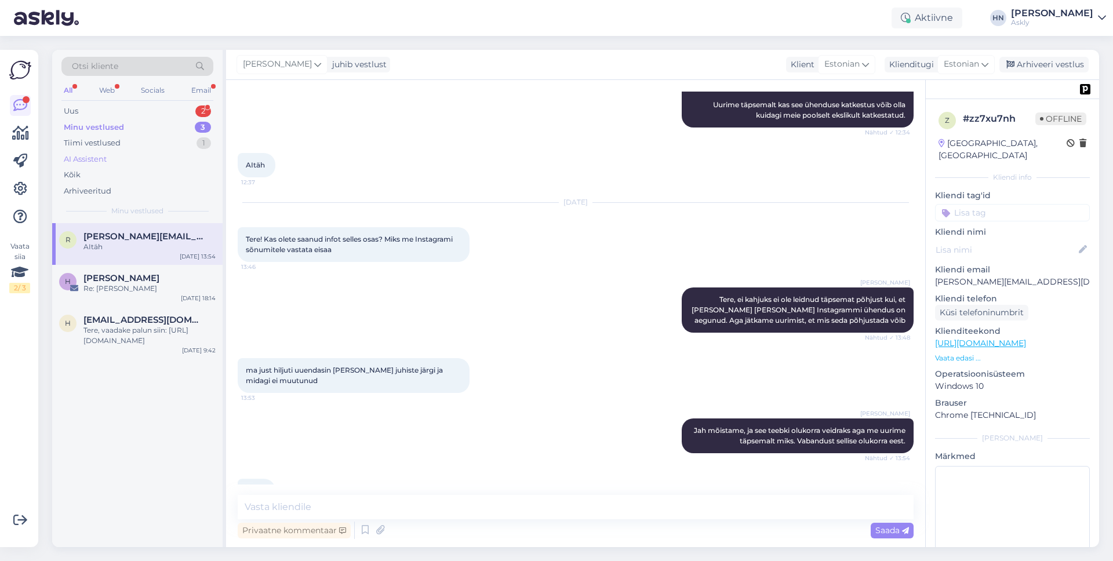
click at [118, 166] on div "AI Assistent" at bounding box center [137, 159] width 152 height 16
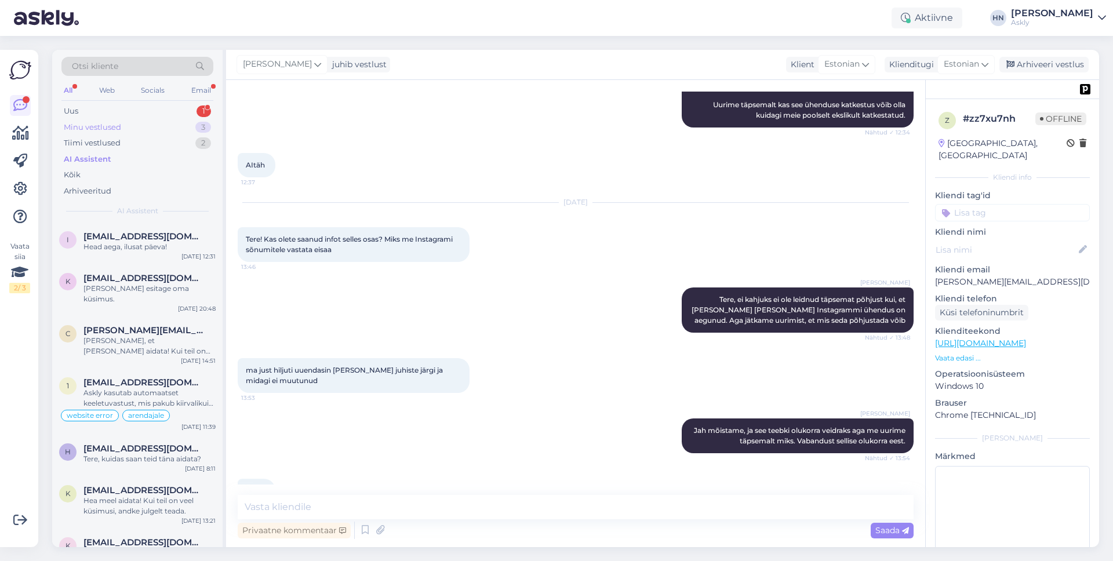
click at [172, 119] on div "Minu vestlused 3" at bounding box center [137, 127] width 152 height 16
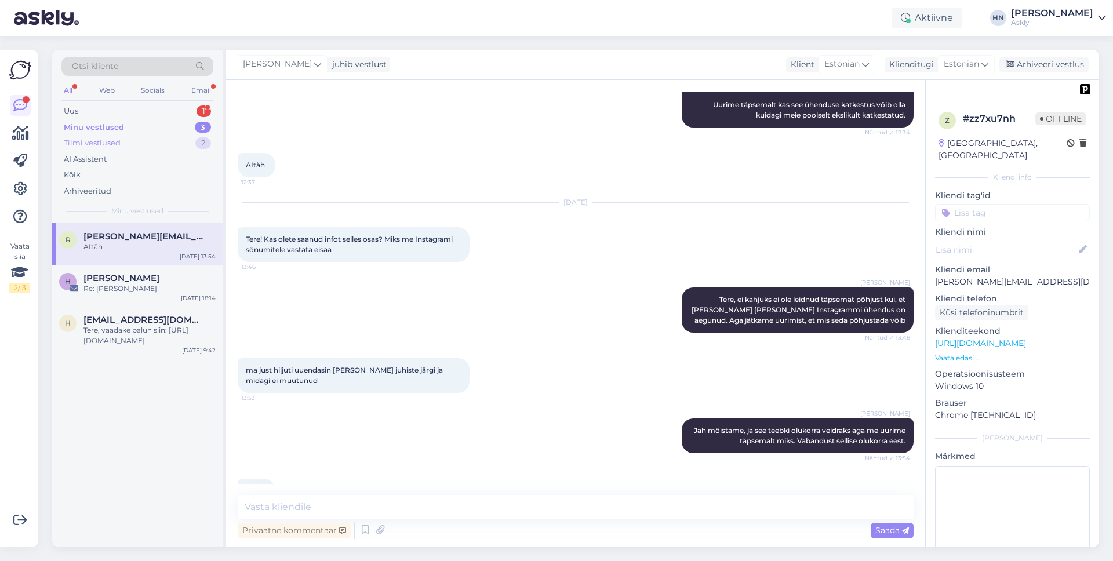
click at [135, 148] on div "Tiimi vestlused 2" at bounding box center [137, 143] width 152 height 16
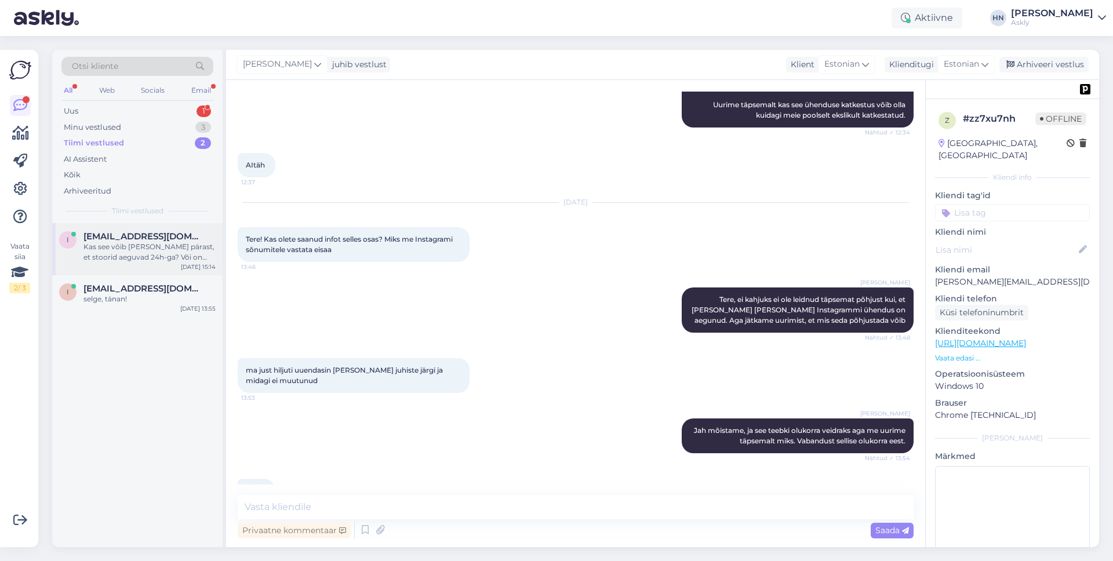
click at [116, 229] on div "i info@mybreden.com Kas see võib olla selle pärast, et stoorid aeguvad 24h-ga? …" at bounding box center [137, 249] width 170 height 52
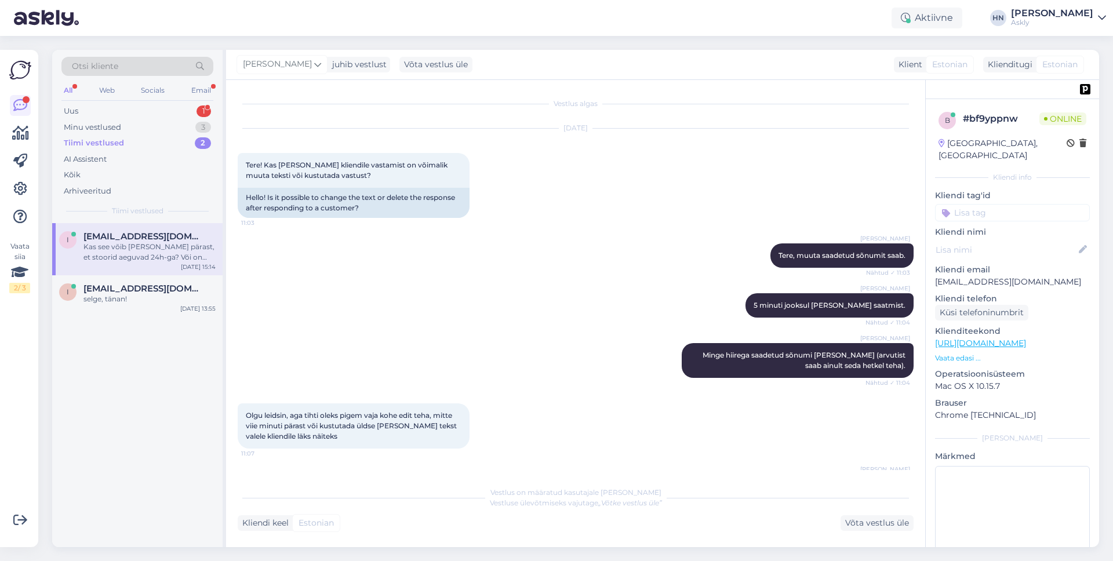
scroll to position [617, 0]
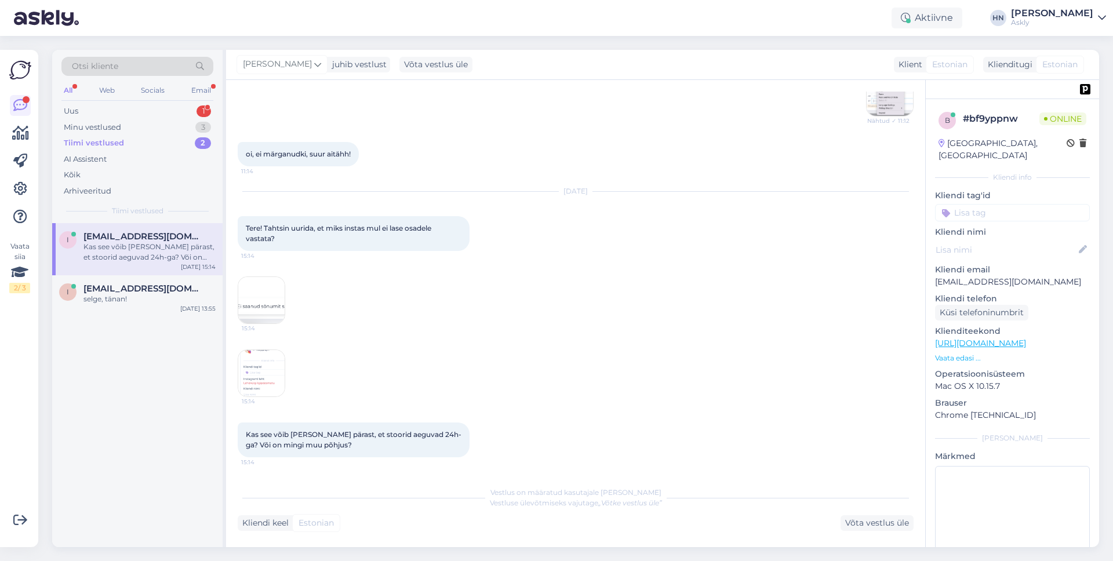
click at [259, 366] on img at bounding box center [261, 373] width 46 height 46
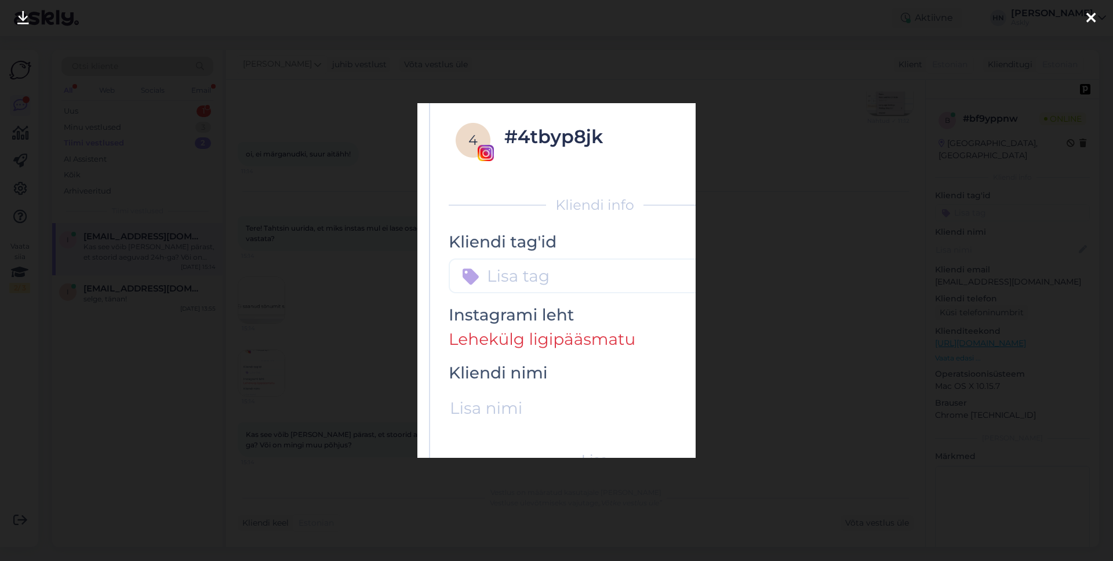
click at [268, 347] on div at bounding box center [556, 280] width 1113 height 561
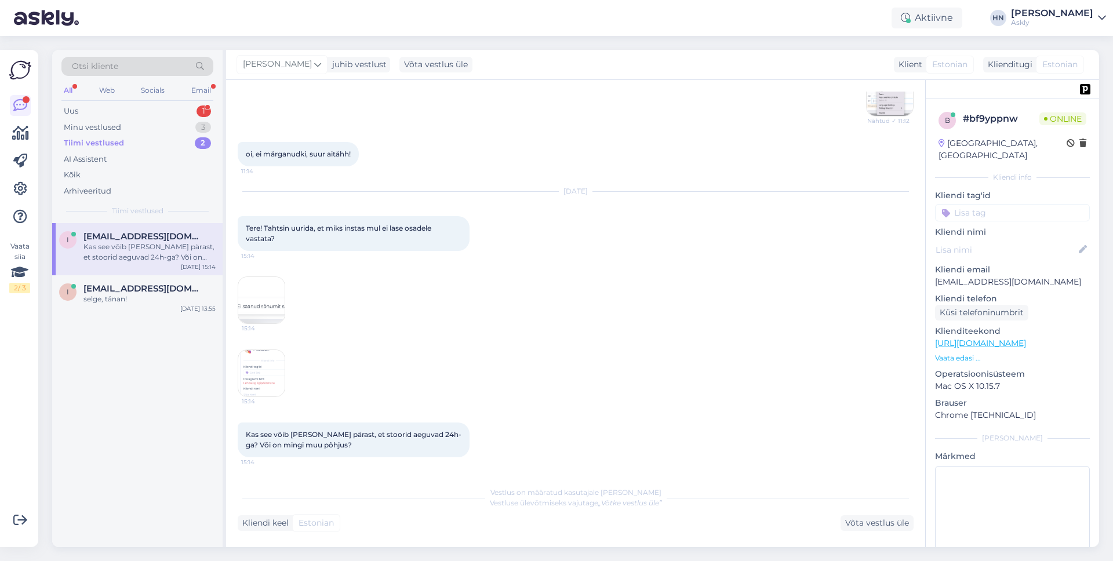
click at [266, 288] on img at bounding box center [261, 300] width 46 height 46
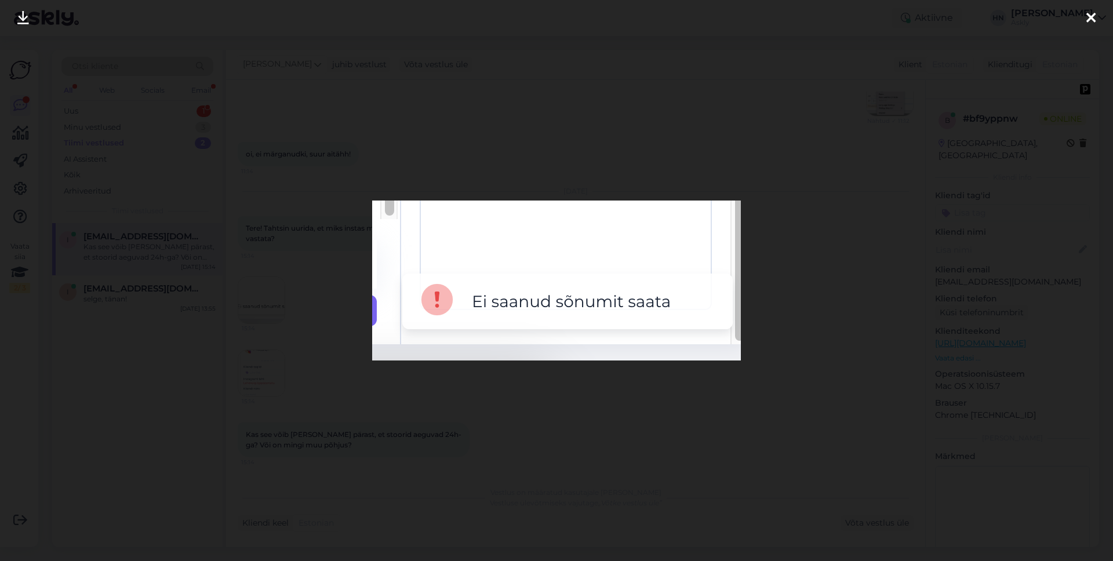
click at [266, 288] on div at bounding box center [556, 280] width 1113 height 561
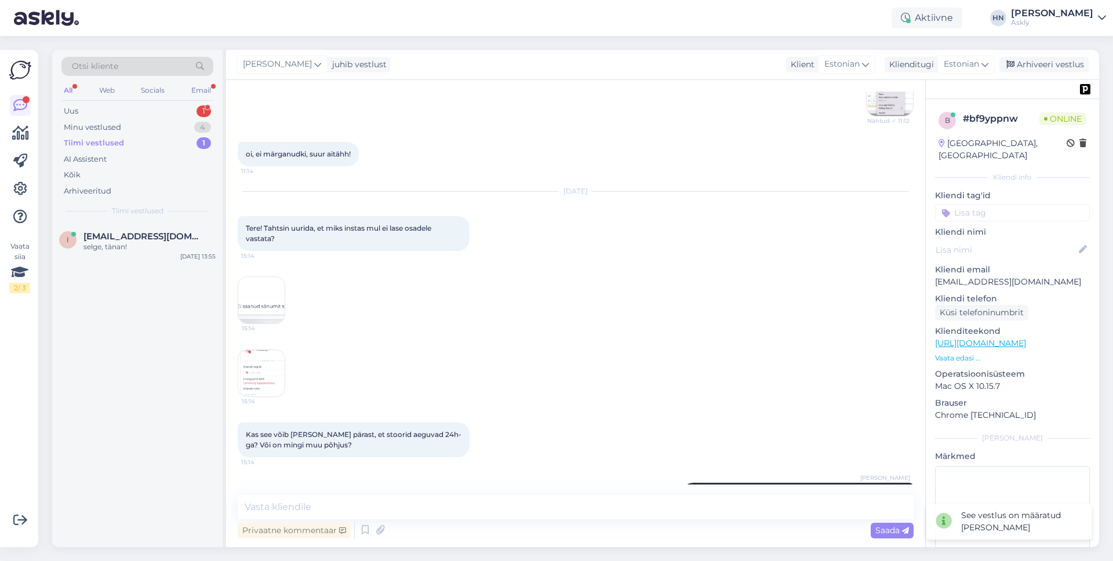
scroll to position [674, 0]
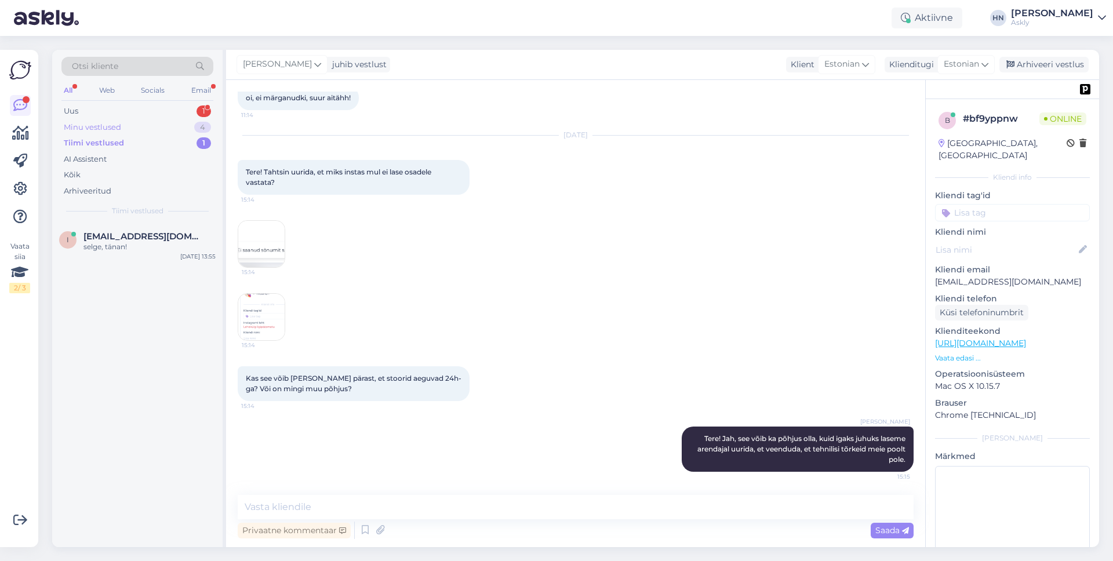
click at [155, 125] on div "Minu vestlused 4" at bounding box center [137, 127] width 152 height 16
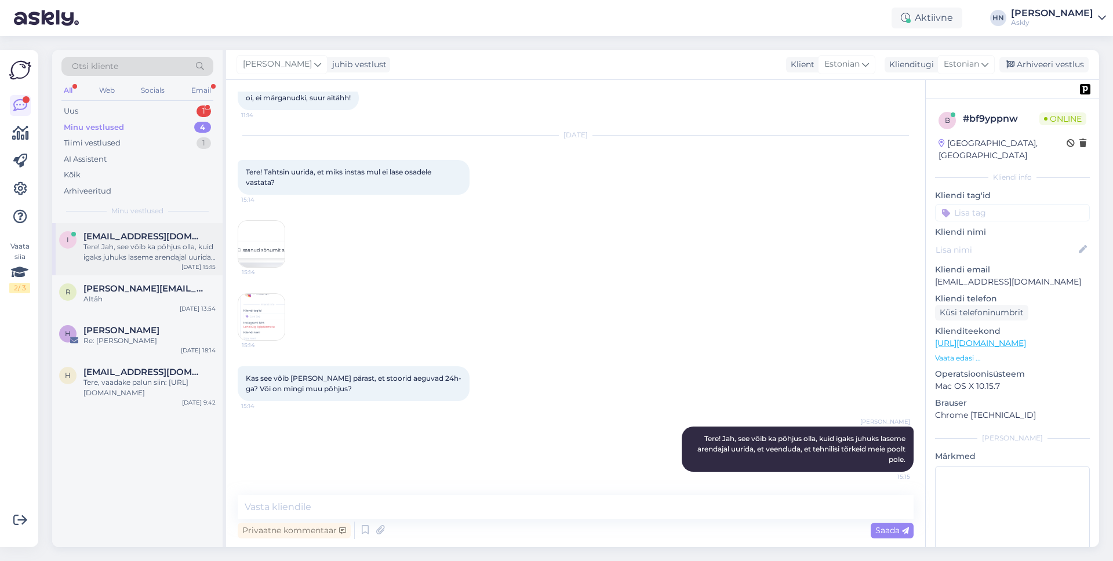
click at [166, 252] on div "Tere! Jah, see võib ka põhjus olla, kuid igaks juhuks laseme arendajal uurida, …" at bounding box center [149, 252] width 132 height 21
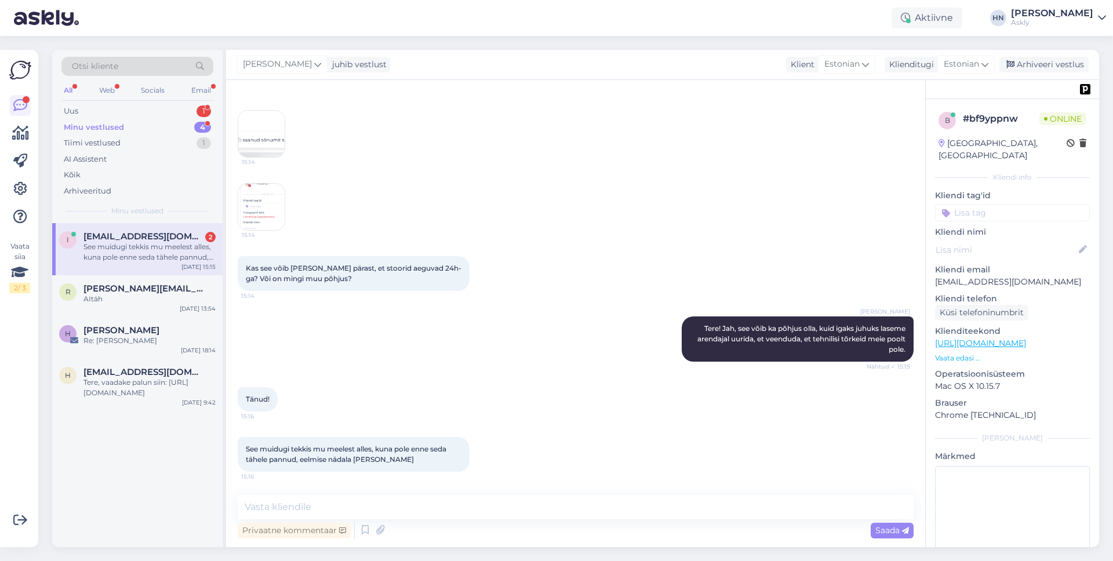
click at [118, 257] on div "See muidugi tekkis mu meelest alles, kuna pole enne seda tähele pannud, eelmise…" at bounding box center [149, 252] width 132 height 21
click at [266, 195] on img at bounding box center [261, 207] width 46 height 46
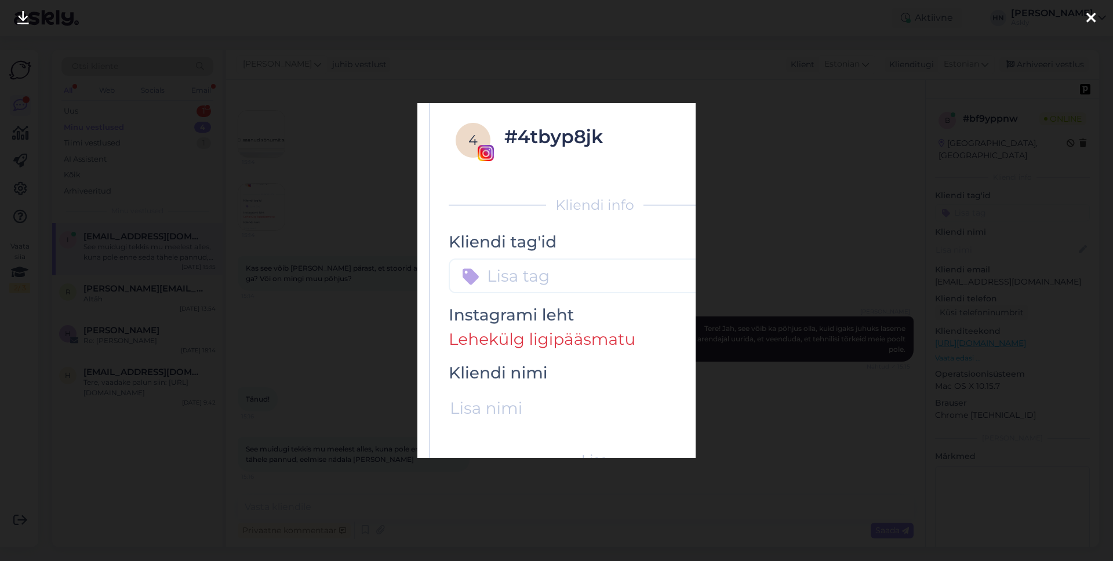
click at [266, 195] on div at bounding box center [556, 280] width 1113 height 561
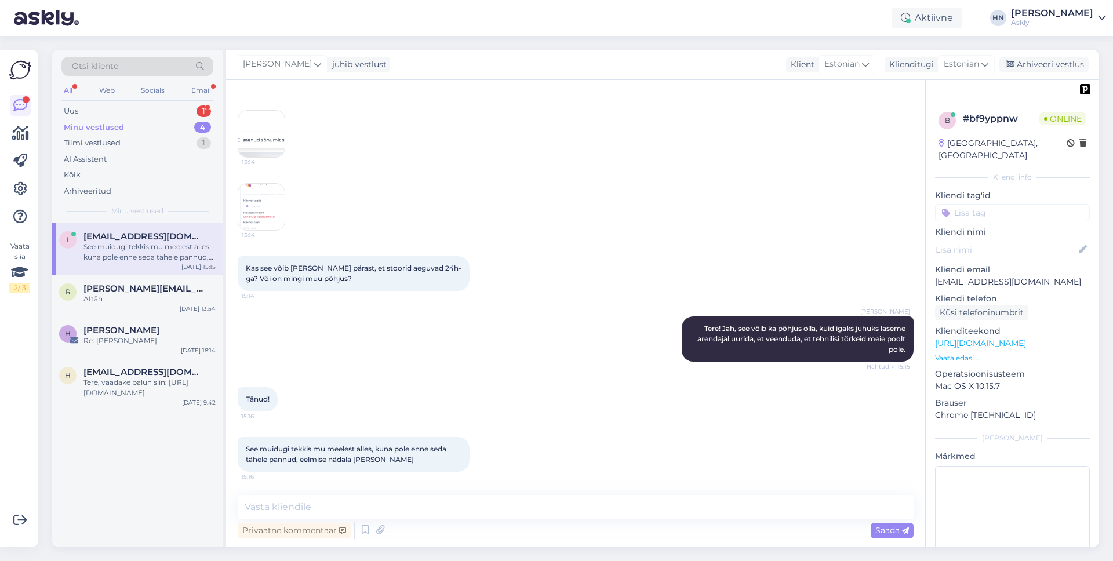
click at [694, 7] on div "Aktiivne HN Hans Niinemäe Askly" at bounding box center [556, 18] width 1113 height 36
click at [255, 206] on img at bounding box center [261, 207] width 46 height 46
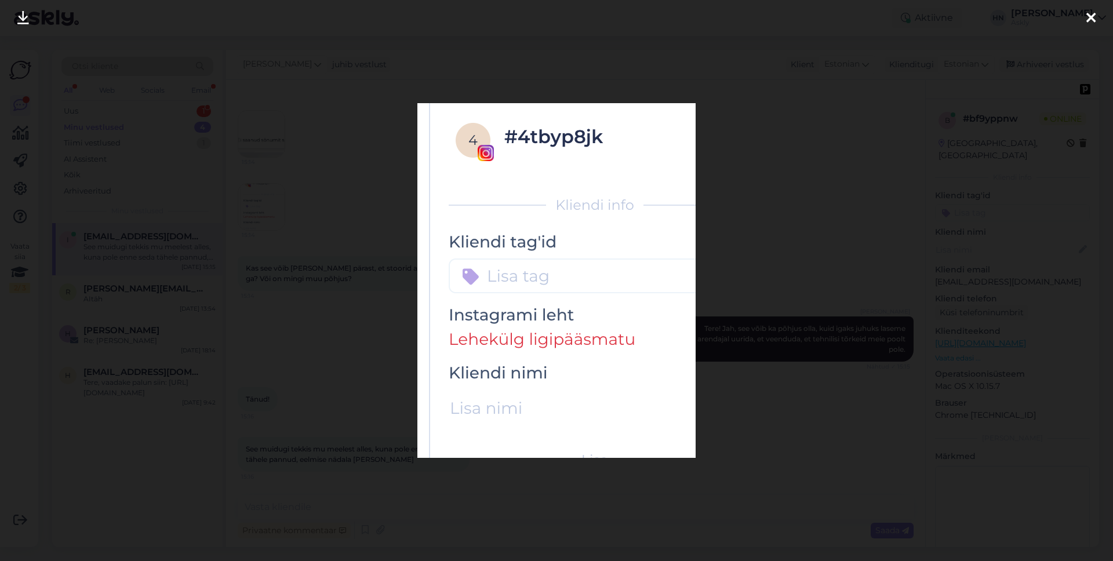
click at [321, 198] on div at bounding box center [556, 280] width 1113 height 561
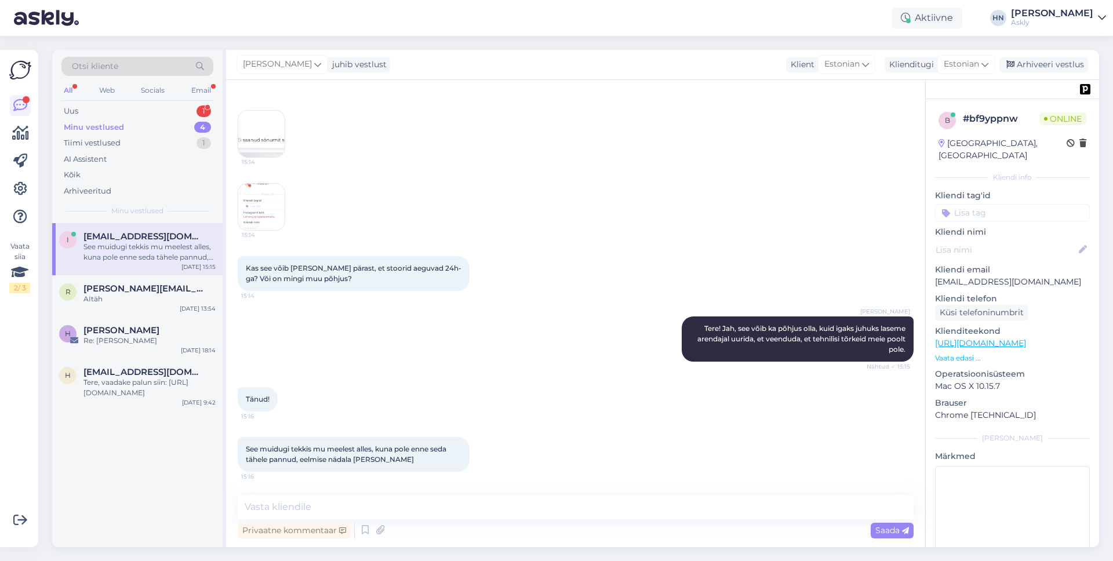
click at [269, 199] on img at bounding box center [261, 207] width 46 height 46
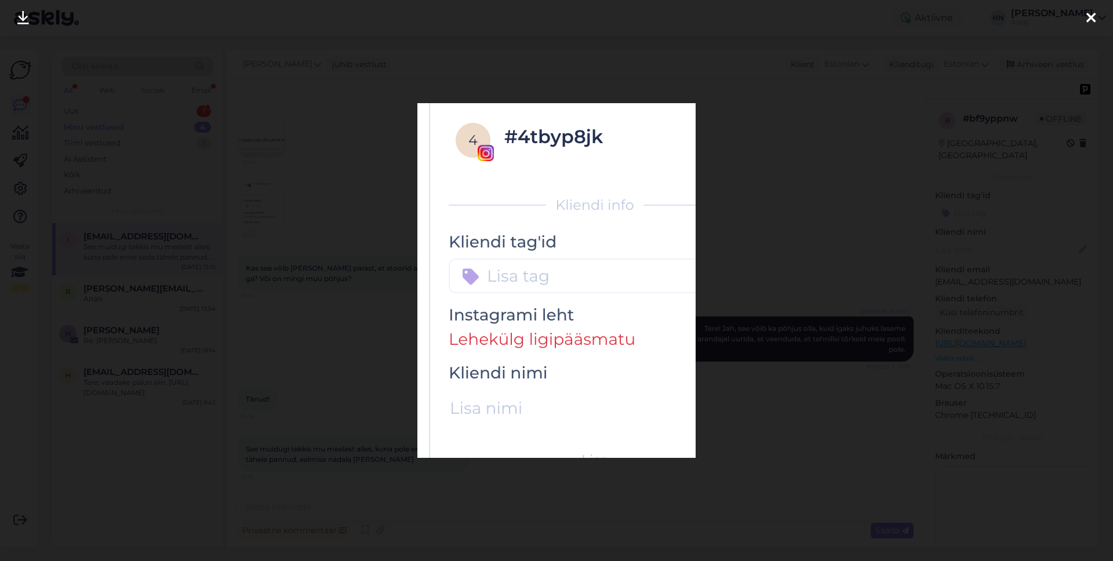
click at [819, 128] on div at bounding box center [556, 280] width 1113 height 561
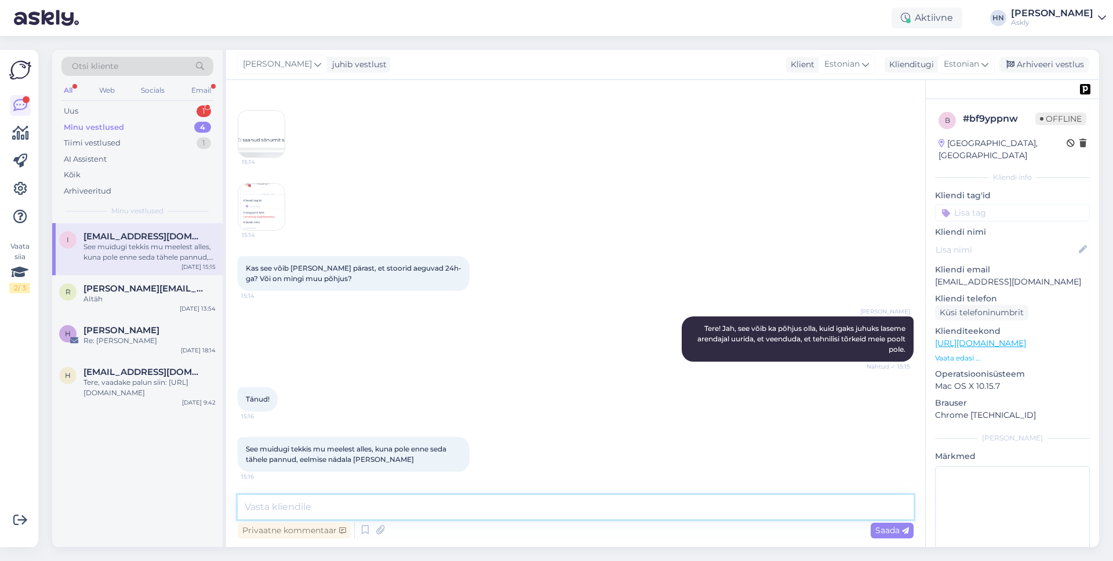
click at [470, 510] on textarea at bounding box center [576, 507] width 676 height 24
type textarea "Küsiks täpsustuseks"
click at [262, 213] on img at bounding box center [261, 207] width 46 height 46
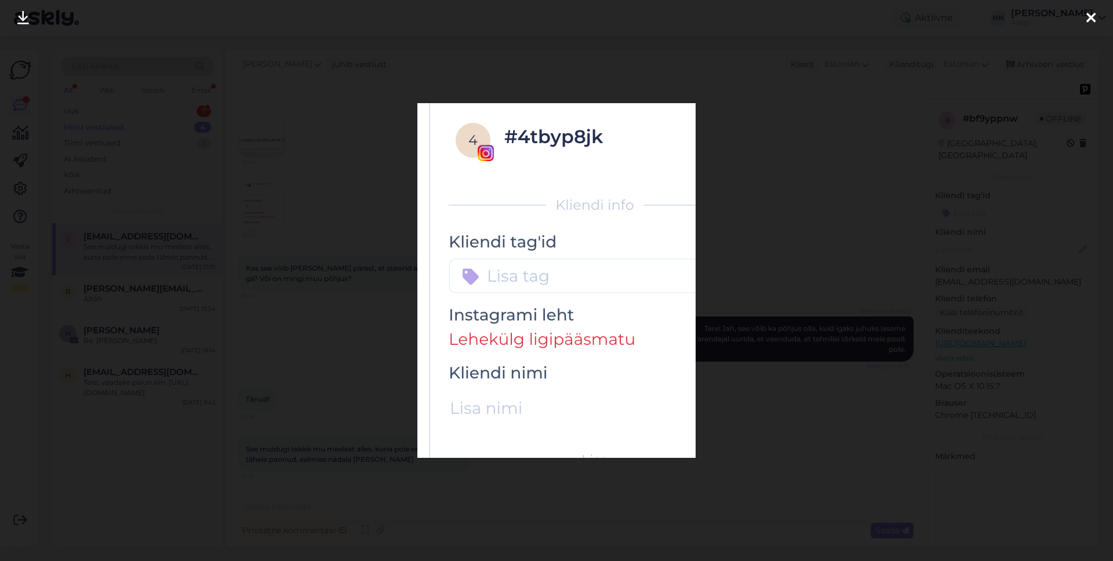
click at [373, 346] on div at bounding box center [556, 280] width 1113 height 561
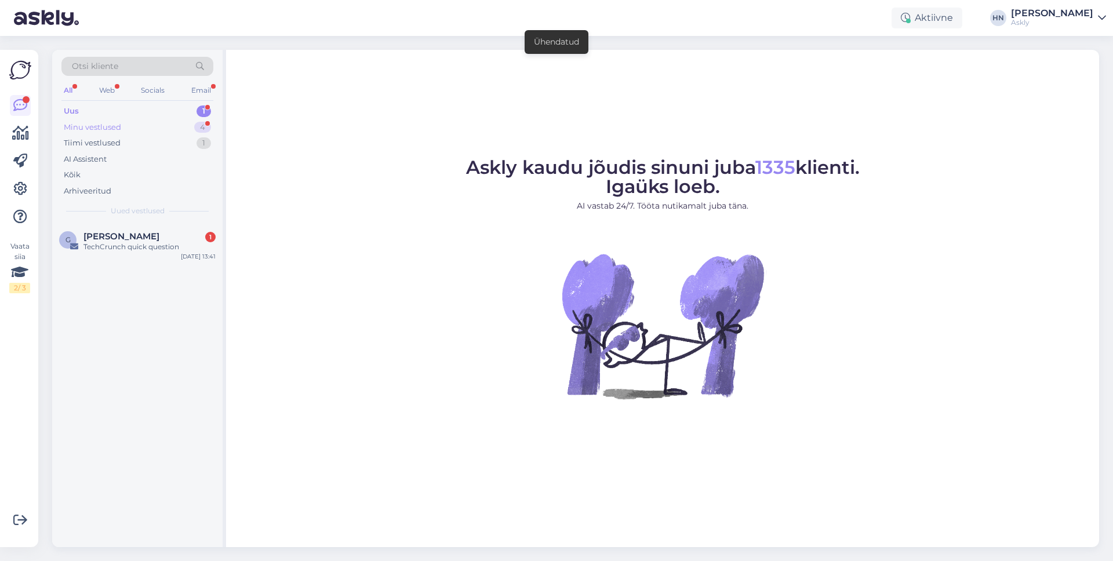
click at [103, 124] on div "Minu vestlused" at bounding box center [92, 128] width 57 height 12
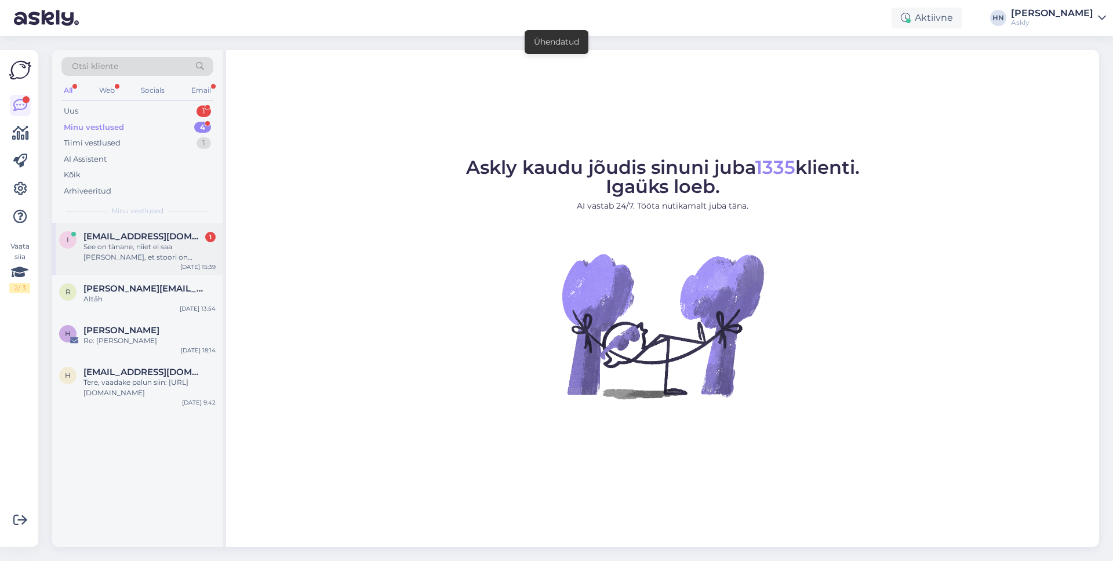
click at [115, 270] on div "i info@mybreden.com 1 See on tänane, niiet ei saa olla selles, et stoori on aeg…" at bounding box center [137, 249] width 170 height 52
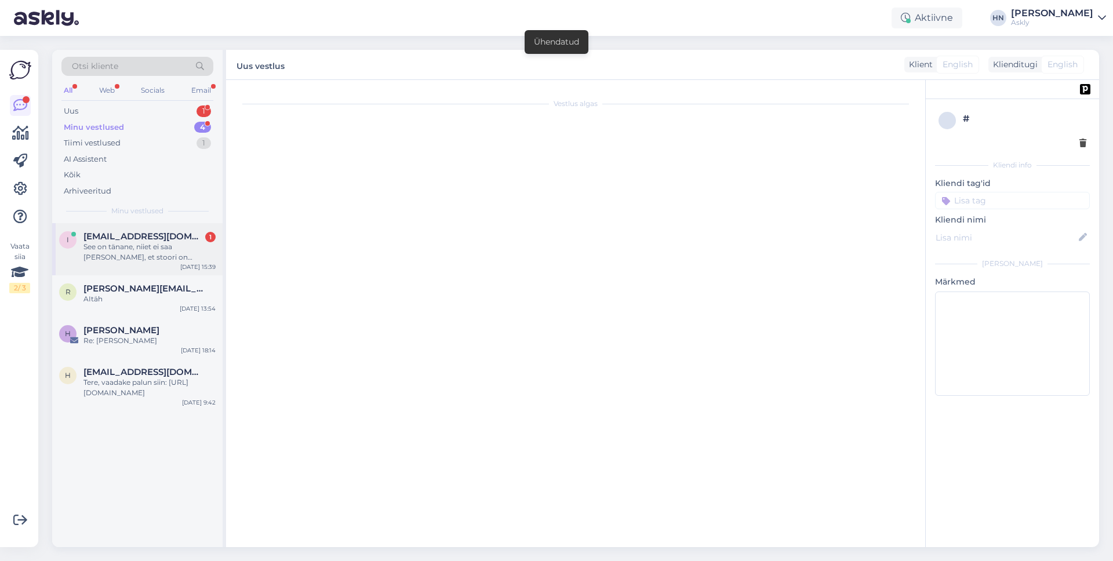
click at [158, 251] on div "See on tänane, niiet ei saa olla selles, et stoori on aegunud" at bounding box center [149, 252] width 132 height 21
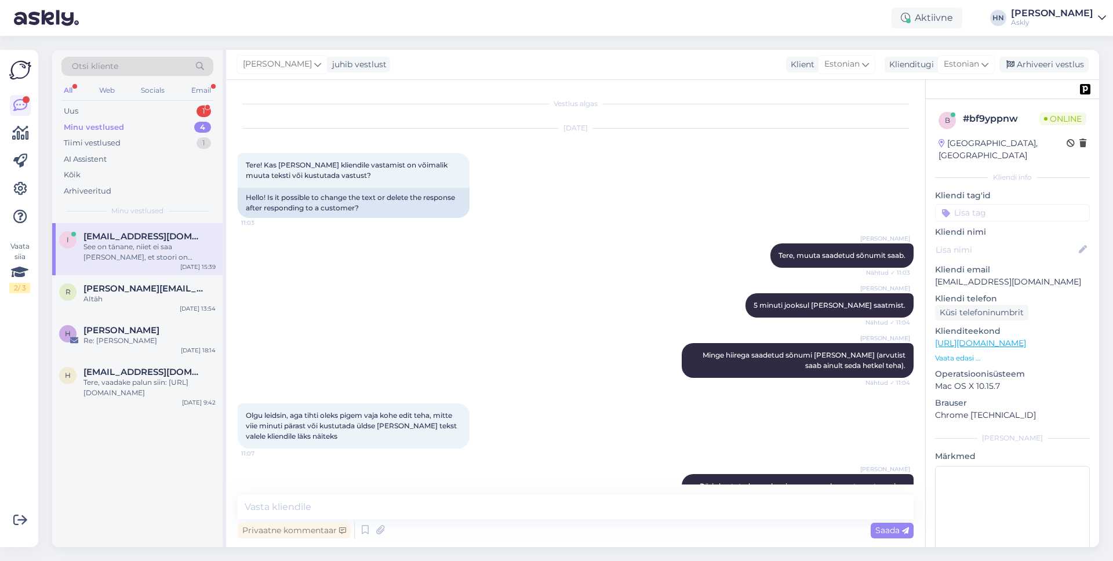
scroll to position [907, 0]
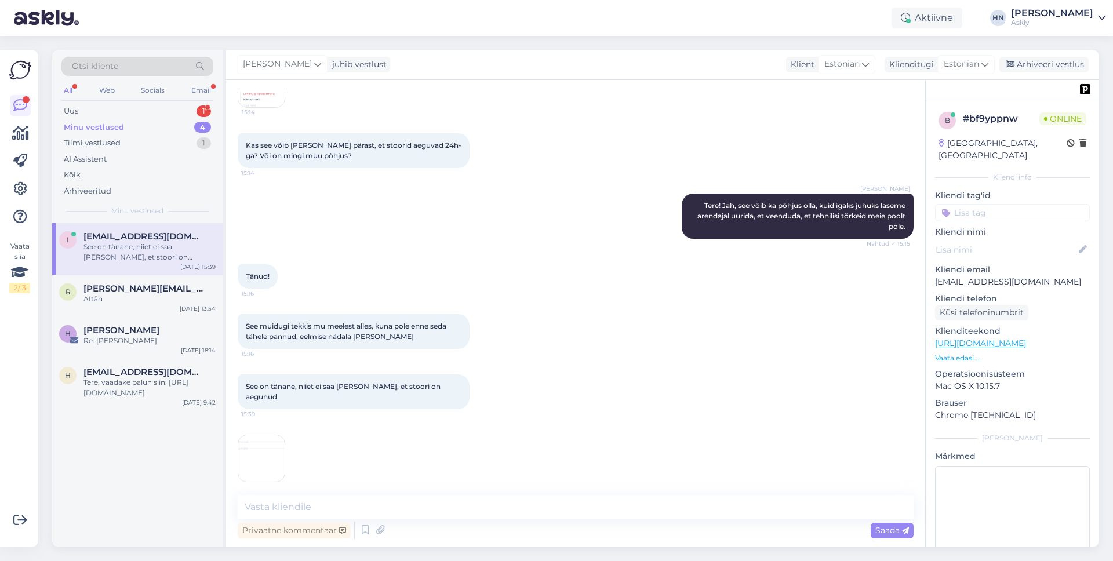
click at [151, 255] on div "See on tänane, niiet ei saa olla selles, et stoori on aegunud" at bounding box center [149, 252] width 132 height 21
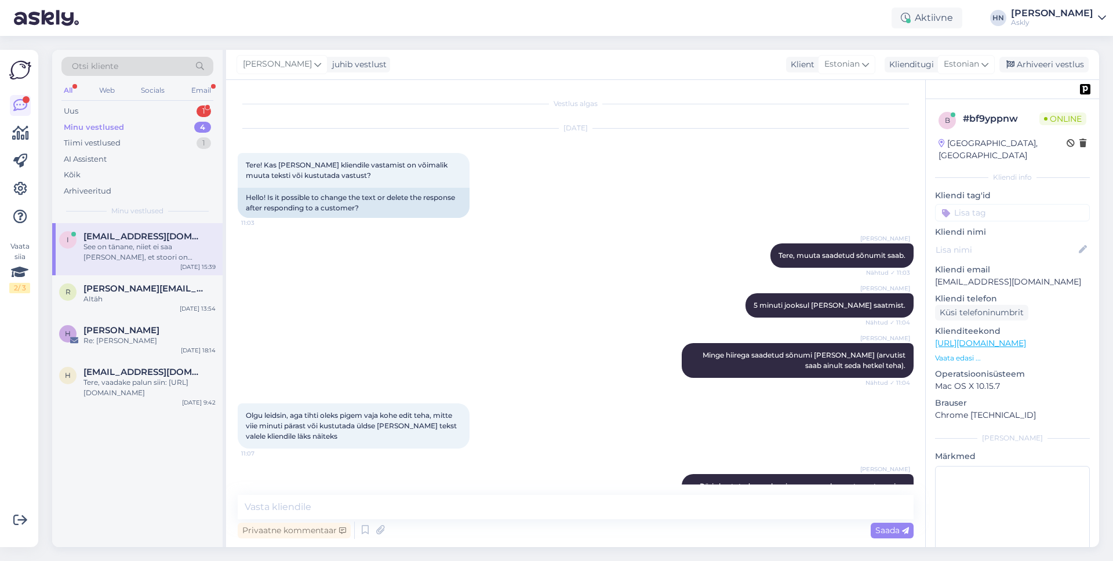
click at [150, 255] on div "See on tänane, niiet ei saa olla selles, et stoori on aegunud" at bounding box center [149, 252] width 132 height 21
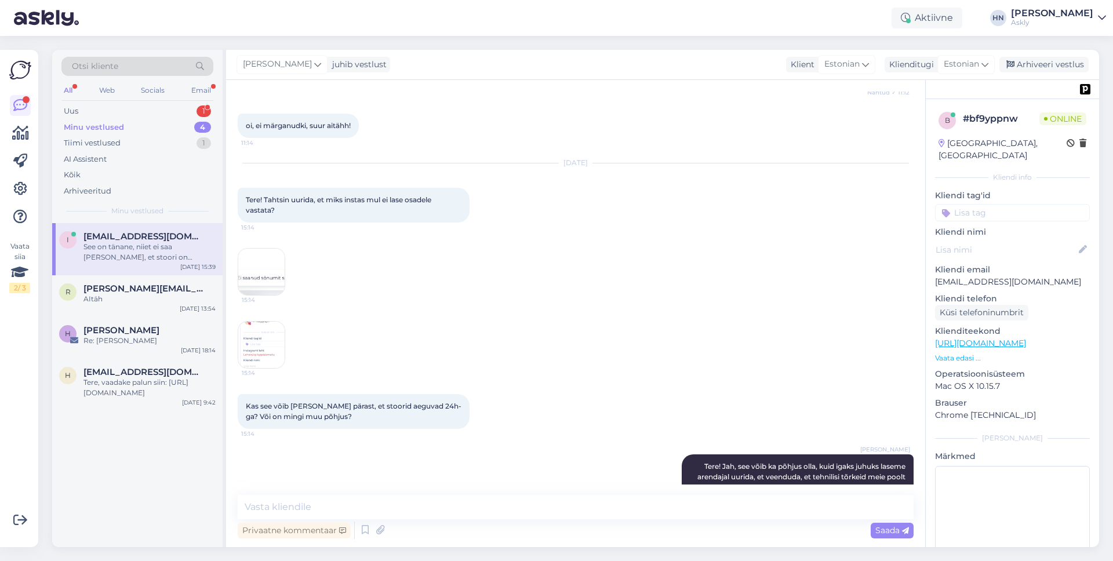
scroll to position [907, 0]
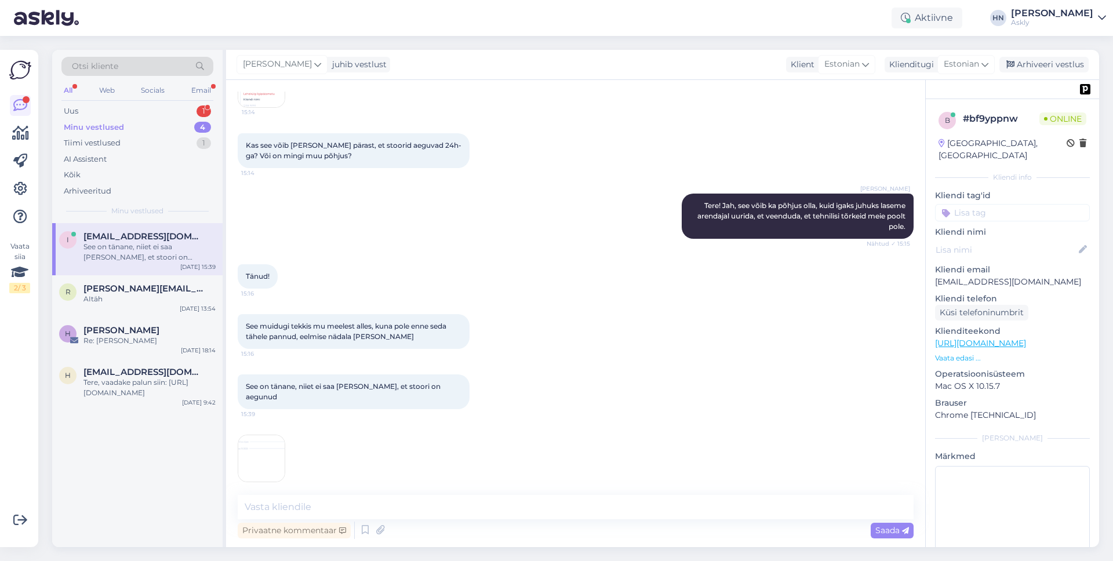
click at [256, 449] on img at bounding box center [261, 458] width 46 height 46
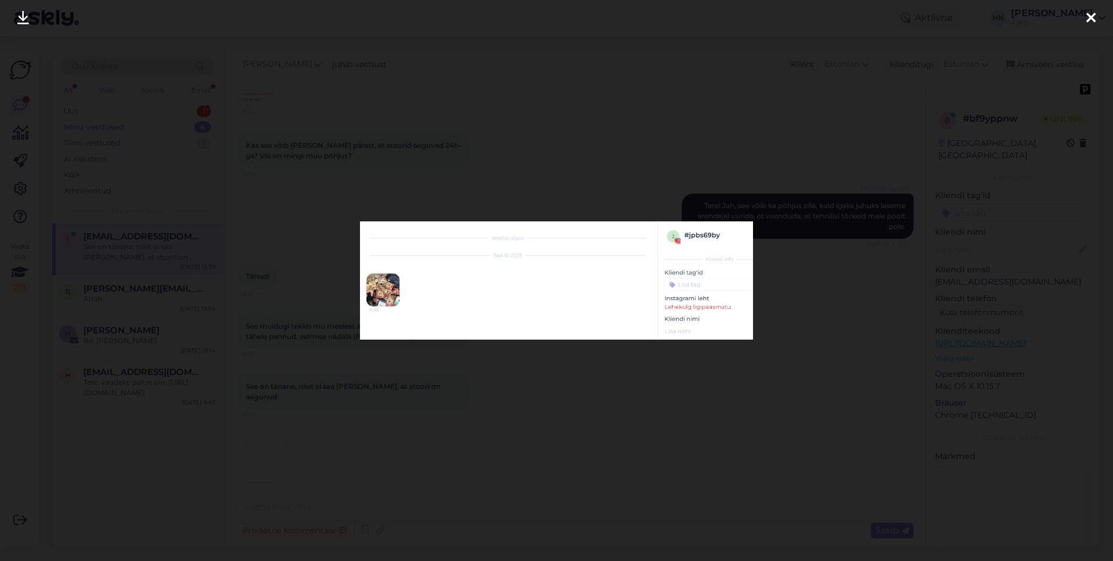
click at [334, 461] on div at bounding box center [556, 280] width 1113 height 561
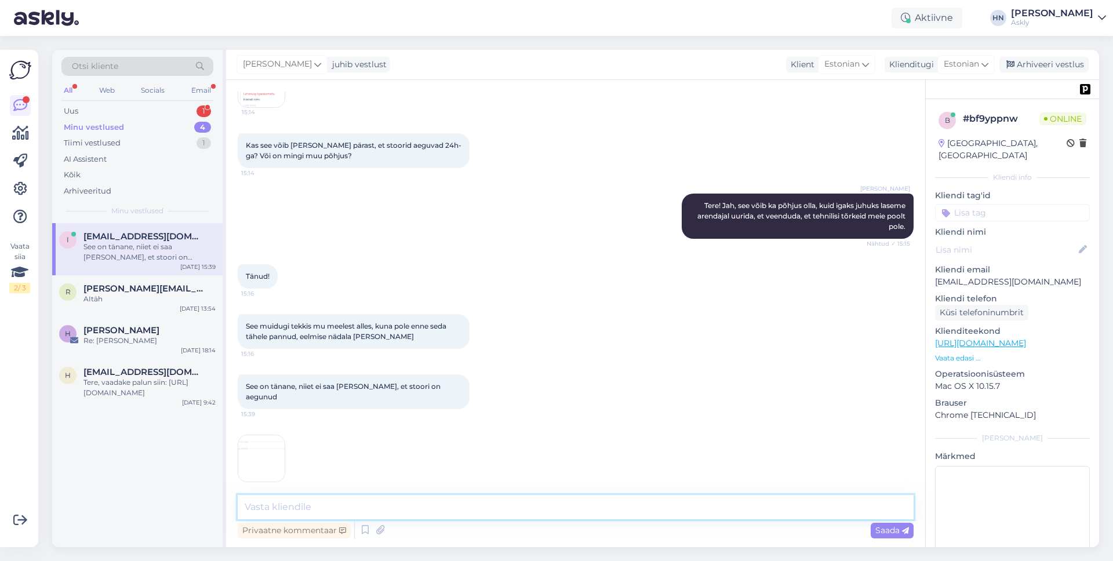
click at [319, 513] on textarea at bounding box center [576, 507] width 676 height 24
click at [261, 452] on img at bounding box center [261, 458] width 46 height 46
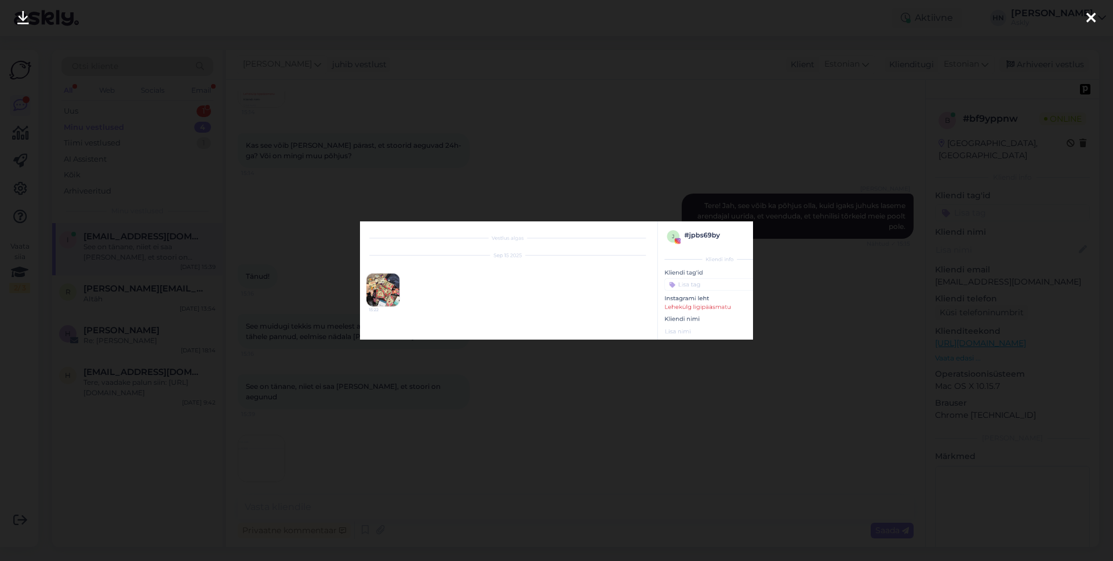
click at [261, 451] on div at bounding box center [556, 280] width 1113 height 561
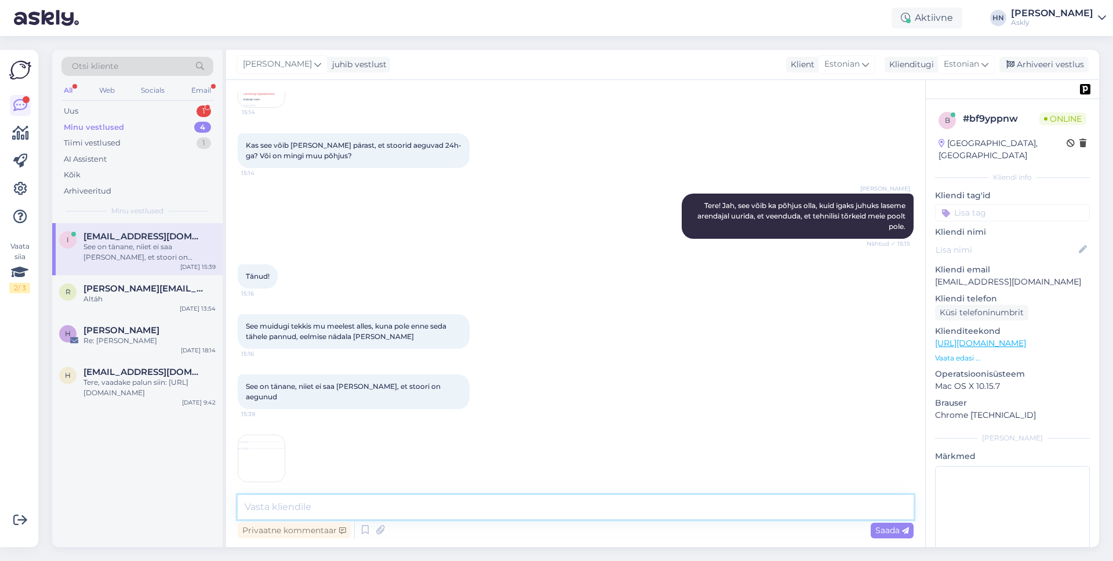
click at [264, 506] on textarea at bounding box center [576, 507] width 676 height 24
click at [580, 500] on textarea "Tundub, et midagi on jah valesti kuid hetkel veel ei ole leidnud põhjust. Tegel…" at bounding box center [576, 507] width 676 height 24
click at [489, 513] on textarea "Tundub, et midagi on jah valesti kuid hetkel veel ei ole leidnud põhjust. Aktii…" at bounding box center [576, 507] width 676 height 24
type textarea "Tundub, et midagi on jah valesti kuid hetkel veel ei ole leidnud põhjust. Aktii…"
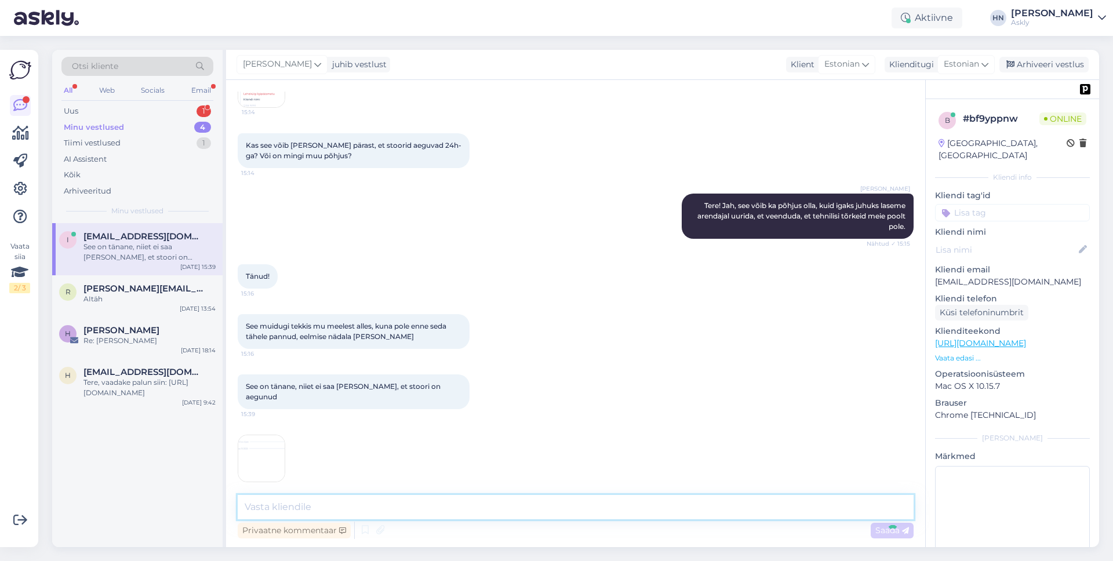
scroll to position [978, 0]
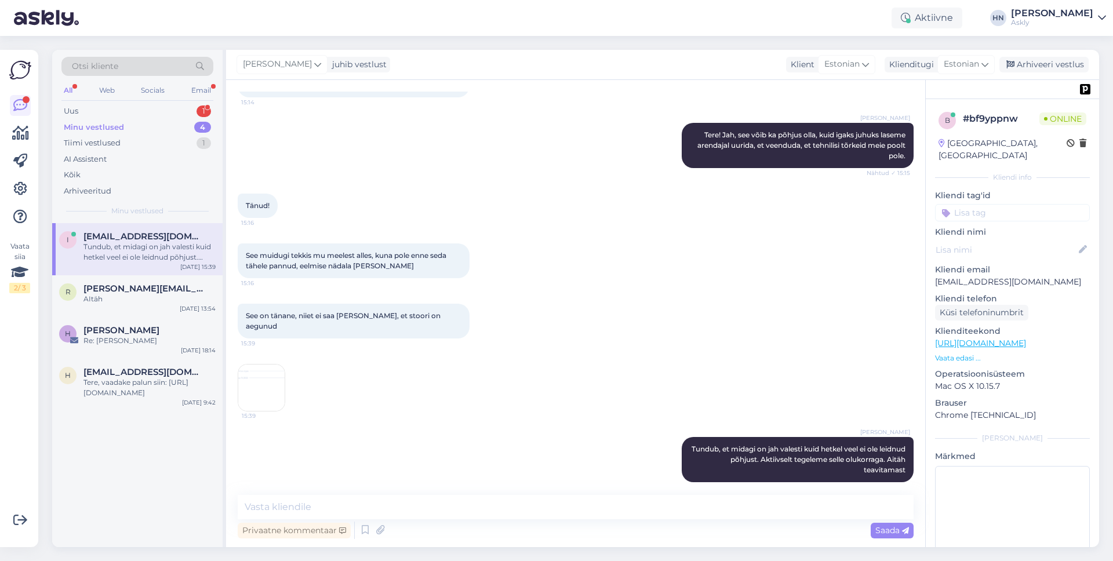
click at [510, 445] on div "Hans Niinemäe Tundub, et midagi on jah valesti kuid hetkel veel ei ole leidnud …" at bounding box center [576, 459] width 676 height 71
click at [273, 378] on img at bounding box center [261, 388] width 46 height 46
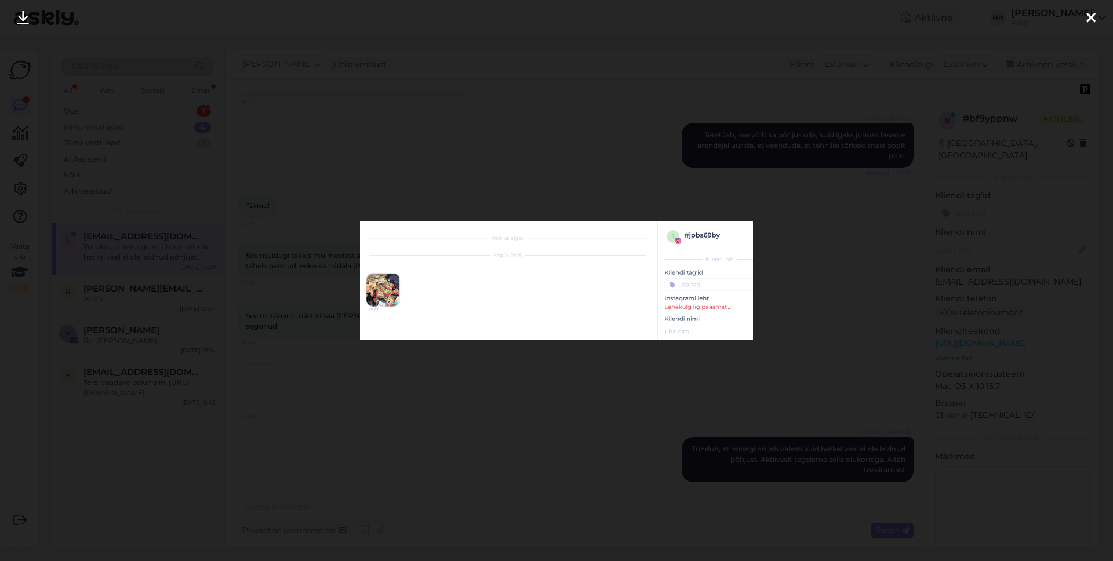
click at [266, 375] on div at bounding box center [556, 280] width 1113 height 561
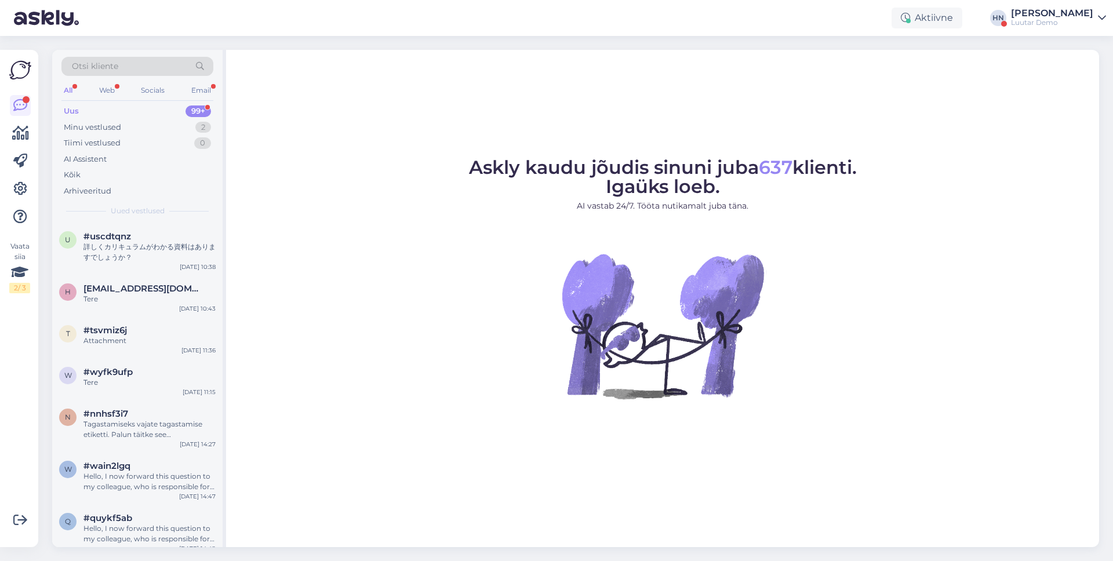
click at [31, 189] on div "Vaata siia 2 / 3 Võimalused Veendu, et Askly loob sulle väärtust. Sulge Ühenda …" at bounding box center [19, 298] width 38 height 497
click at [21, 190] on icon at bounding box center [20, 189] width 14 height 14
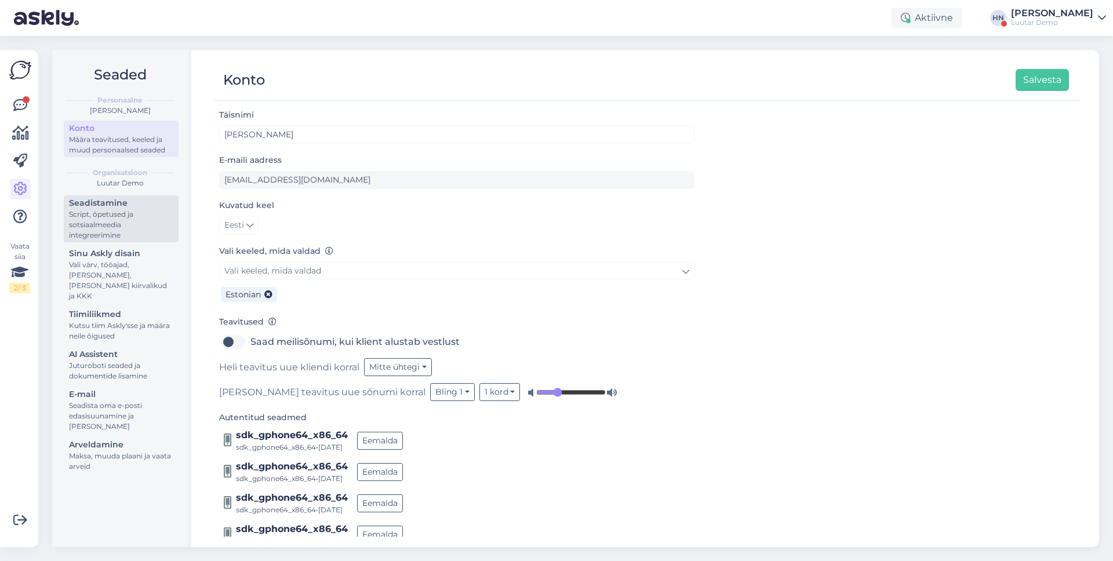
click at [103, 212] on div "Script, õpetused ja sotsiaalmeedia integreerimine" at bounding box center [121, 224] width 104 height 31
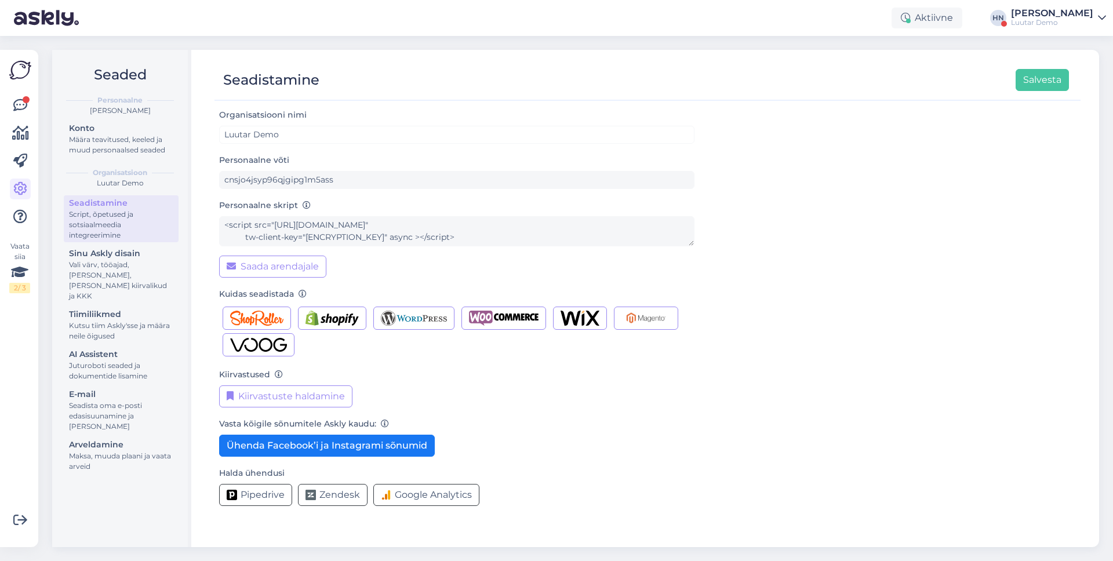
click at [107, 244] on div "Seadistamine Script, õpetused ja sotsiaalmeedia integreerimine Sinu Askly disai…" at bounding box center [121, 336] width 115 height 282
click at [106, 249] on div "Sinu Askly disain" at bounding box center [121, 254] width 104 height 12
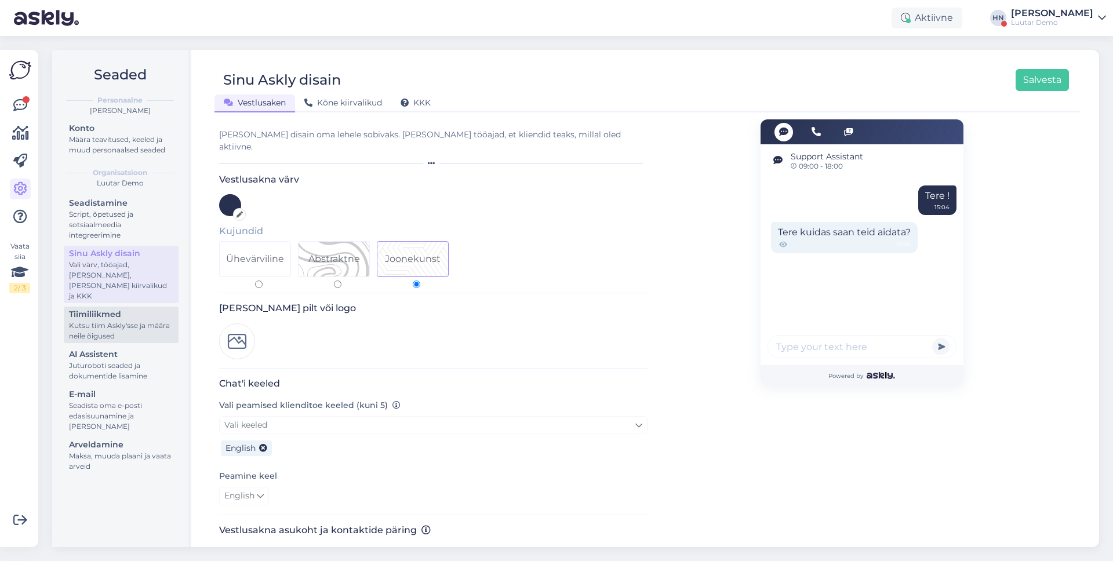
click at [104, 308] on div "Tiimiliikmed" at bounding box center [121, 314] width 104 height 12
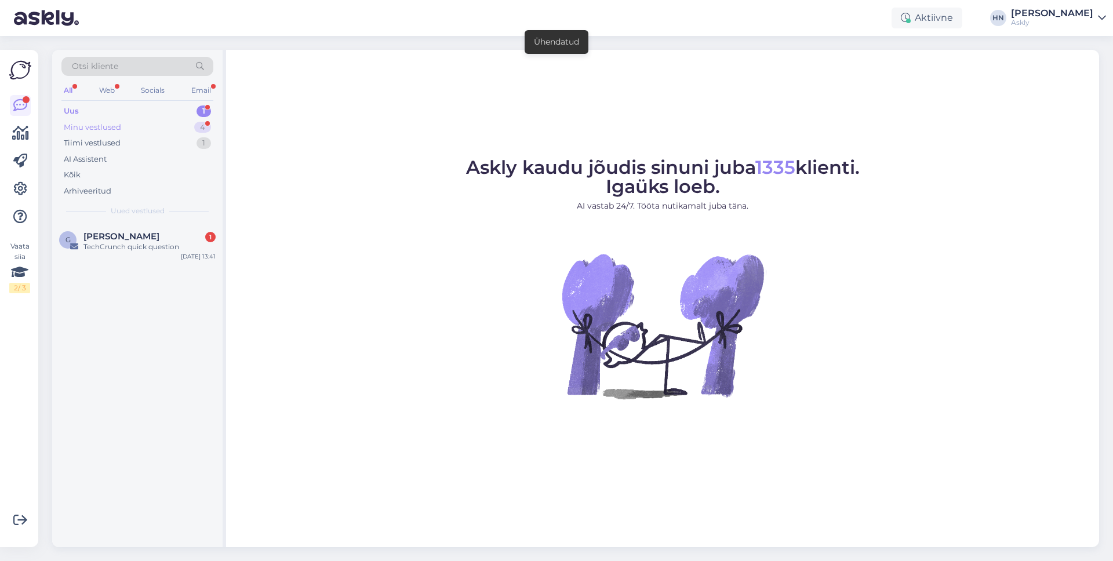
click at [152, 132] on div "Minu vestlused 4" at bounding box center [137, 127] width 152 height 16
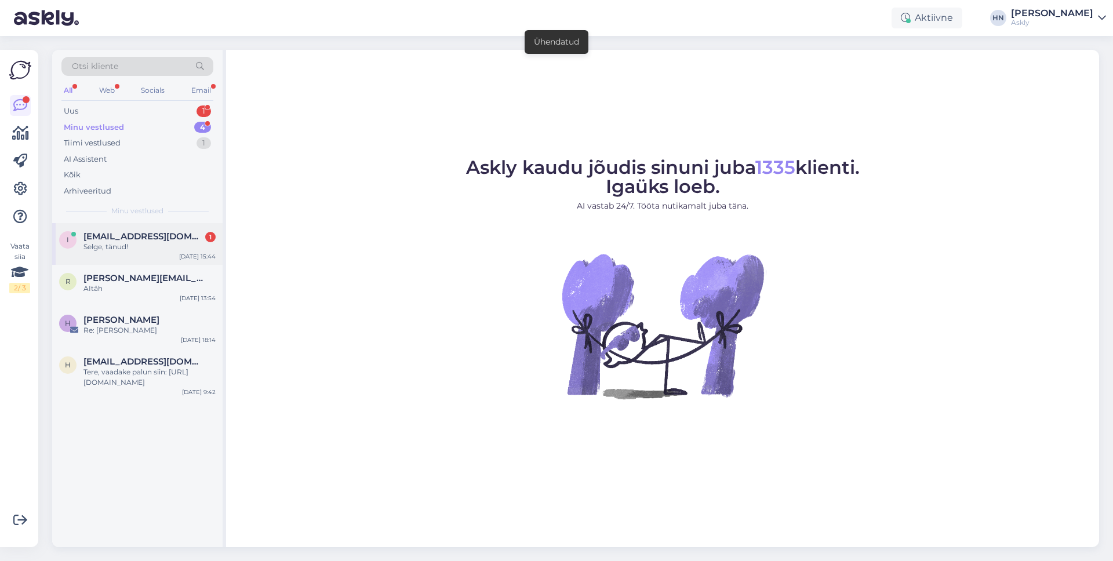
click at [119, 234] on span "[EMAIL_ADDRESS][DOMAIN_NAME]" at bounding box center [143, 236] width 121 height 10
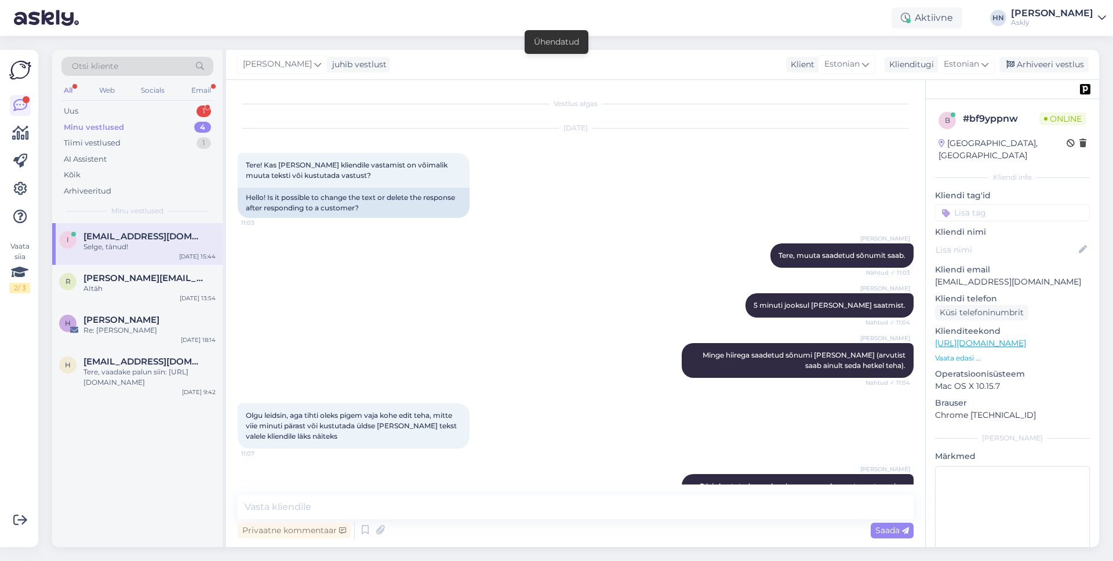
scroll to position [1027, 0]
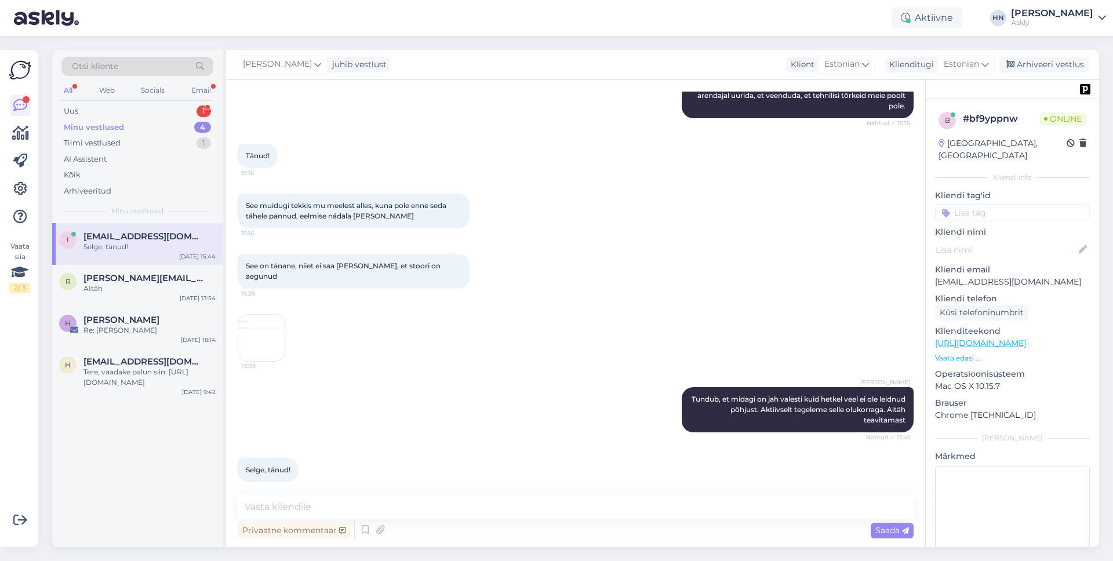
click at [408, 361] on div "See on tänane, niiet ei saa [PERSON_NAME], et stoori on aegunud 15:39 15:39" at bounding box center [576, 307] width 676 height 133
click at [284, 322] on img at bounding box center [261, 338] width 46 height 46
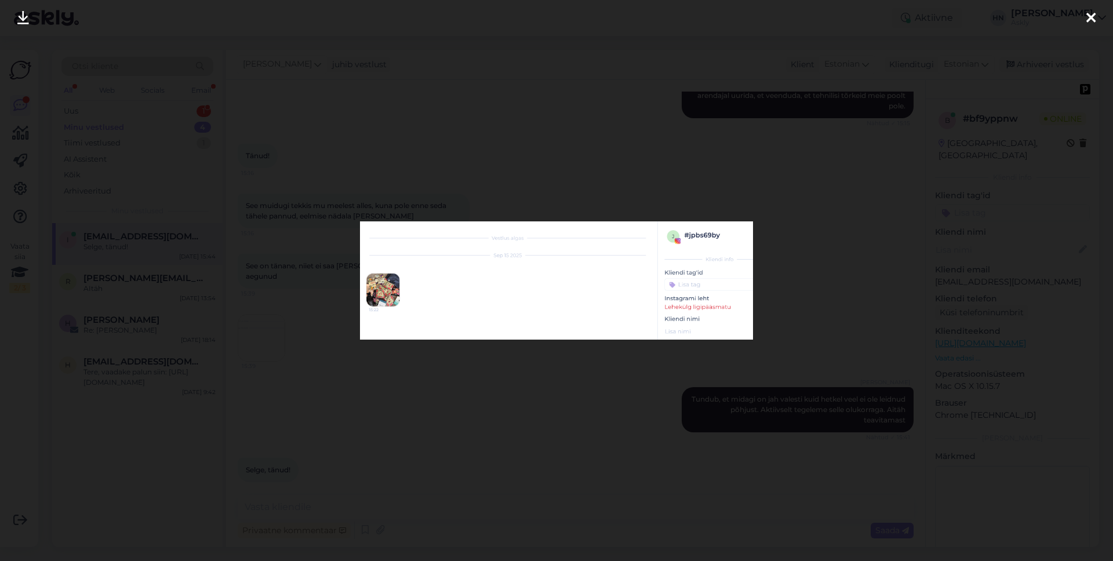
click at [293, 317] on div at bounding box center [556, 280] width 1113 height 561
